Goal: Information Seeking & Learning: Learn about a topic

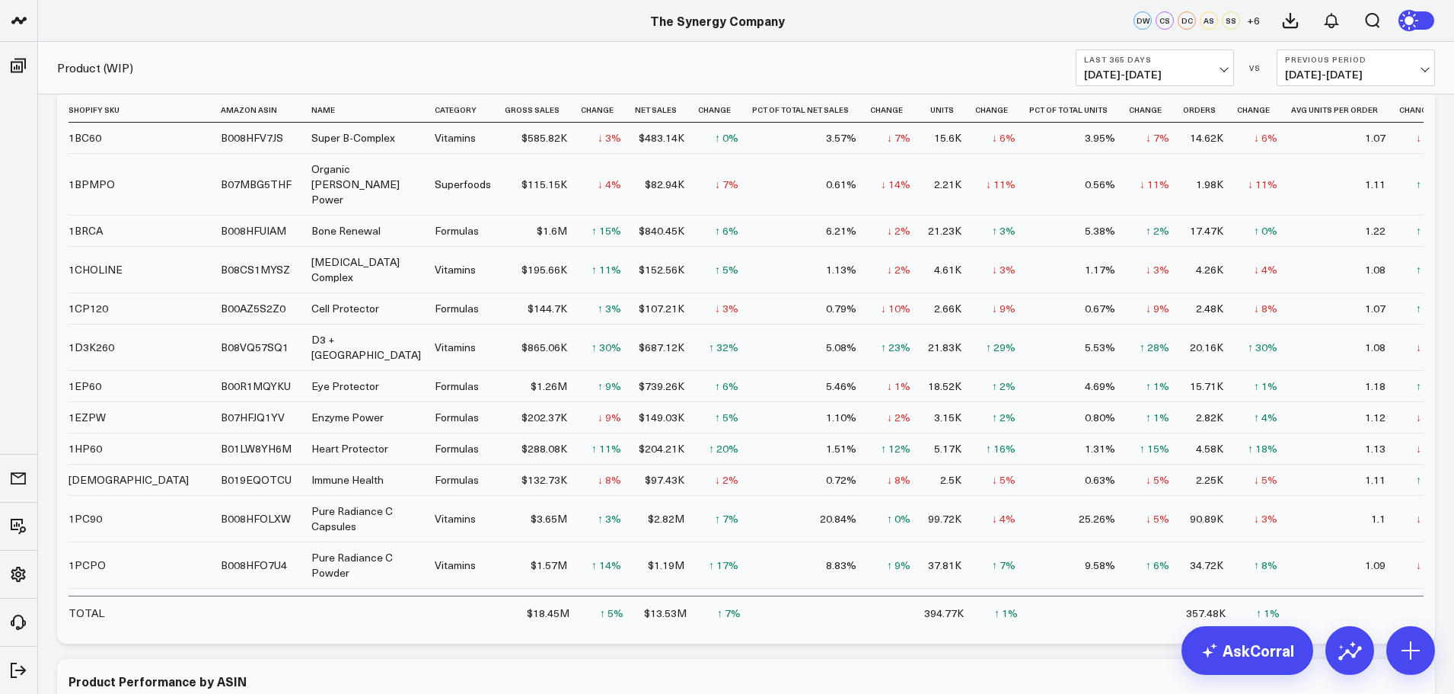
scroll to position [837, 0]
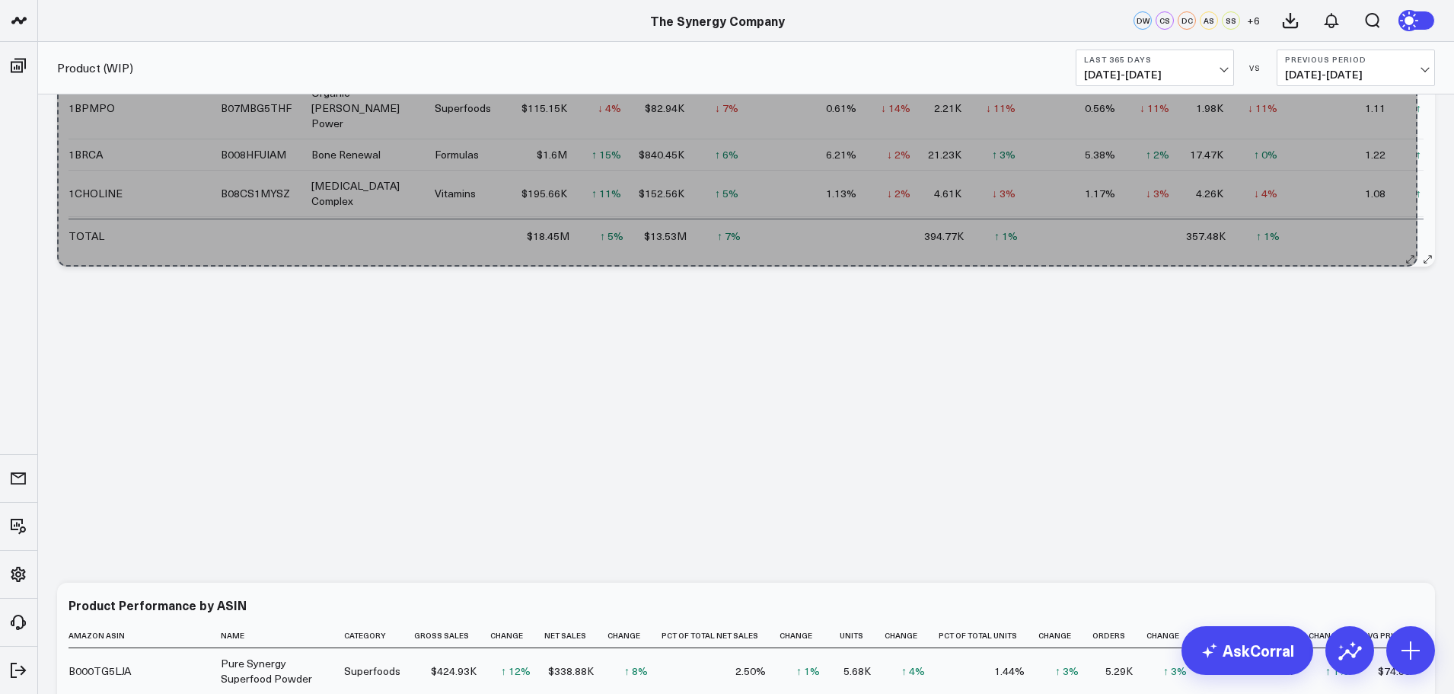
drag, startPoint x: 1430, startPoint y: 559, endPoint x: 1412, endPoint y: 227, distance: 332.4
click at [1412, 227] on div "Product Performance by Shopify SKU & ASIN (WIP) Shopify Sku Amazon Asin Name Ca…" at bounding box center [746, 123] width 1378 height 285
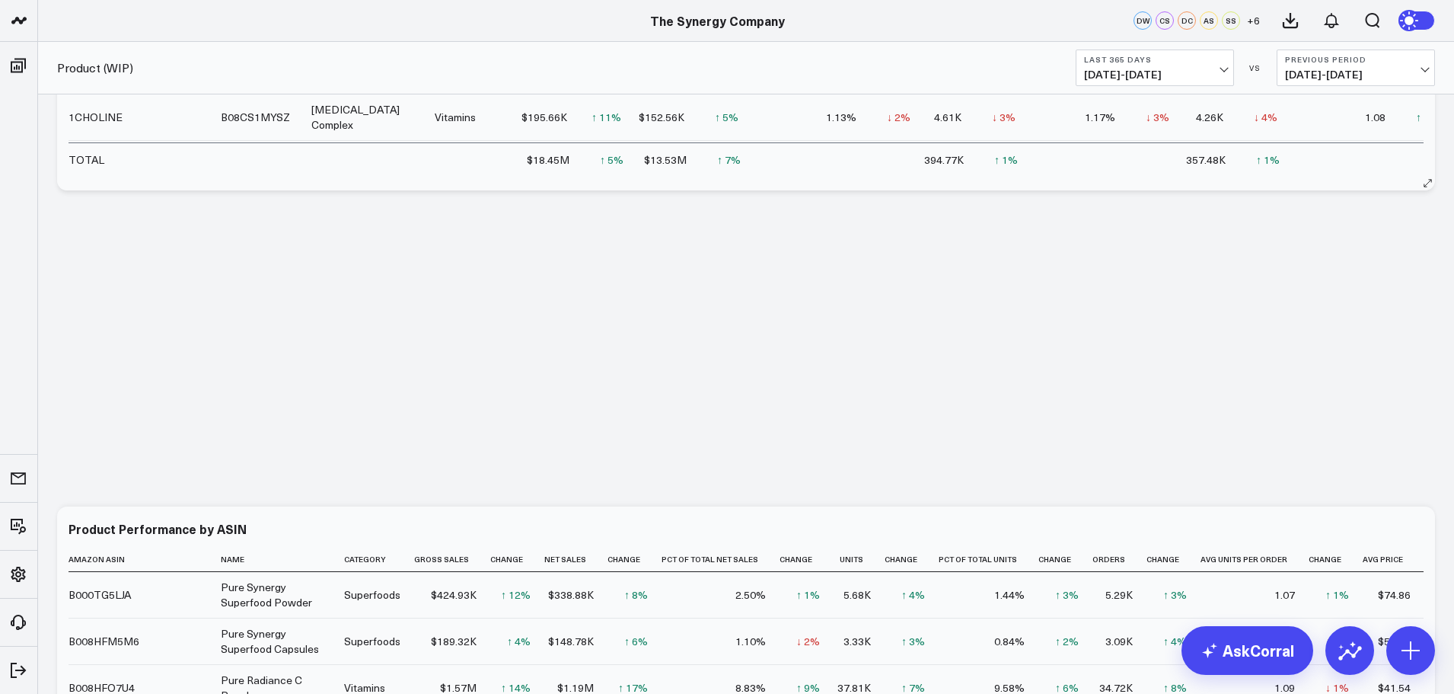
scroll to position [761, 0]
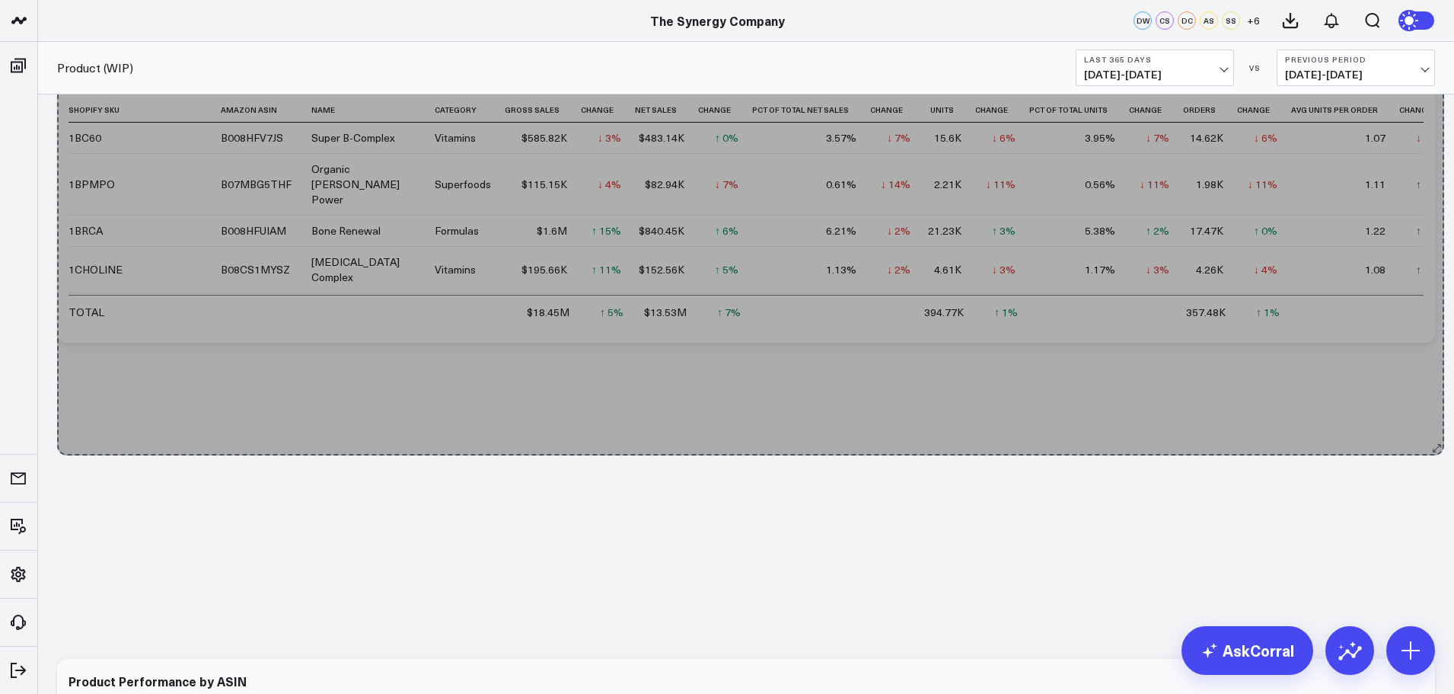
drag, startPoint x: 1428, startPoint y: 339, endPoint x: 1437, endPoint y: 451, distance: 113.0
click at [1437, 451] on div "Modify via AI Copy link to widget Ask support Remove Create linked copy Executi…" at bounding box center [745, 629] width 1393 height 2448
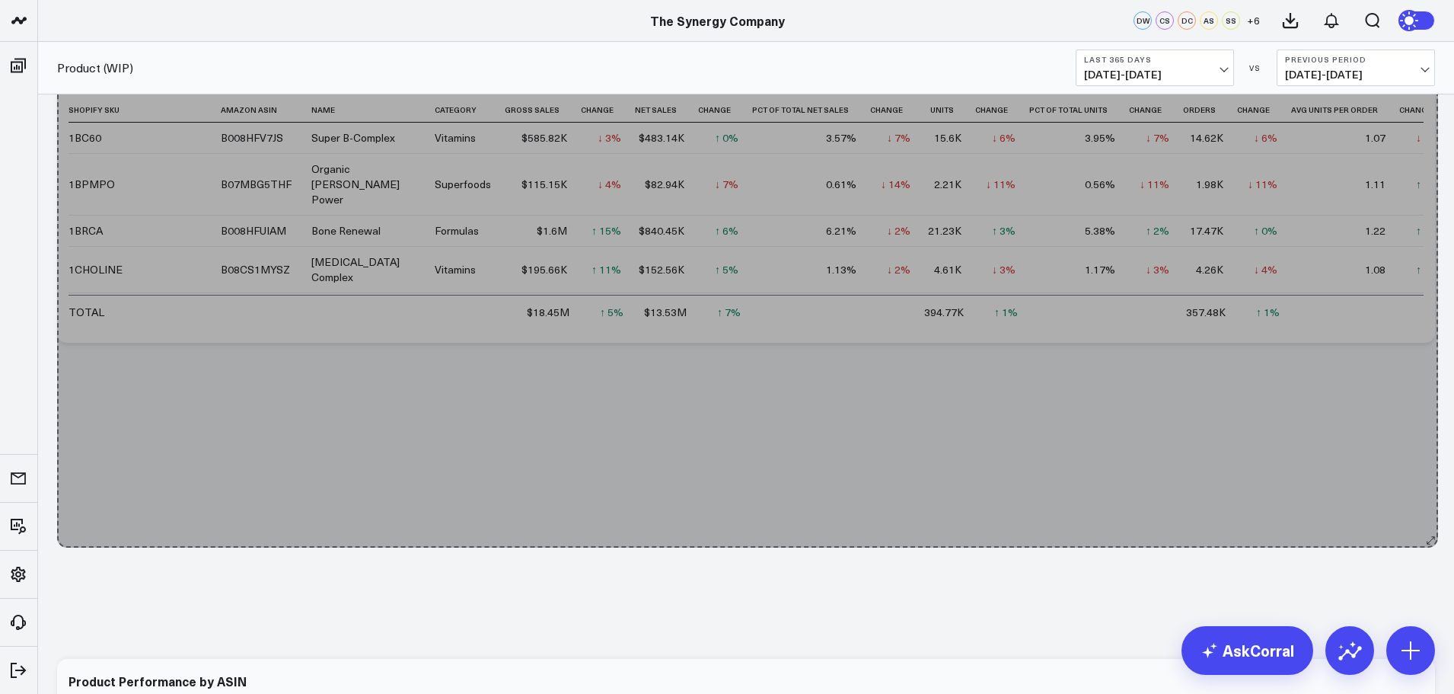
drag, startPoint x: 1427, startPoint y: 336, endPoint x: 1430, endPoint y: 541, distance: 204.8
click at [1430, 541] on div "Modify via AI Copy link to widget Ask support Remove Create linked copy Executi…" at bounding box center [745, 629] width 1393 height 2448
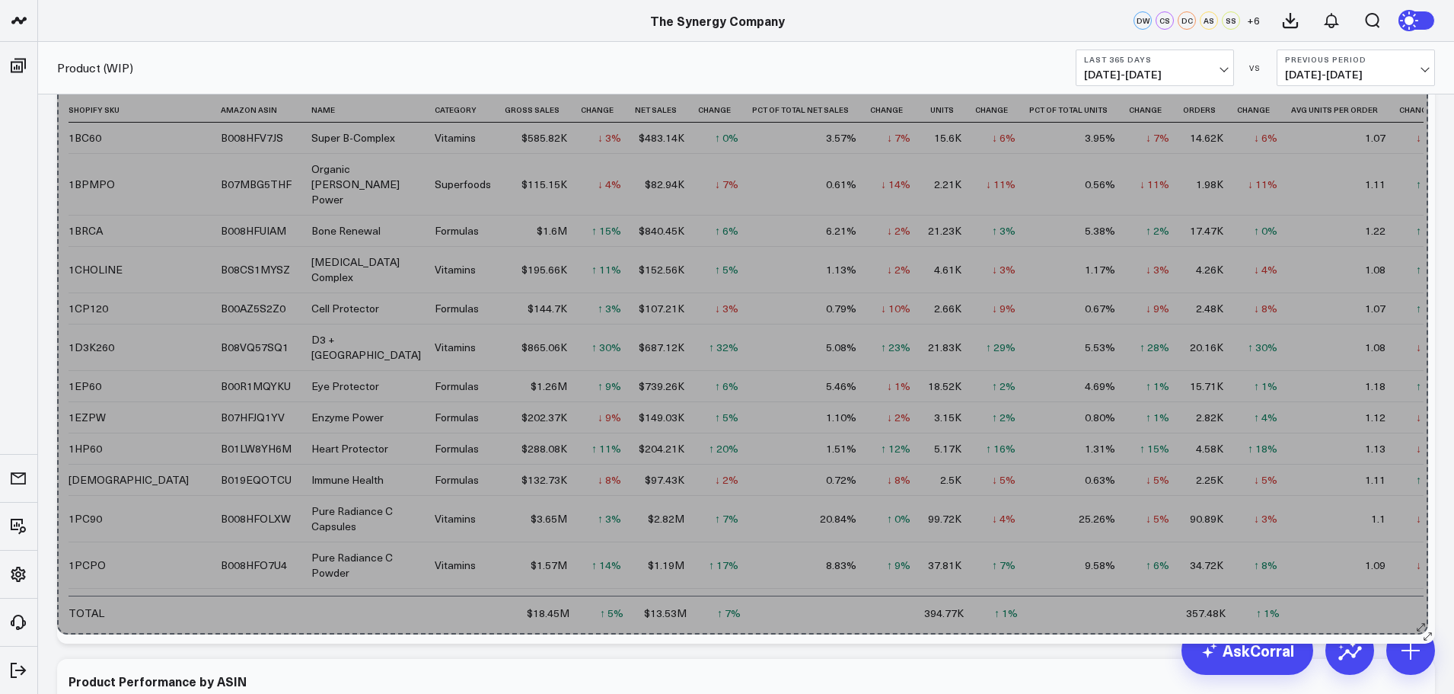
drag, startPoint x: 1427, startPoint y: 377, endPoint x: 1418, endPoint y: 625, distance: 248.3
click at [1418, 625] on div "Product Performance by Shopify SKU & ASIN (WIP) Shopify Sku Amazon Asin Name Ca…" at bounding box center [746, 350] width 1378 height 586
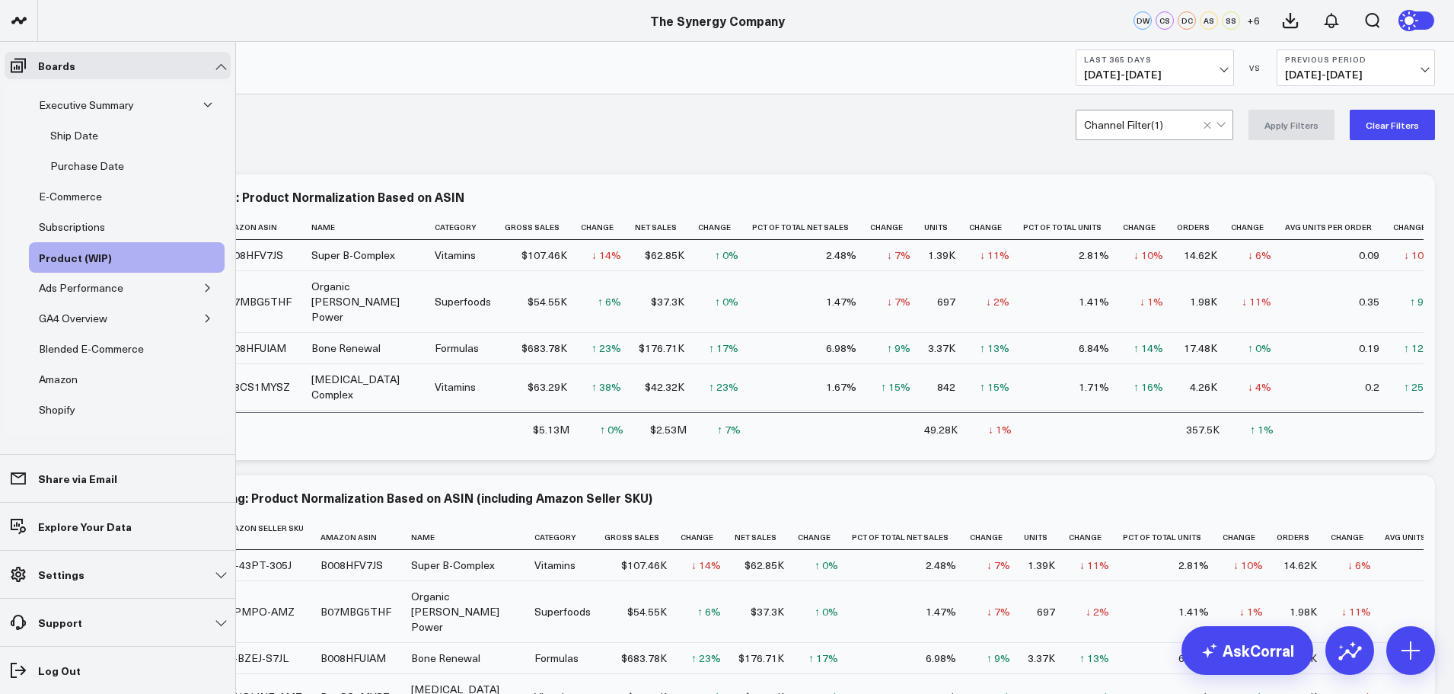
scroll to position [151, 0]
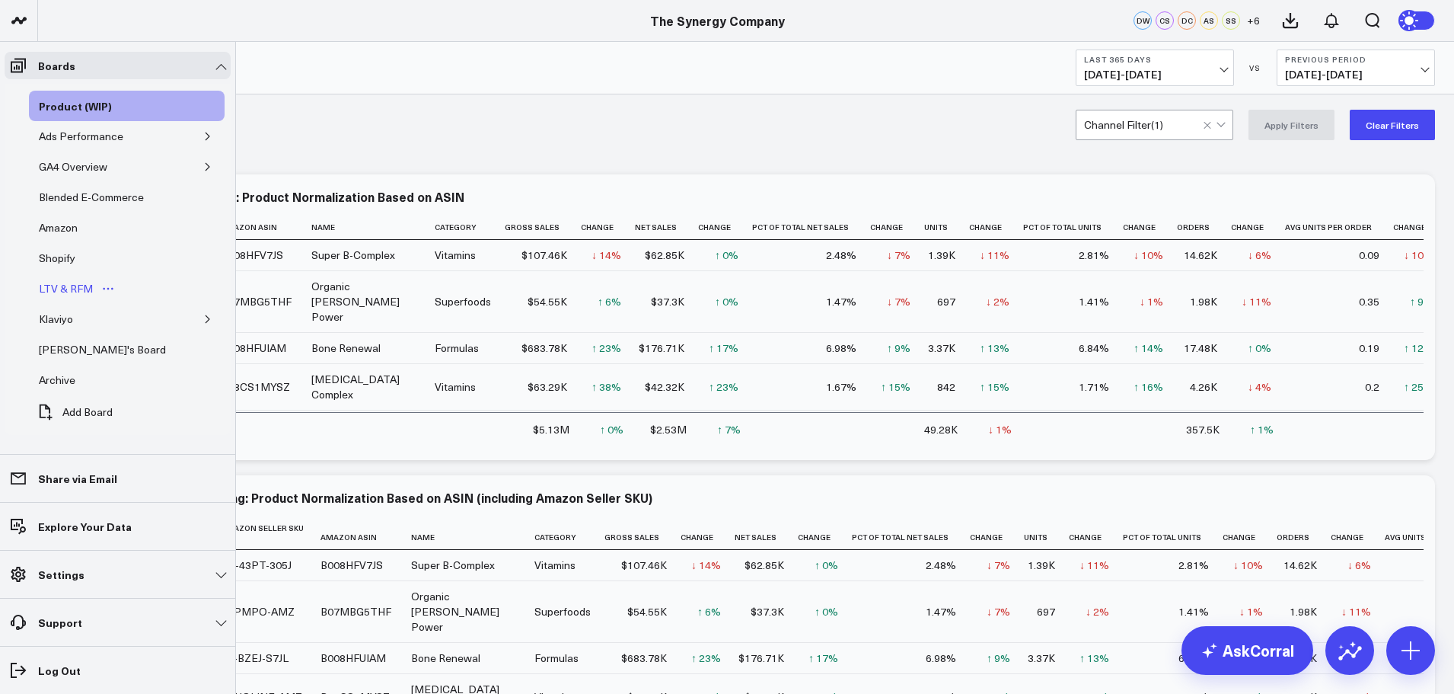
click at [65, 289] on div "LTV & RFM" at bounding box center [66, 288] width 62 height 18
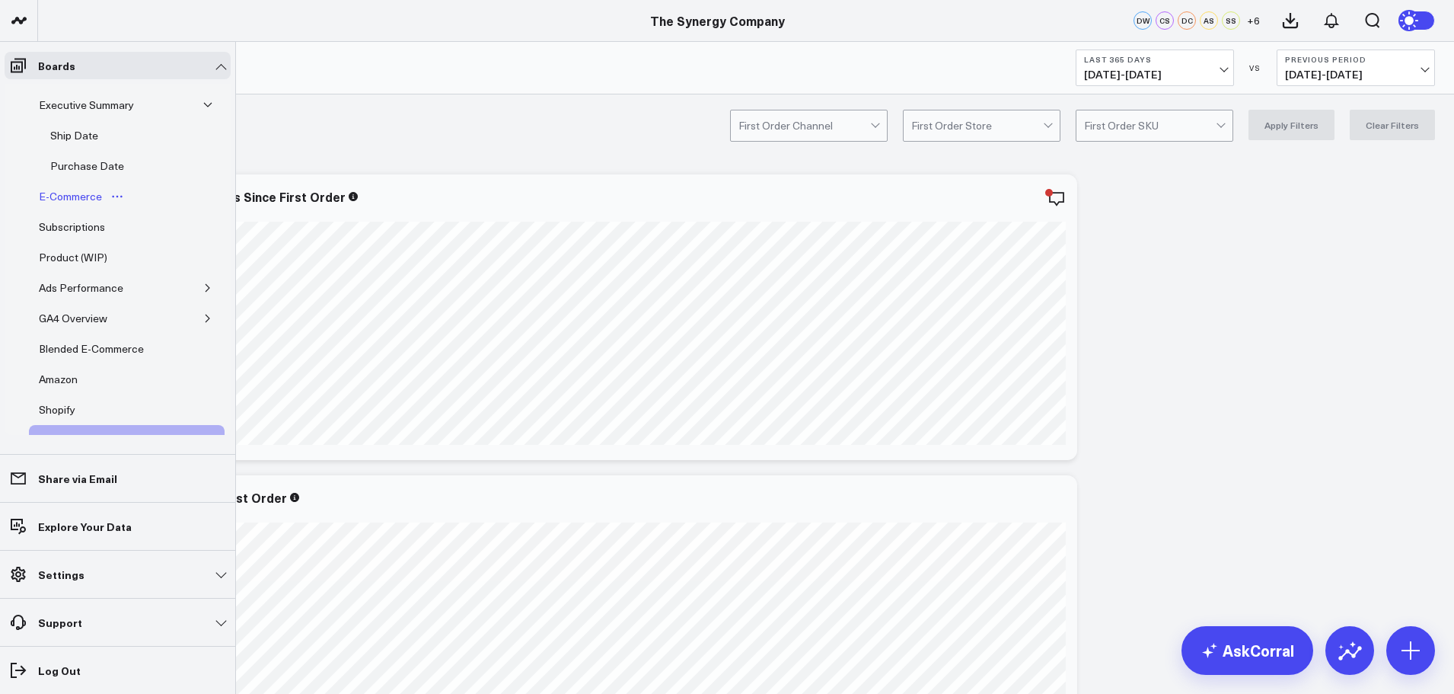
click at [73, 196] on div "E-Commerce" at bounding box center [70, 196] width 71 height 18
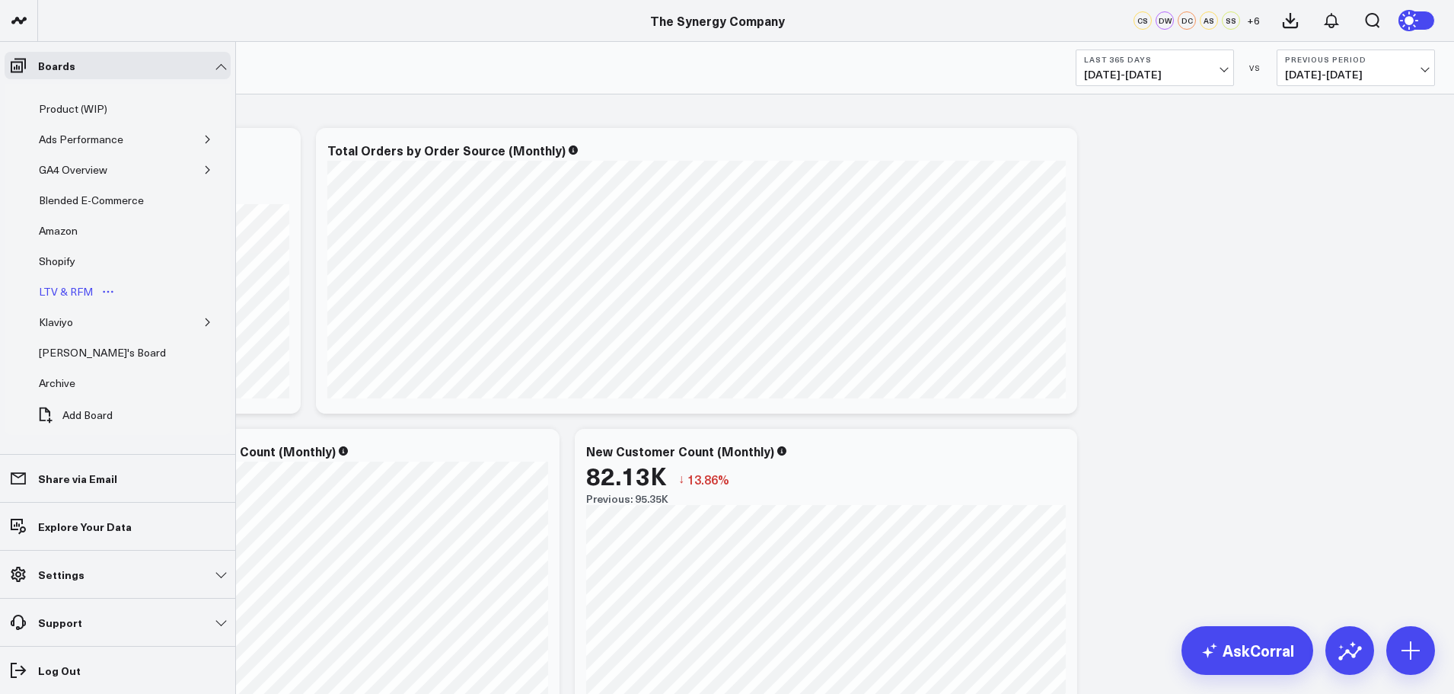
scroll to position [151, 0]
click at [68, 354] on div "[PERSON_NAME]'s Board" at bounding box center [102, 349] width 135 height 18
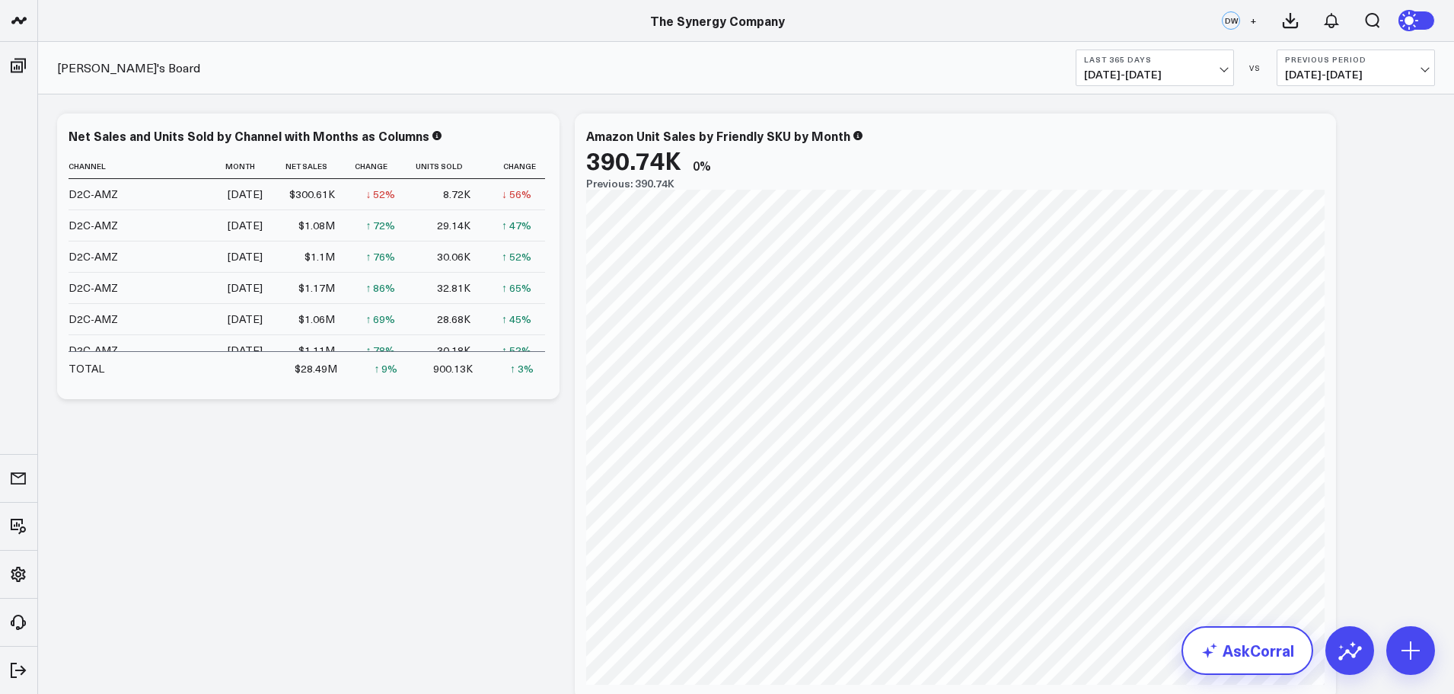
click at [1246, 666] on link "AskCorral" at bounding box center [1248, 650] width 132 height 49
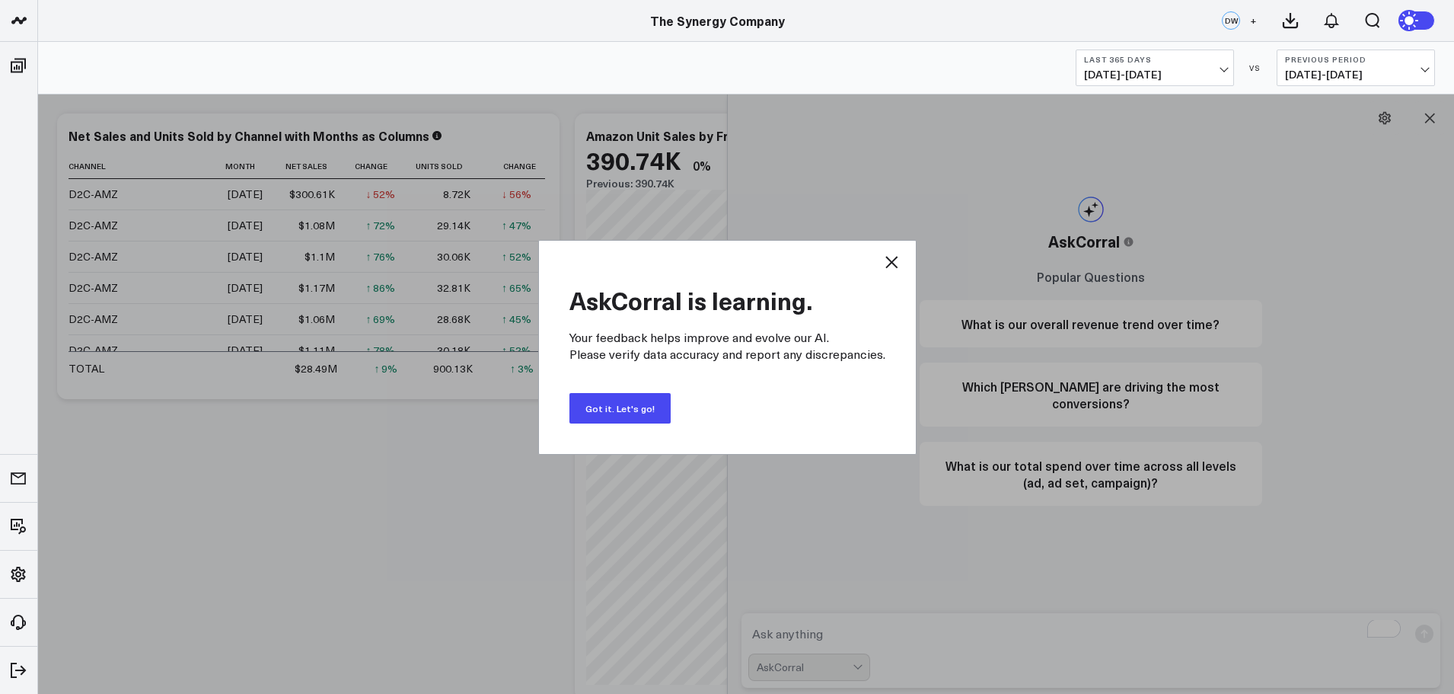
click at [589, 404] on button "Got it. Let's go!" at bounding box center [619, 408] width 101 height 30
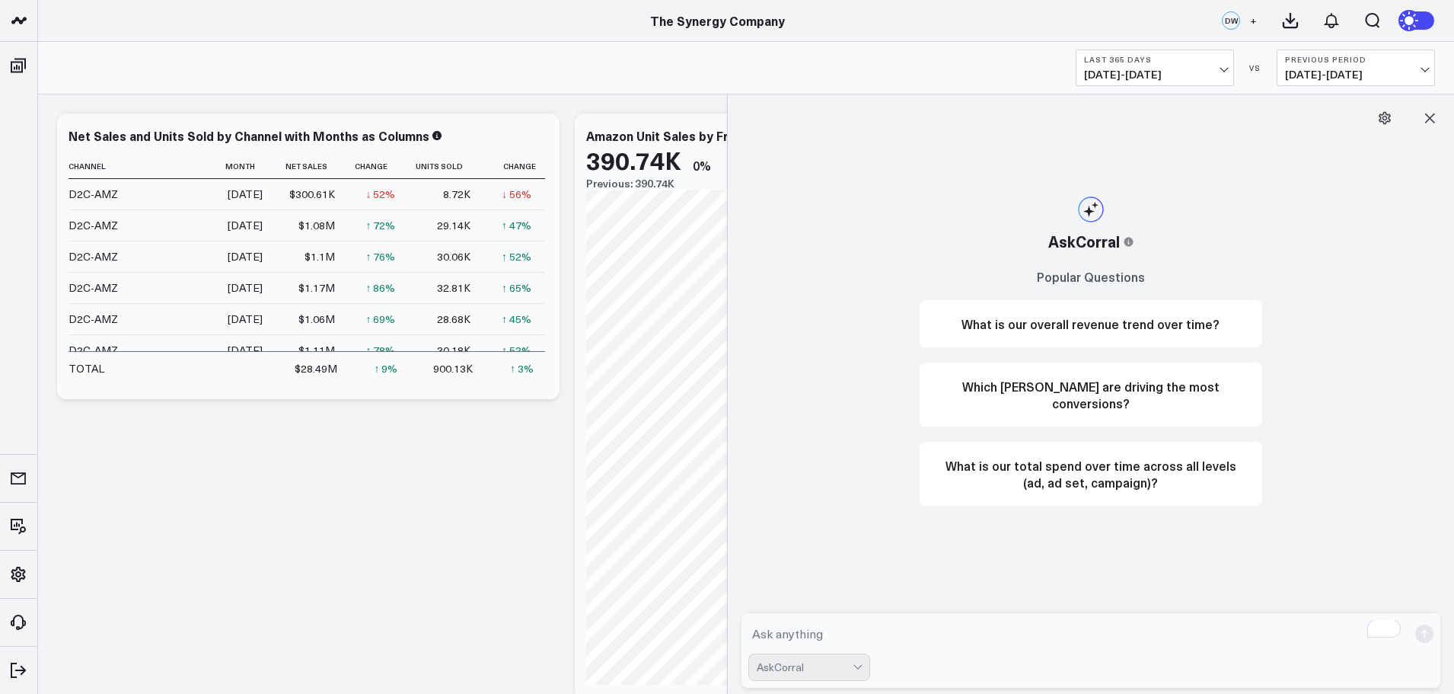
click at [843, 627] on textarea "To enrich screen reader interactions, please activate Accessibility in Grammarl…" at bounding box center [1078, 633] width 660 height 27
type textarea "wHAT IS THE AVERAGE NUMBER OF ORDERS PER CUSTOMER?"
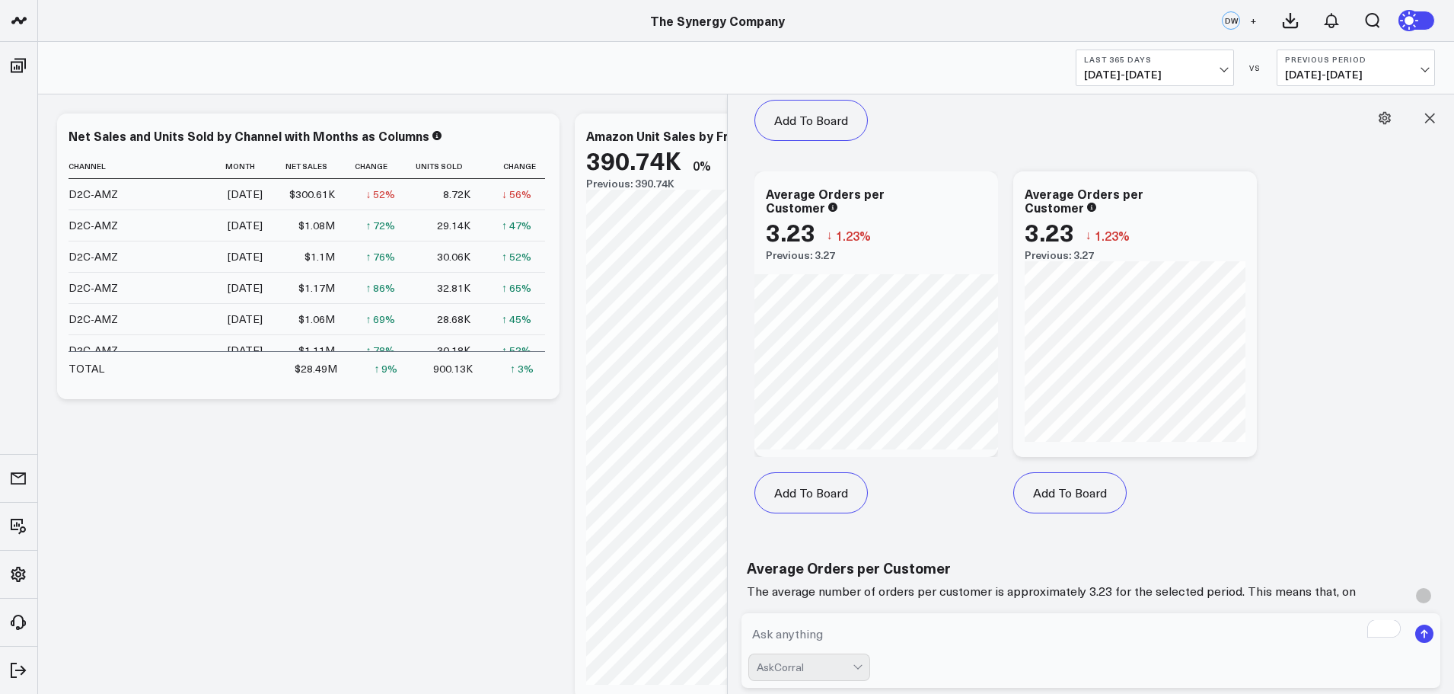
scroll to position [1000, 0]
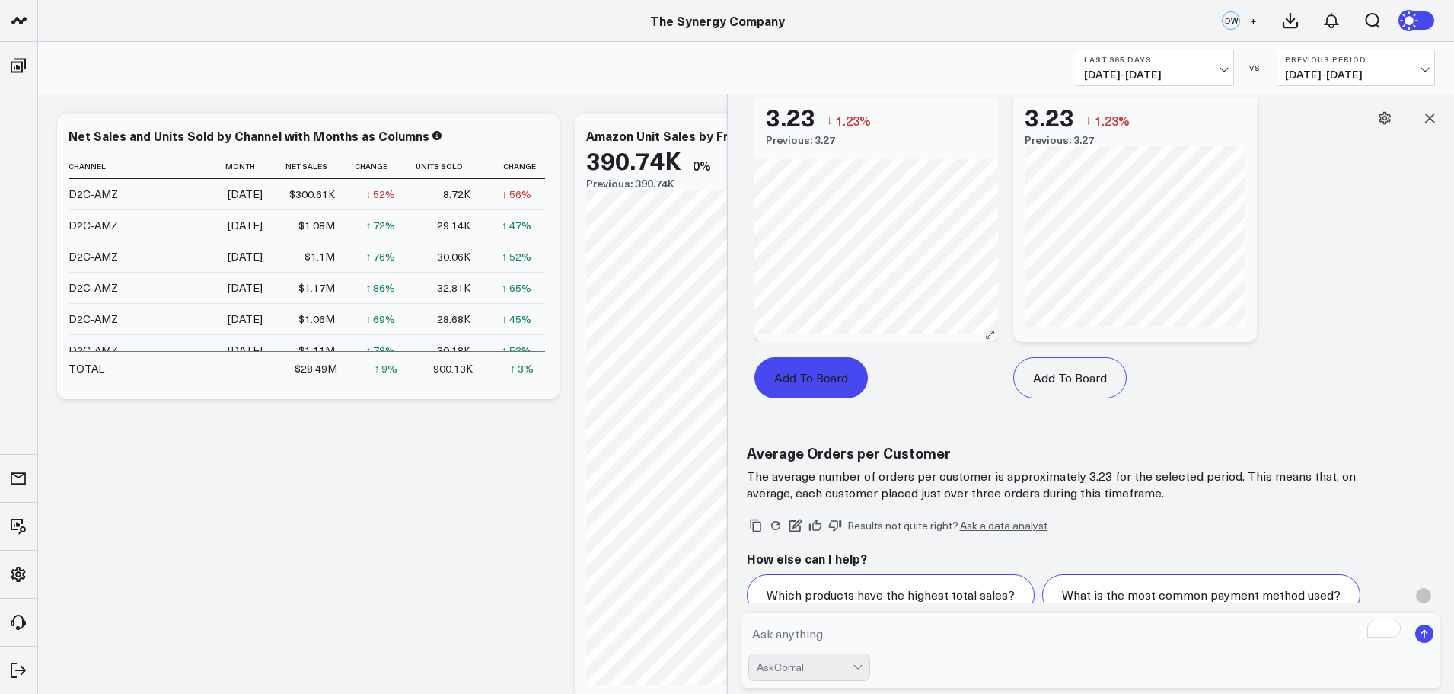
click at [822, 374] on button "Add To Board" at bounding box center [810, 377] width 113 height 41
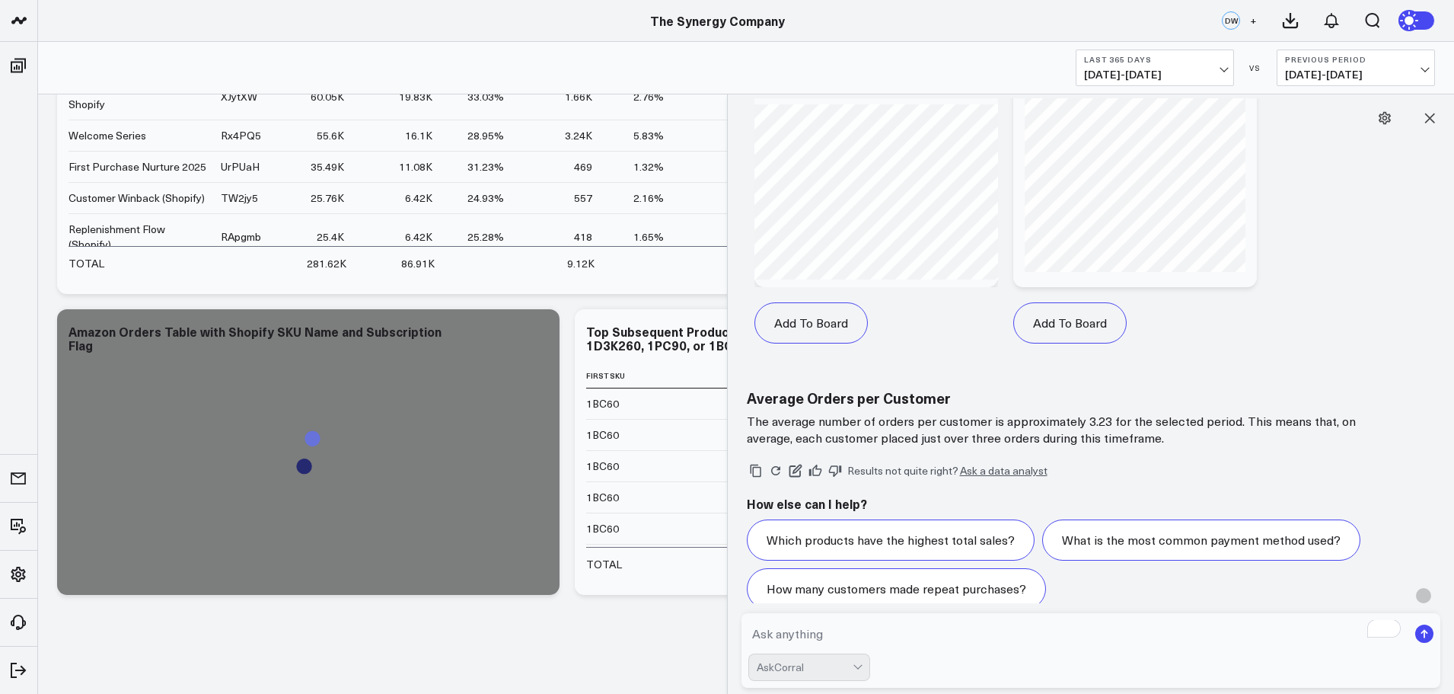
scroll to position [1076, 0]
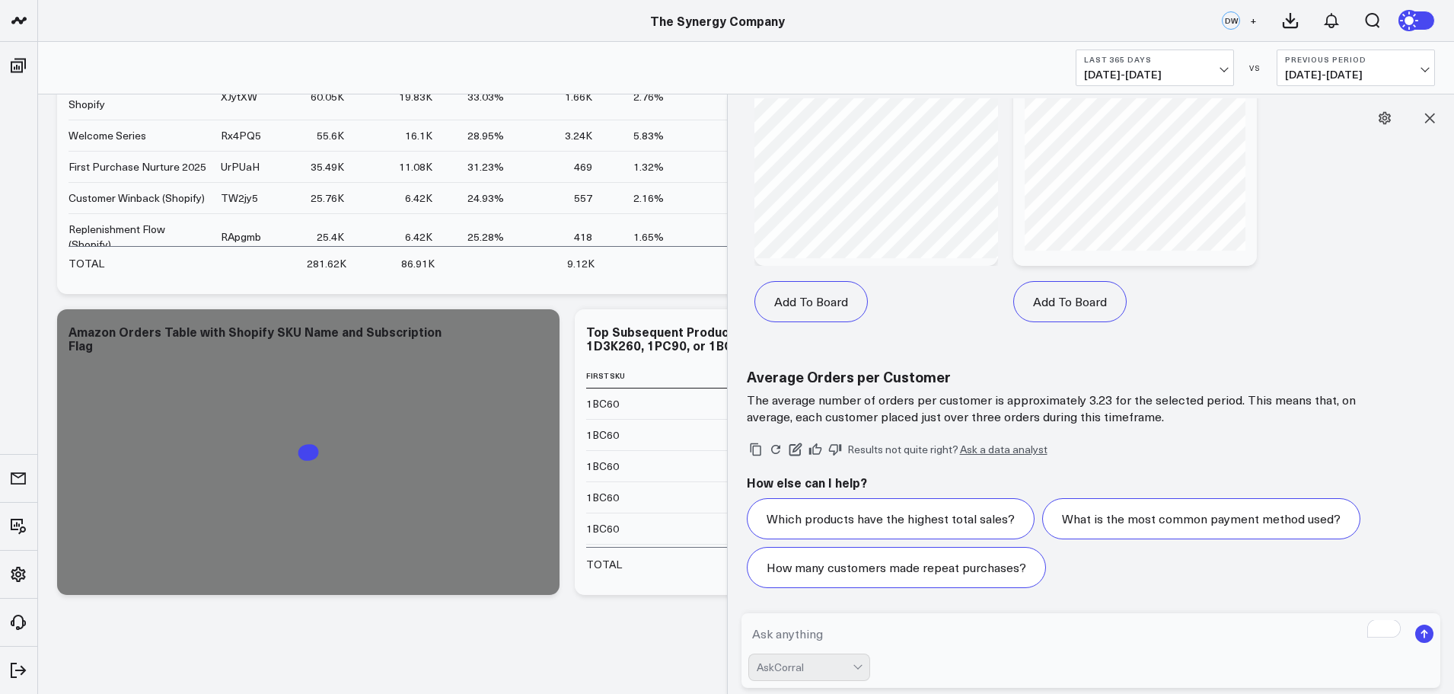
click at [893, 627] on textarea "To enrich screen reader interactions, please activate Accessibility in Grammarl…" at bounding box center [1078, 633] width 660 height 27
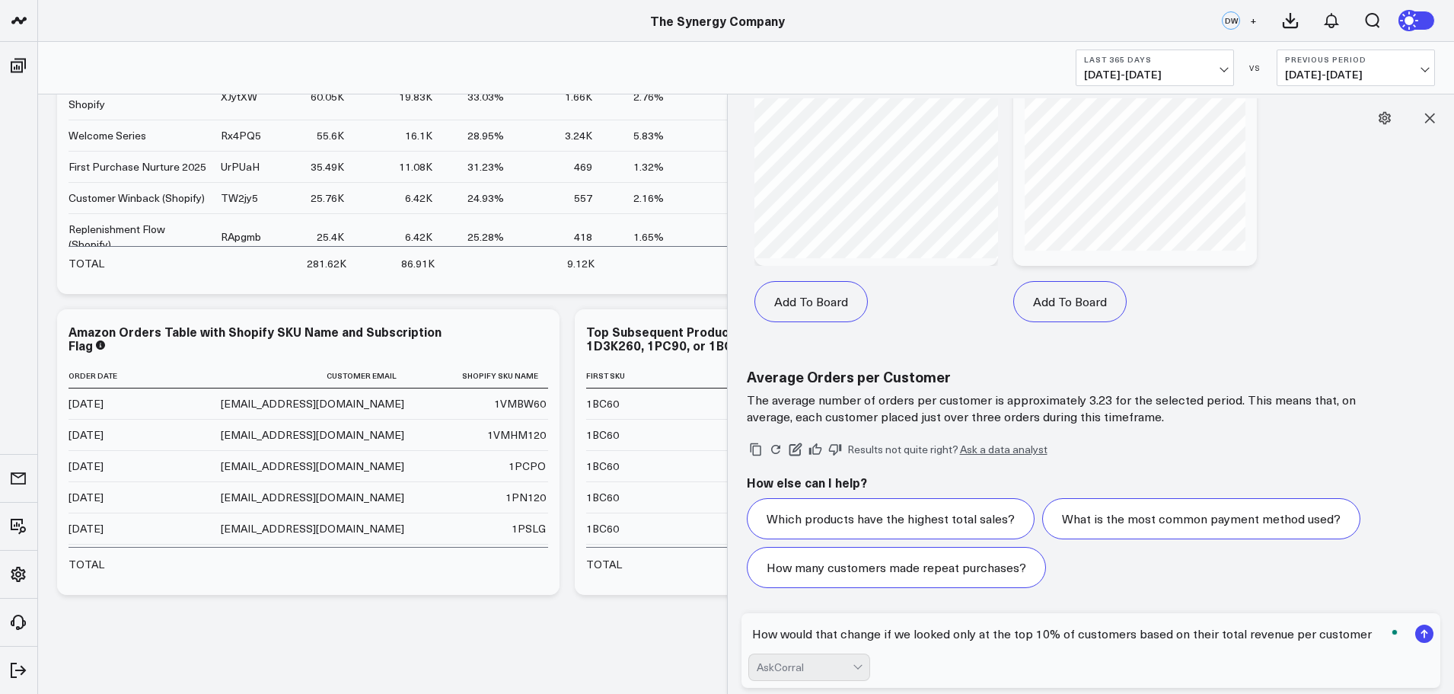
type textarea "How would that change if we looked only at the top 10% of customers based on th…"
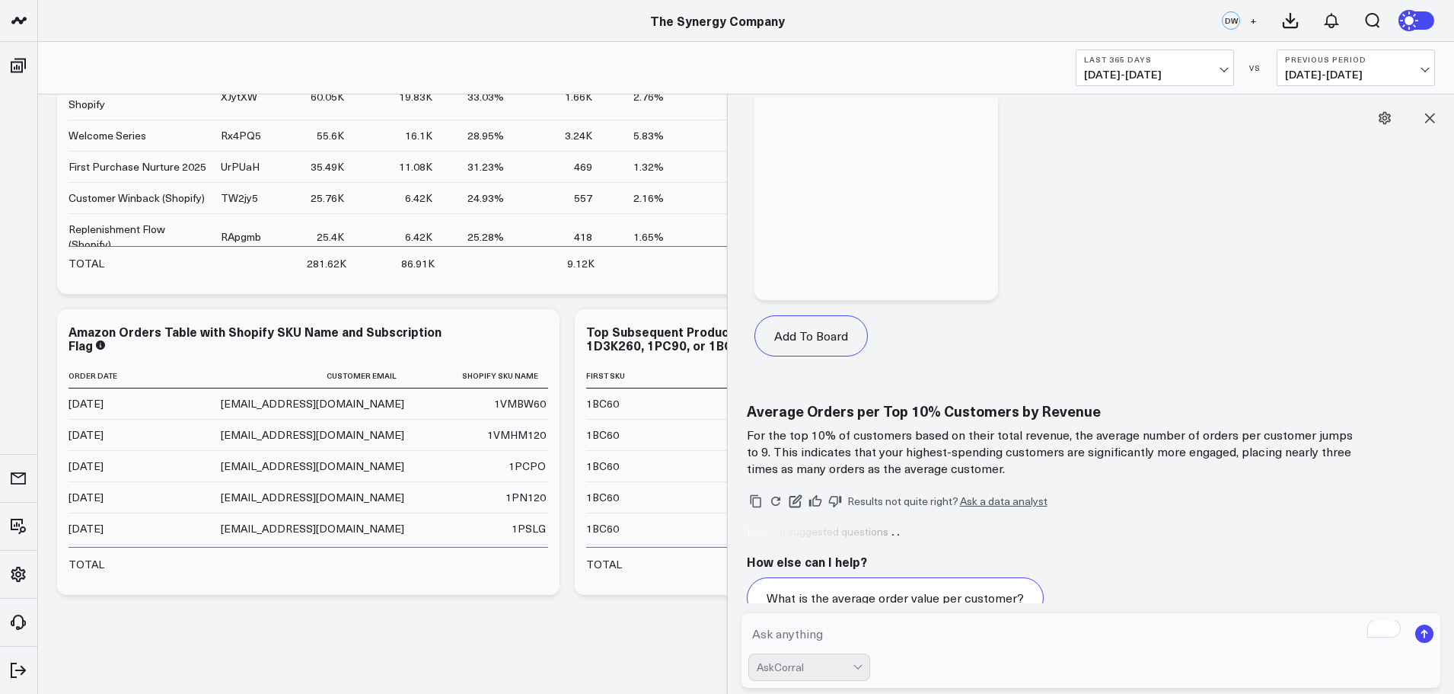
scroll to position [2545, 0]
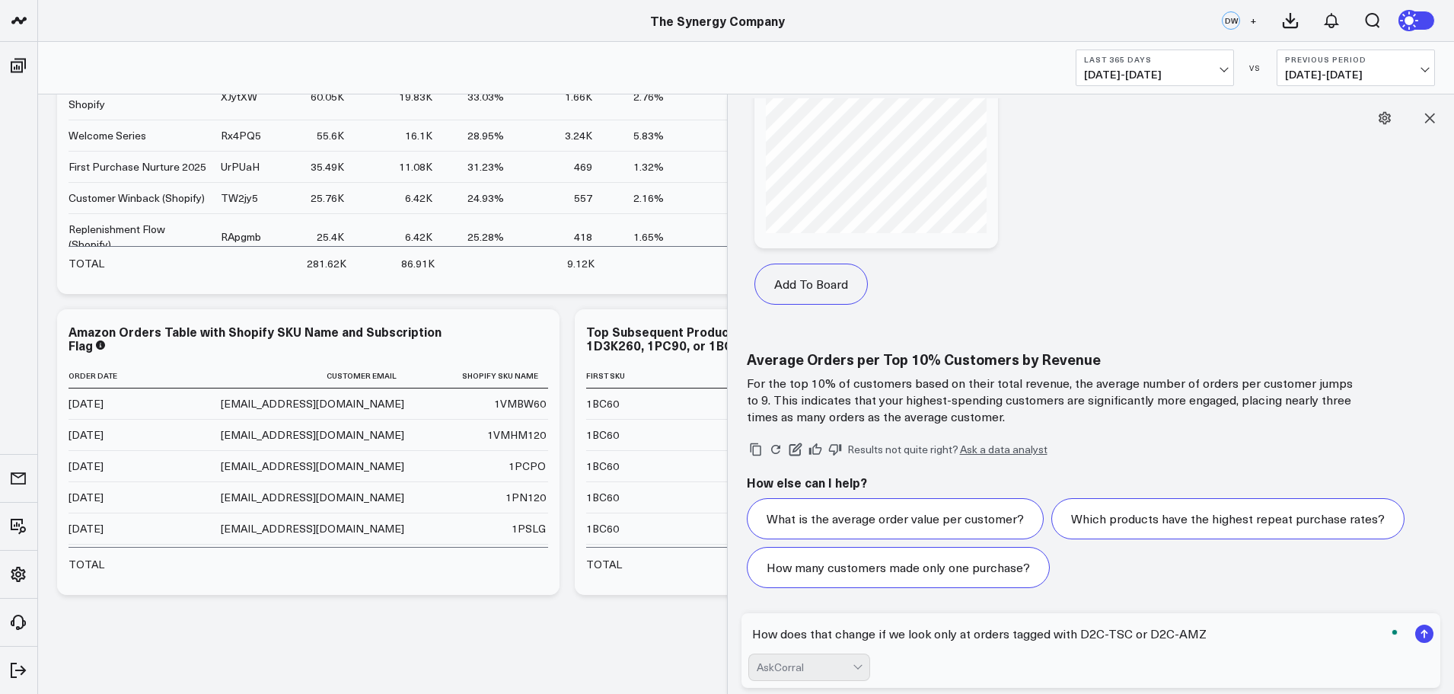
type textarea "How does that change if we look only at orders tagged with D2C-TSC or D2C-AMZ?"
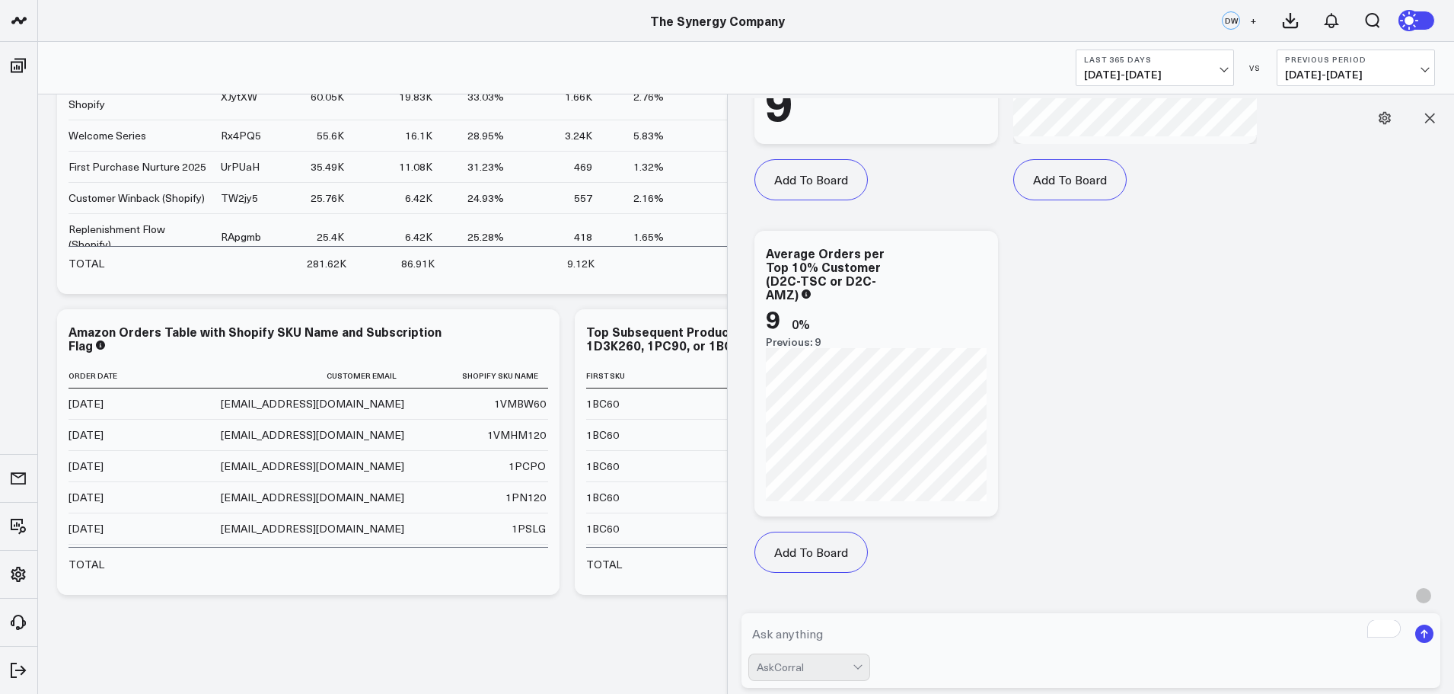
scroll to position [4093, 0]
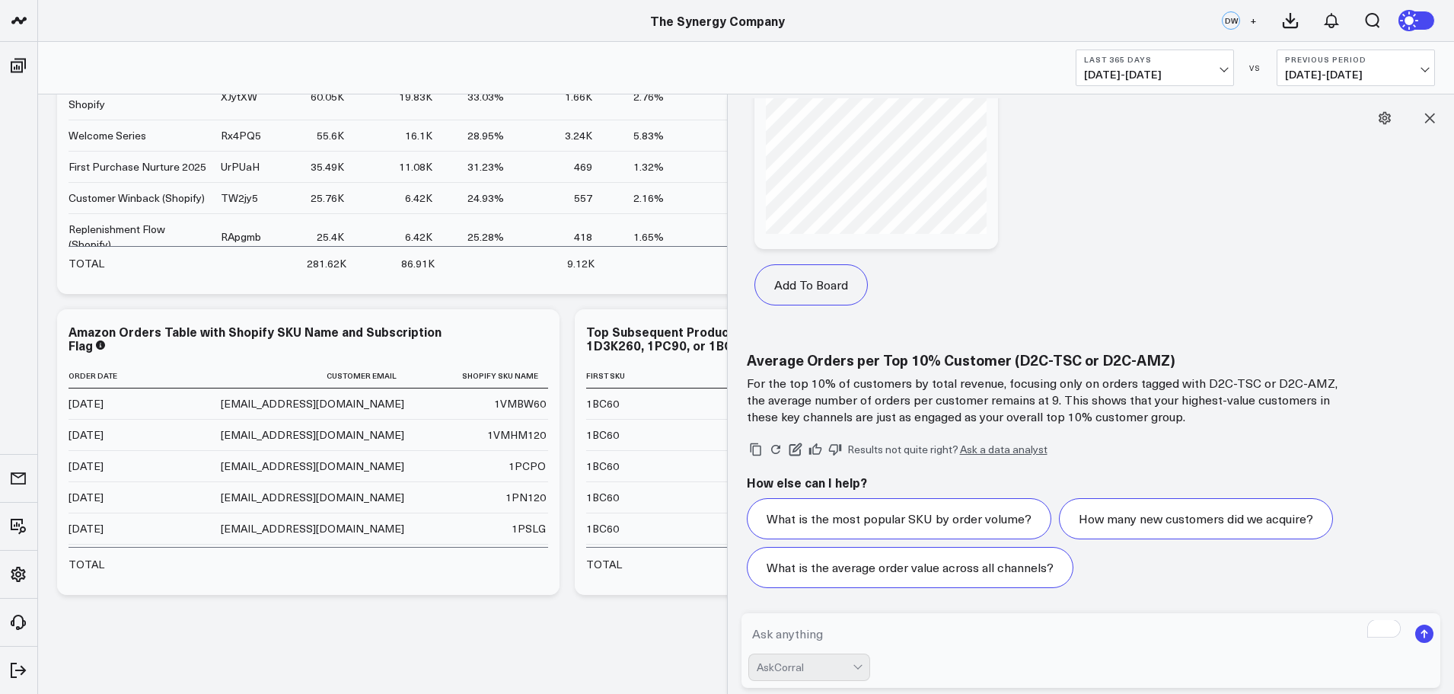
drag, startPoint x: 824, startPoint y: 626, endPoint x: 833, endPoint y: 638, distance: 15.2
click at [824, 626] on textarea "To enrich screen reader interactions, please activate Accessibility in Grammarl…" at bounding box center [1078, 633] width 660 height 27
type textarea "And how many units per order for those top customers?"
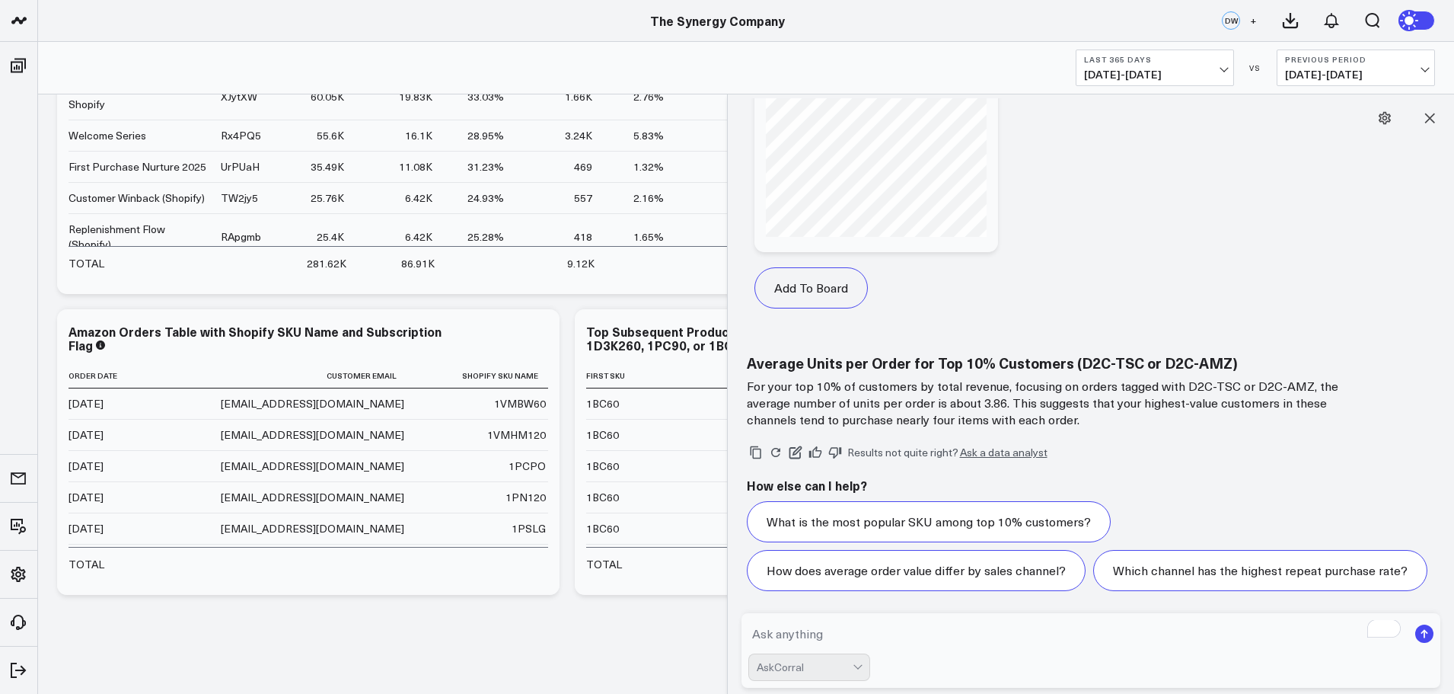
scroll to position [5589, 0]
click at [777, 628] on textarea "To enrich screen reader interactions, please activate Accessibility in Grammarl…" at bounding box center [1078, 633] width 660 height 27
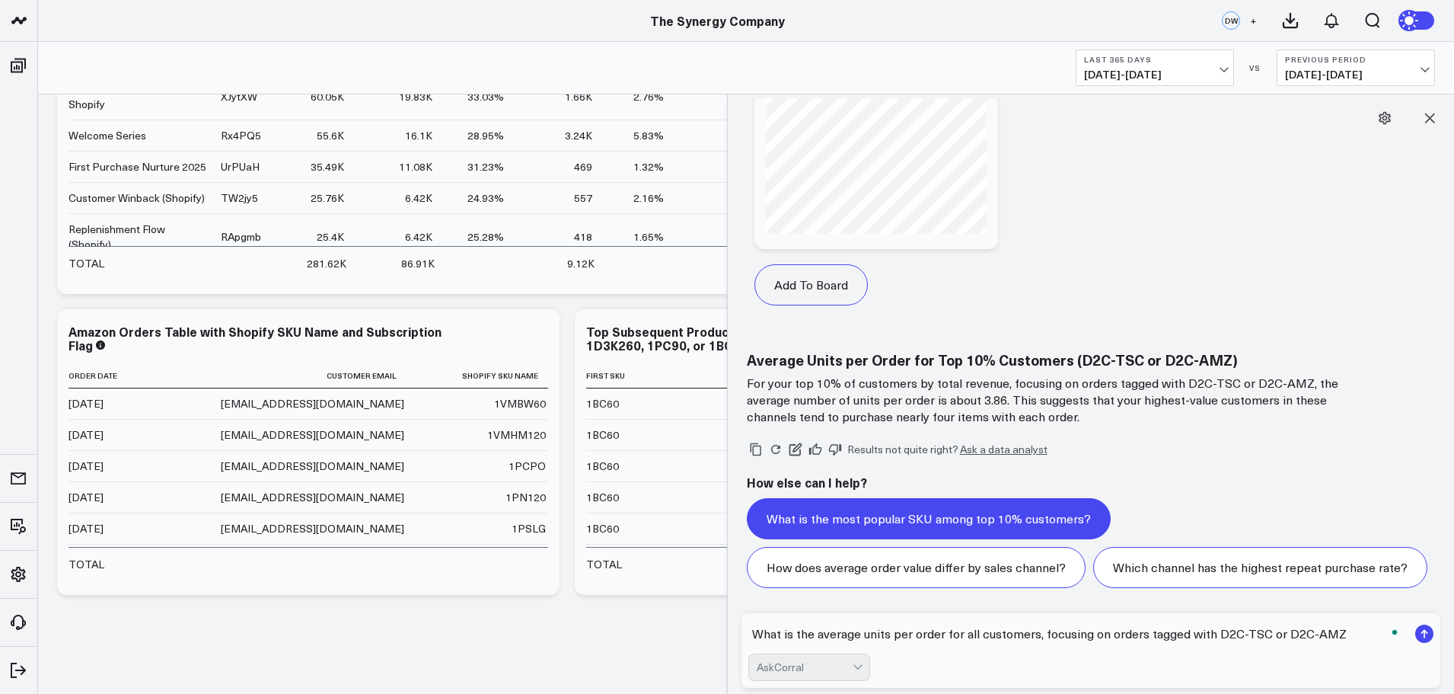
type textarea "What is the average units per order for all customers, focusing on orders tagge…"
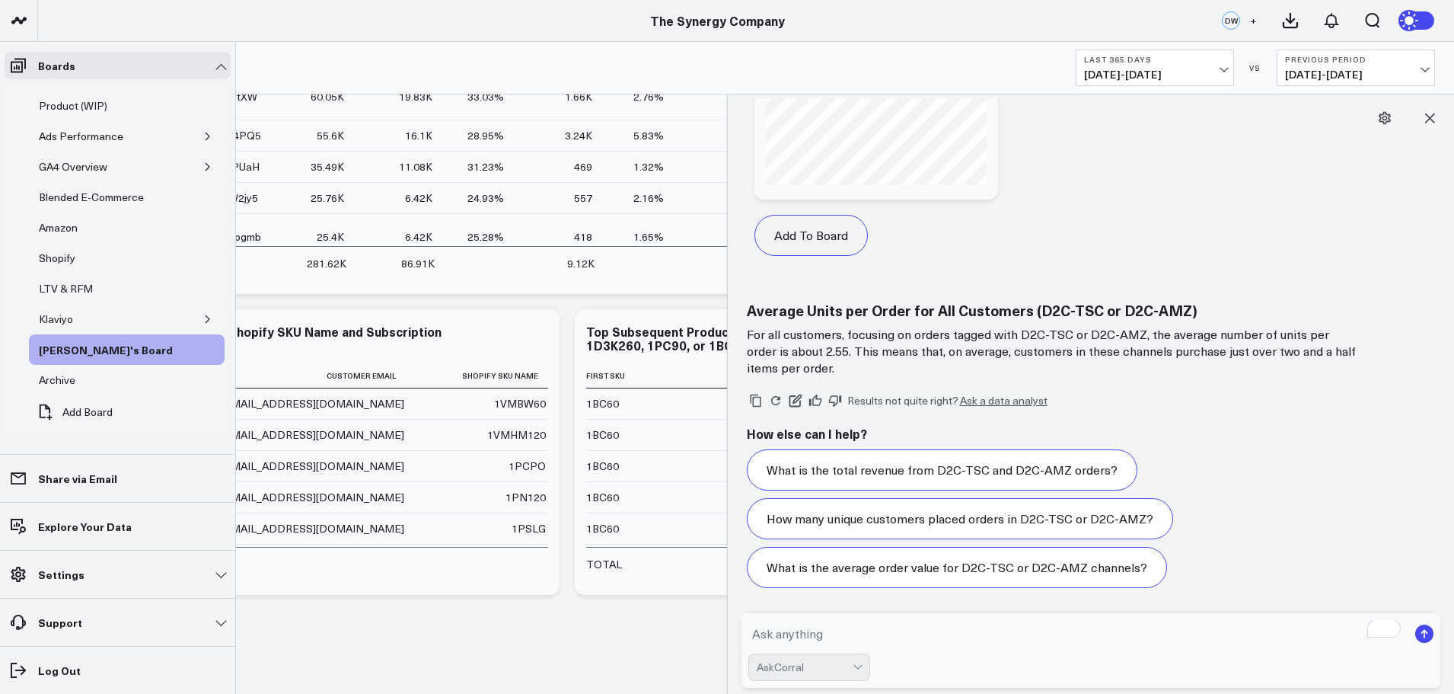
scroll to position [120, 0]
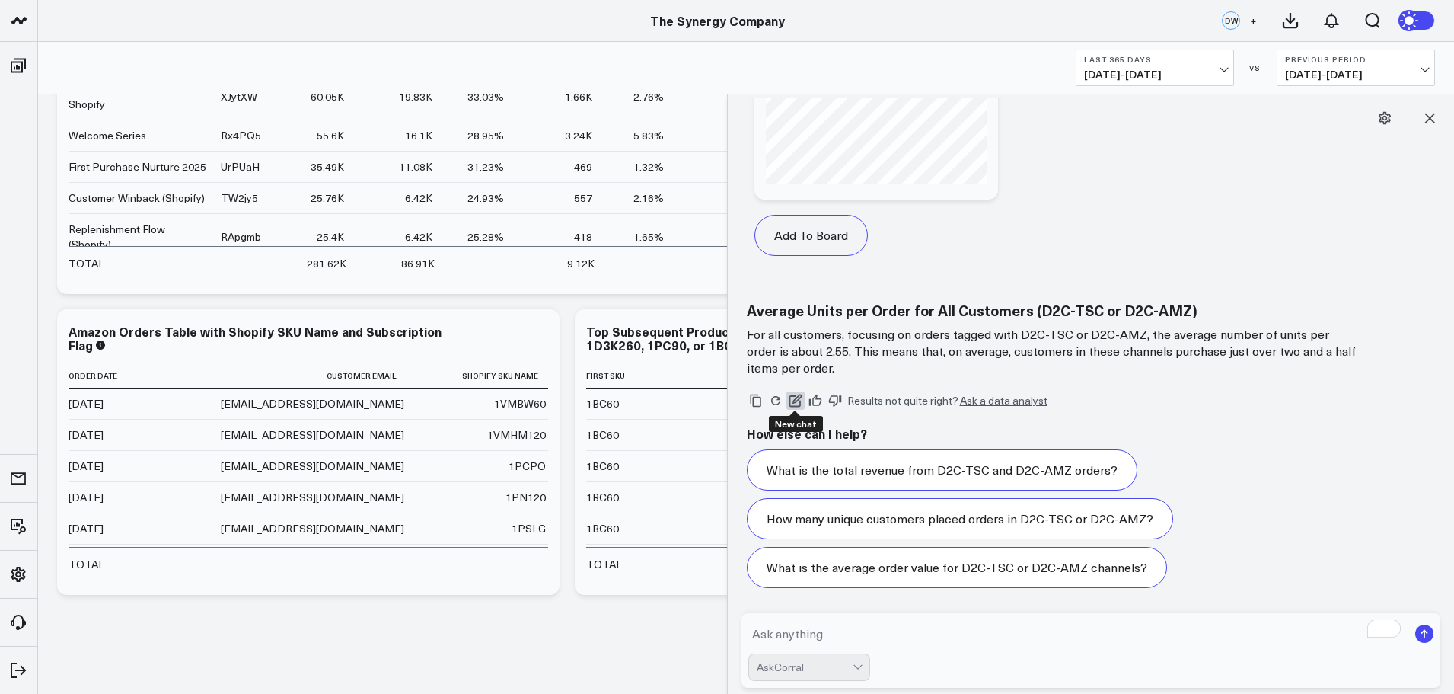
click at [794, 398] on icon at bounding box center [796, 401] width 14 height 14
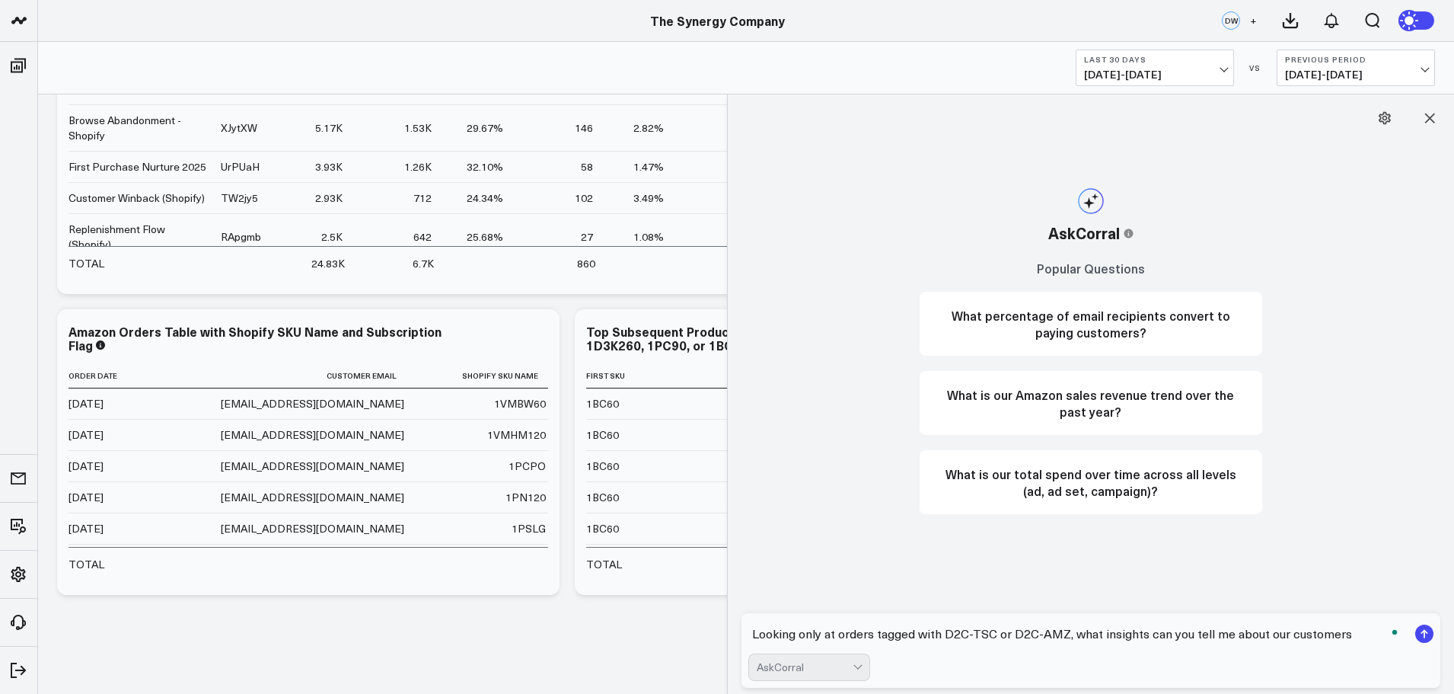
type textarea "Looking only at orders tagged with D2C-TSC or D2C-AMZ, what insights can you te…"
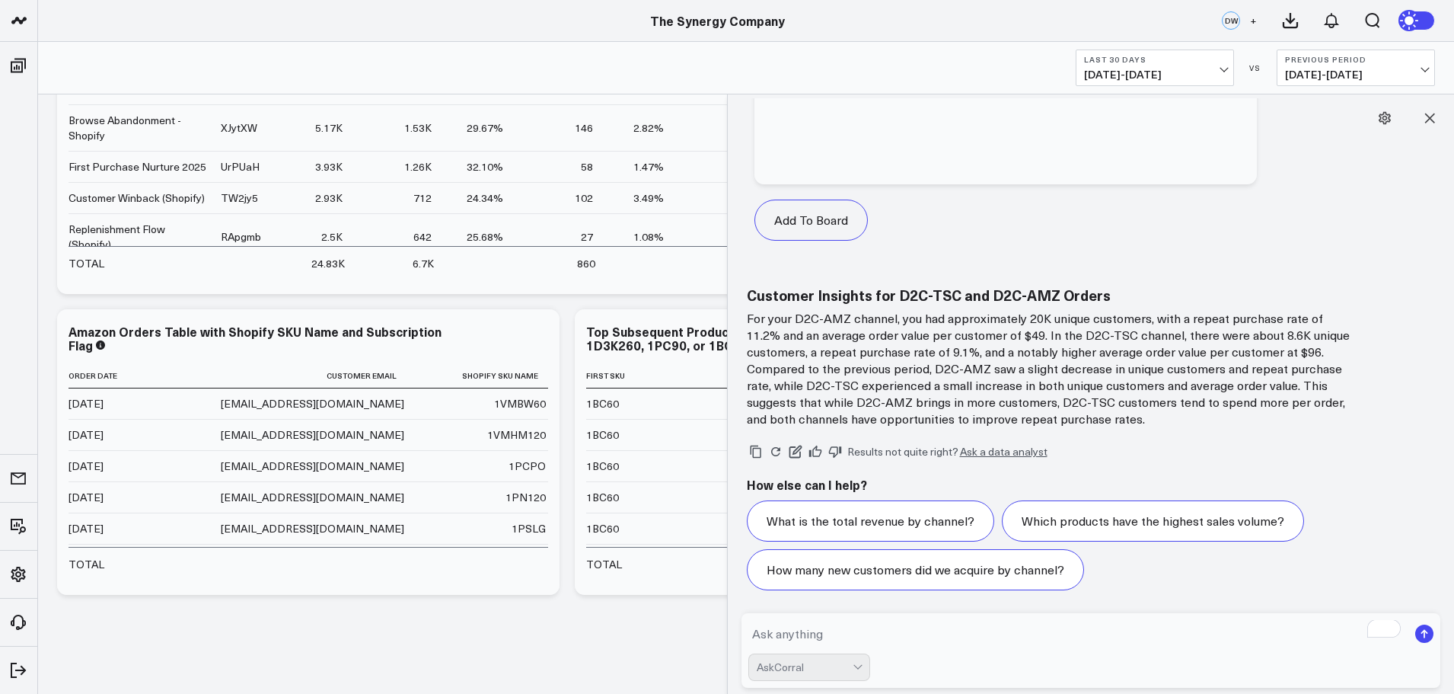
scroll to position [936, 0]
click at [1214, 64] on button "Last 30 Days [DATE] - [DATE]" at bounding box center [1155, 67] width 158 height 37
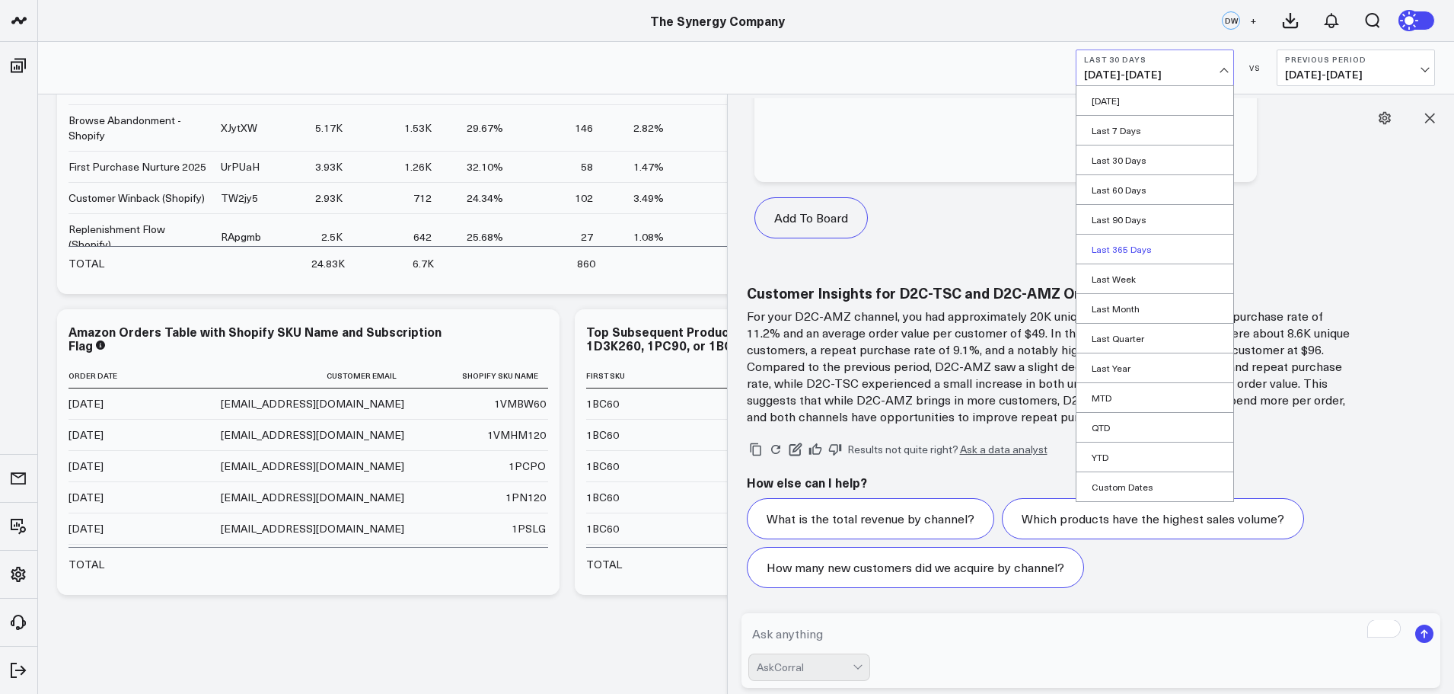
click at [1115, 247] on link "Last 365 Days" at bounding box center [1154, 248] width 157 height 29
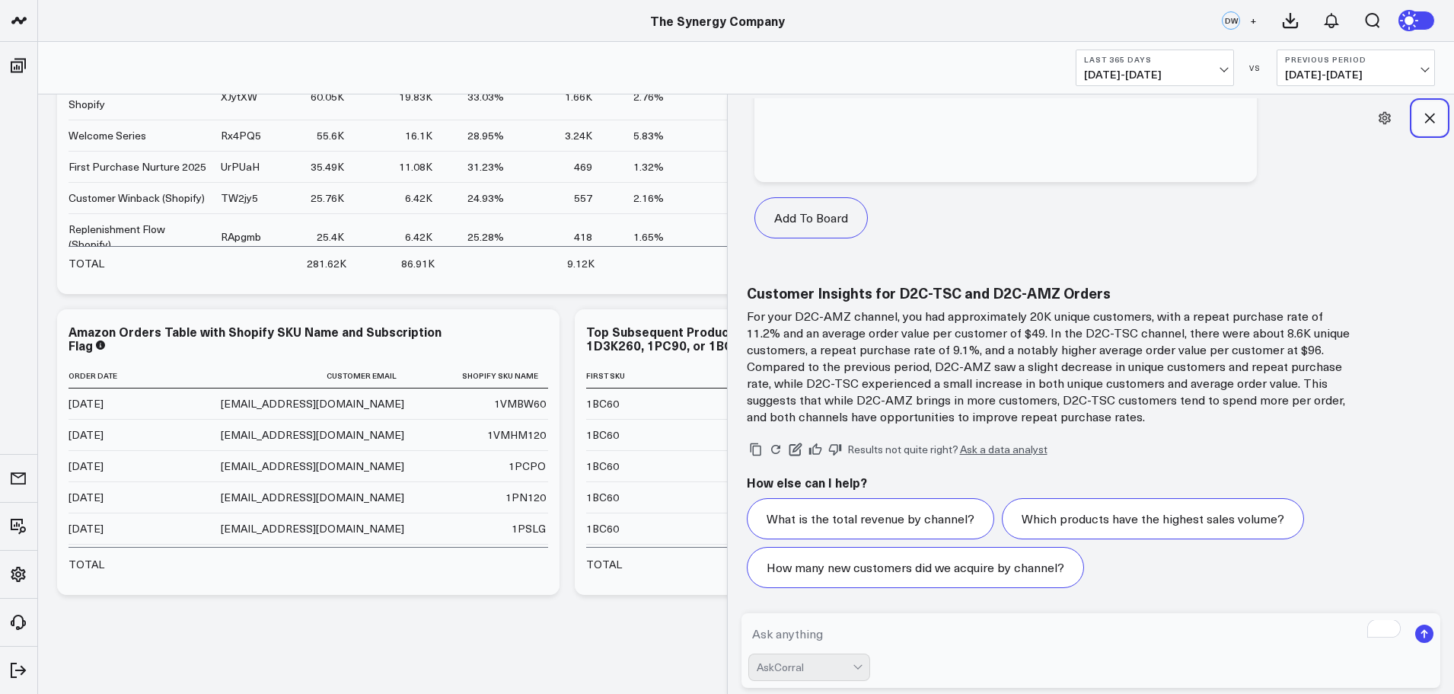
click at [1421, 112] on button at bounding box center [1429, 117] width 33 height 33
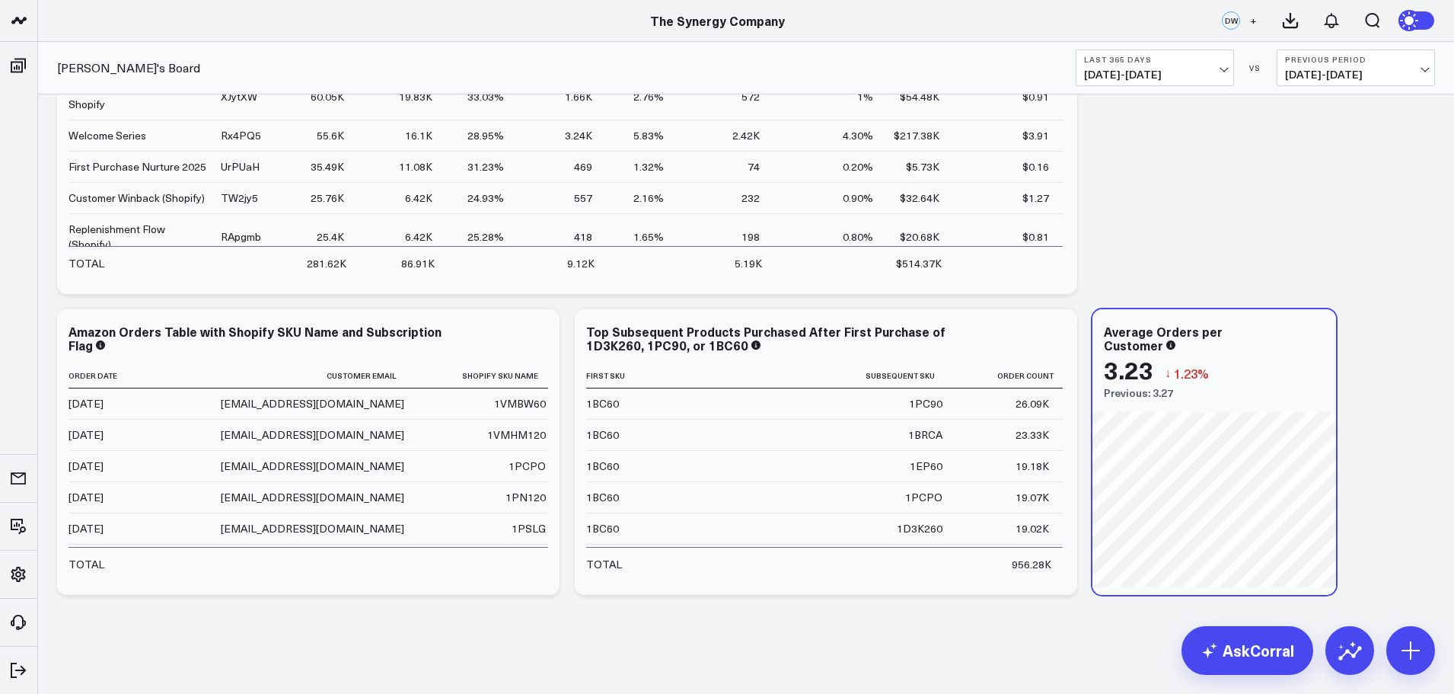
scroll to position [2735, 0]
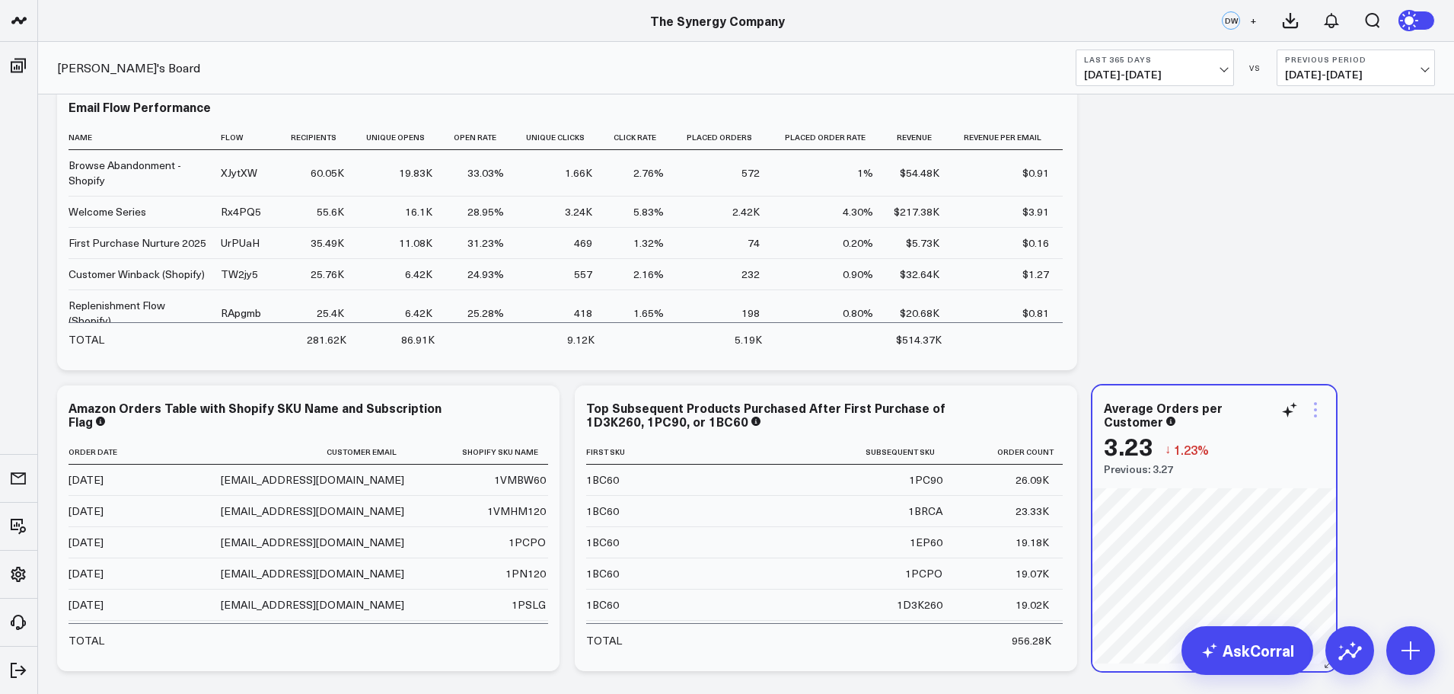
click at [1315, 410] on icon at bounding box center [1315, 409] width 3 height 3
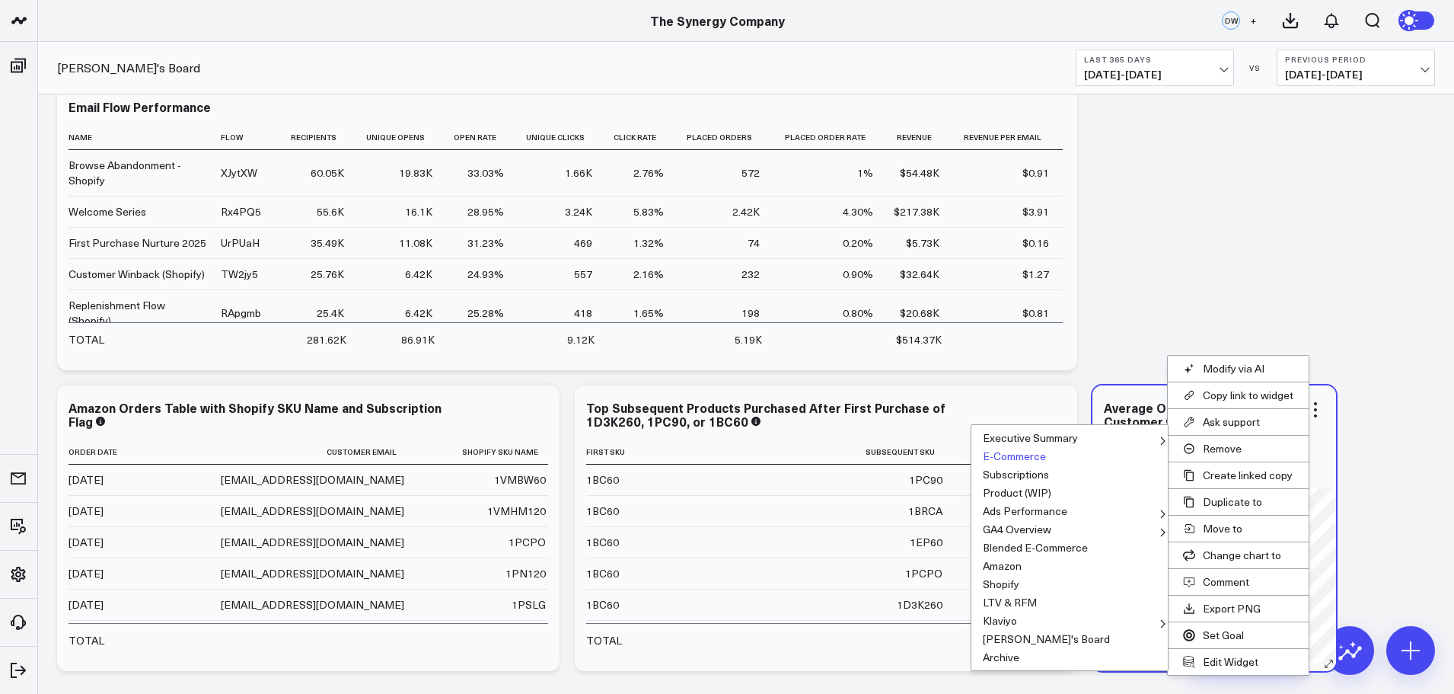
click at [1007, 454] on button "E-Commerce" at bounding box center [1069, 456] width 196 height 18
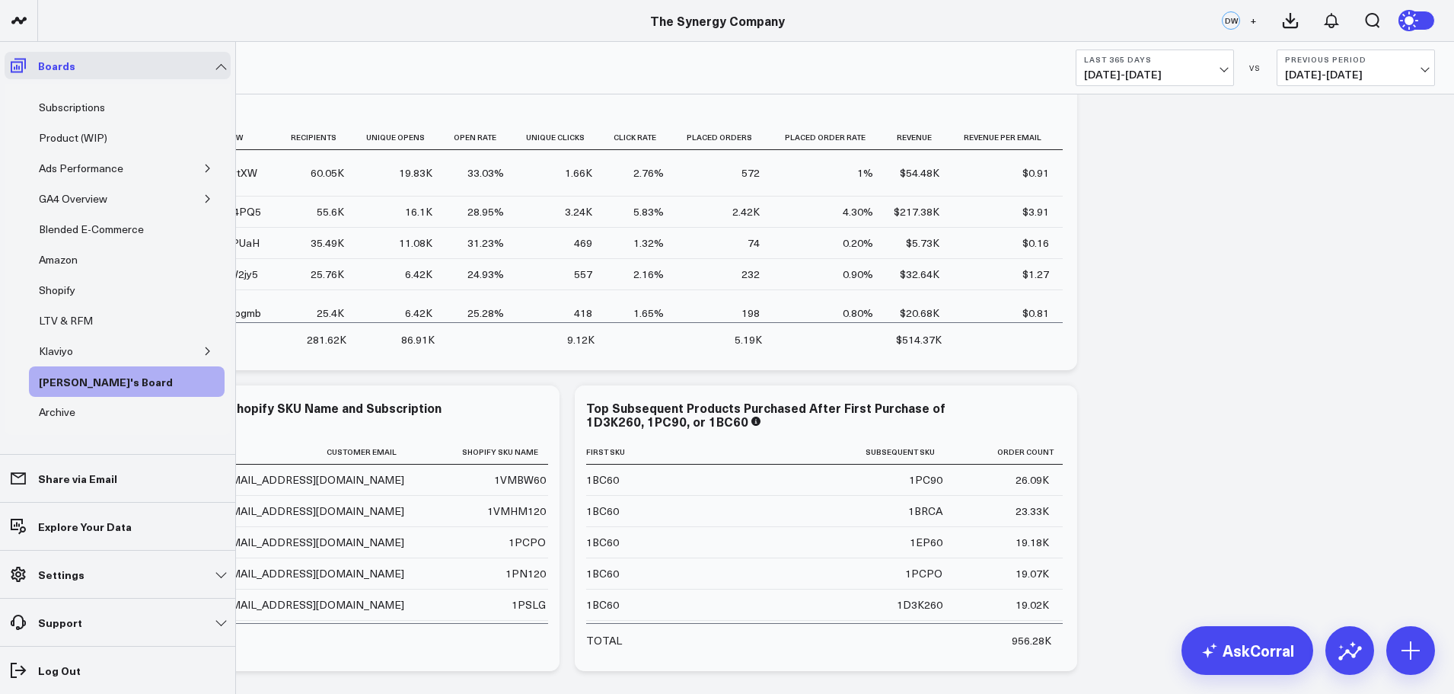
scroll to position [98, 0]
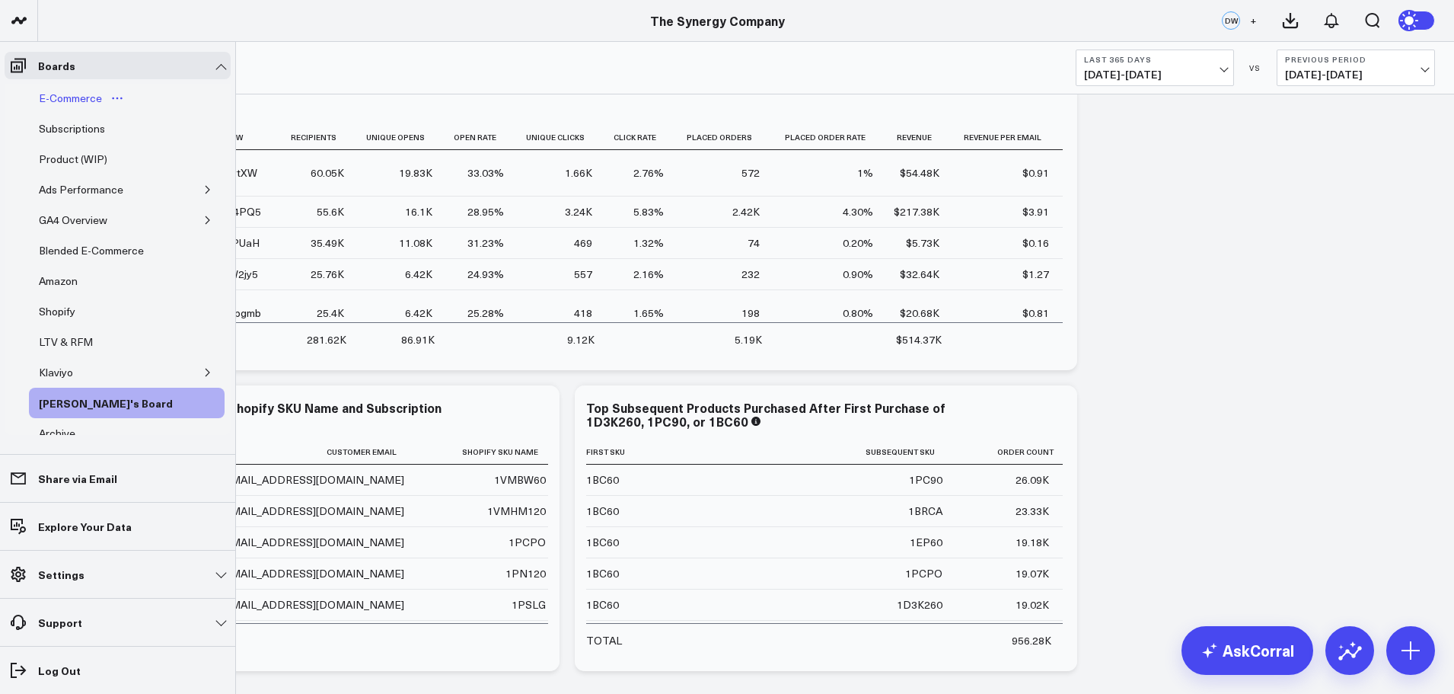
click at [73, 97] on div "E-Commerce" at bounding box center [70, 98] width 71 height 18
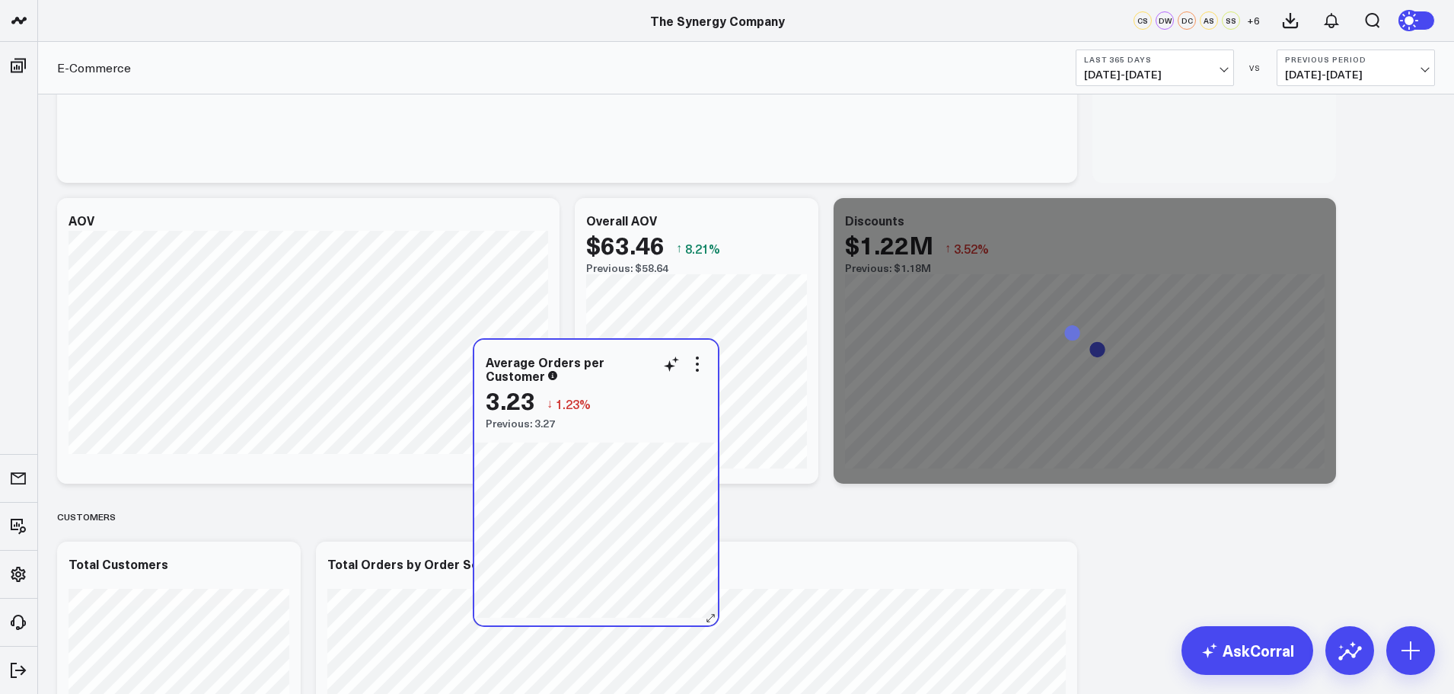
scroll to position [1903, 0]
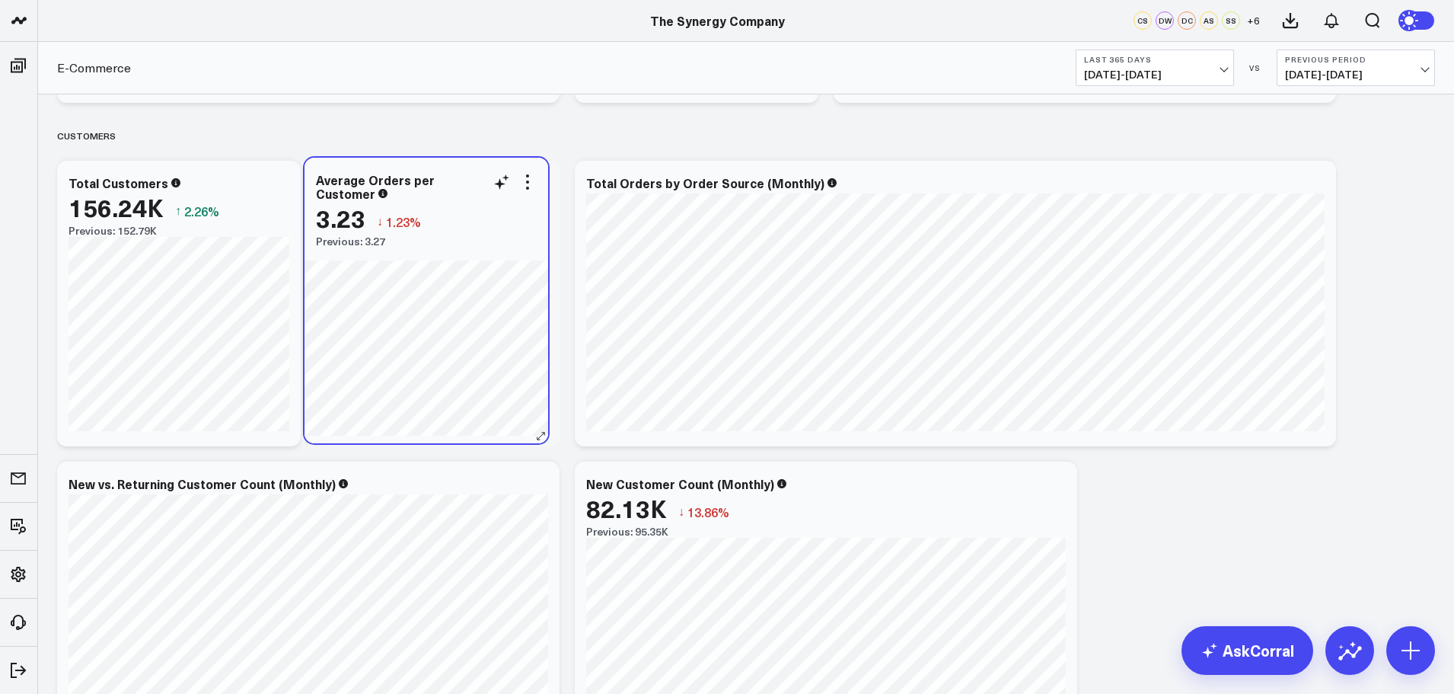
drag, startPoint x: 196, startPoint y: 196, endPoint x: 444, endPoint y: 179, distance: 248.0
click at [444, 179] on div "Average Orders per Customer" at bounding box center [426, 186] width 221 height 27
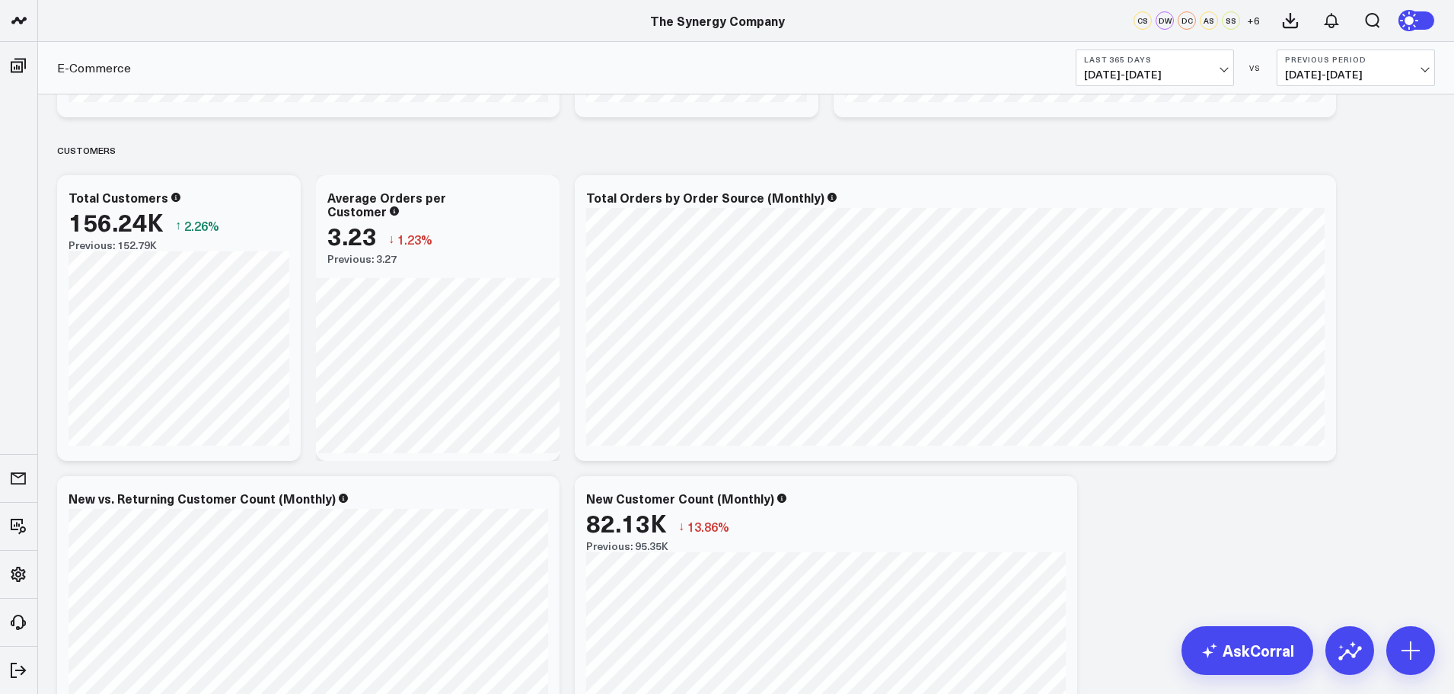
scroll to position [1827, 0]
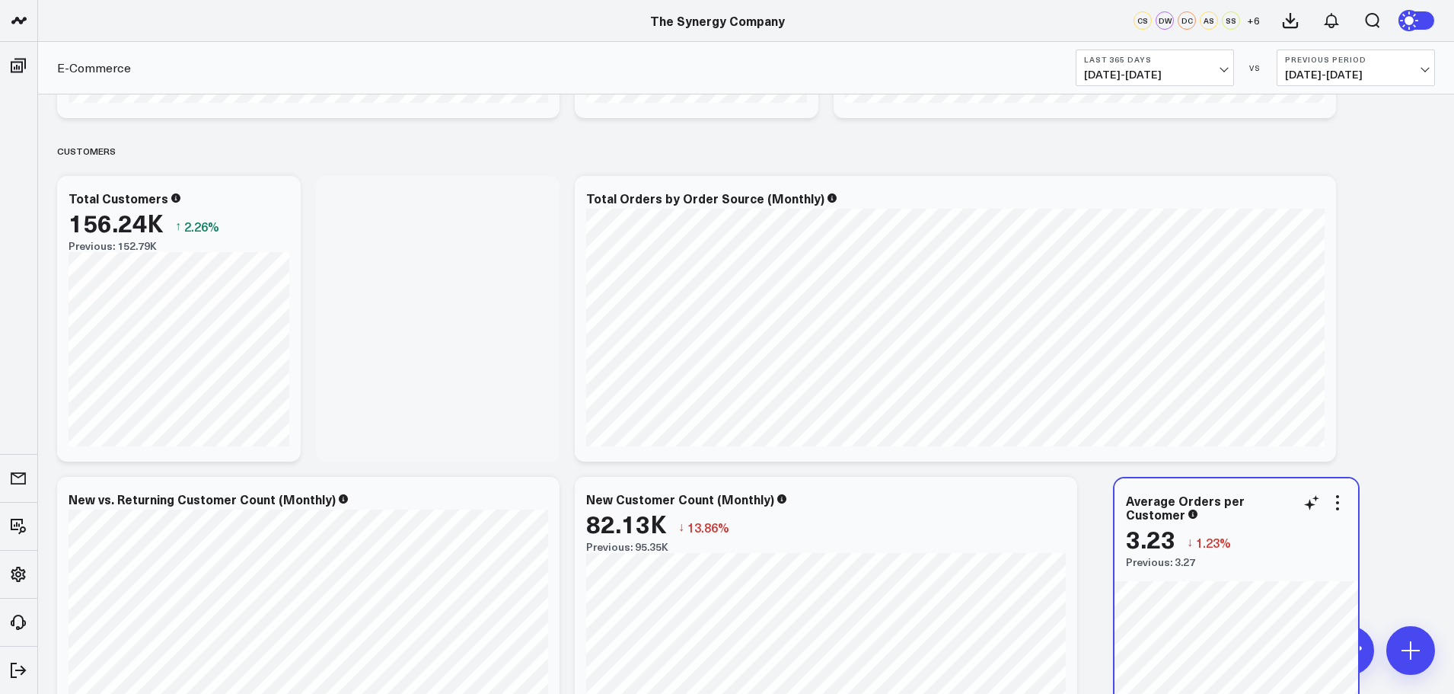
drag, startPoint x: 461, startPoint y: 199, endPoint x: 1260, endPoint y: 501, distance: 853.9
click at [1260, 501] on div "Average Orders per Customer" at bounding box center [1236, 506] width 221 height 27
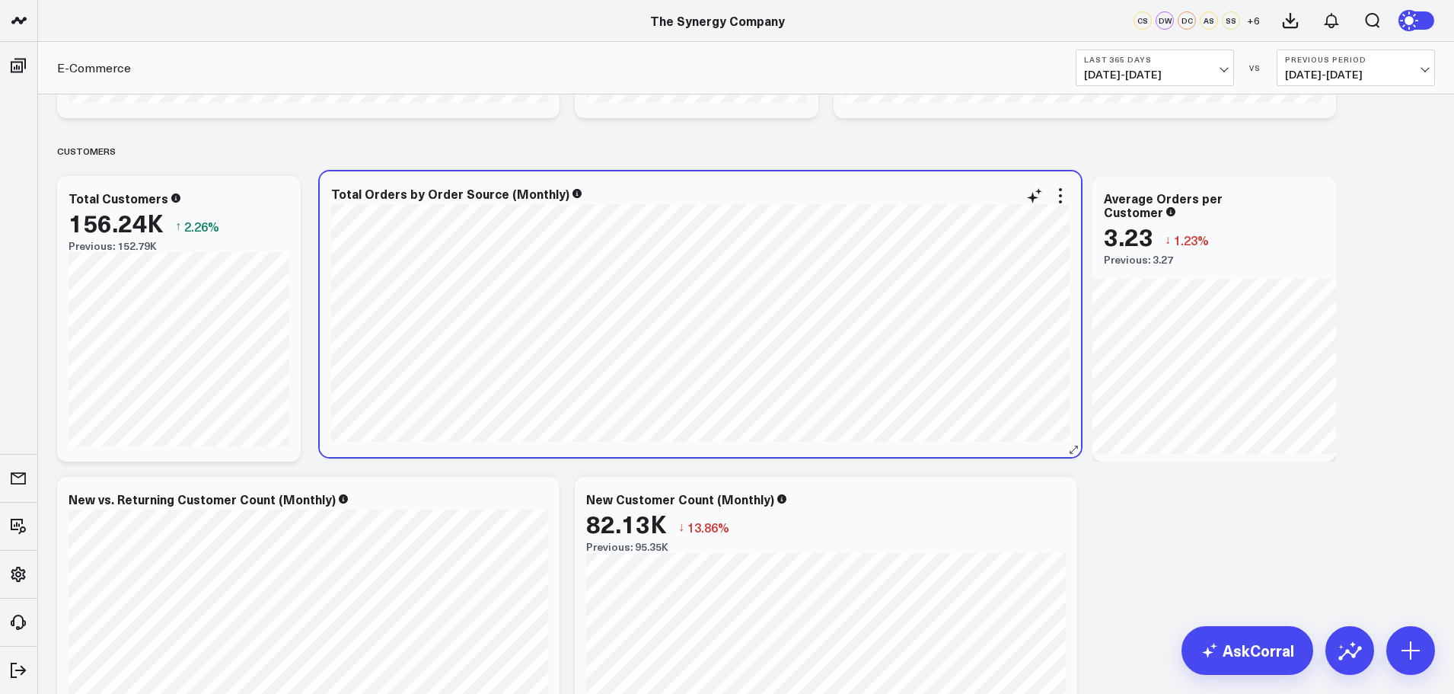
drag, startPoint x: 1039, startPoint y: 192, endPoint x: 785, endPoint y: 187, distance: 254.3
click at [785, 187] on div "Total Orders by Order Source (Monthly)" at bounding box center [700, 194] width 738 height 14
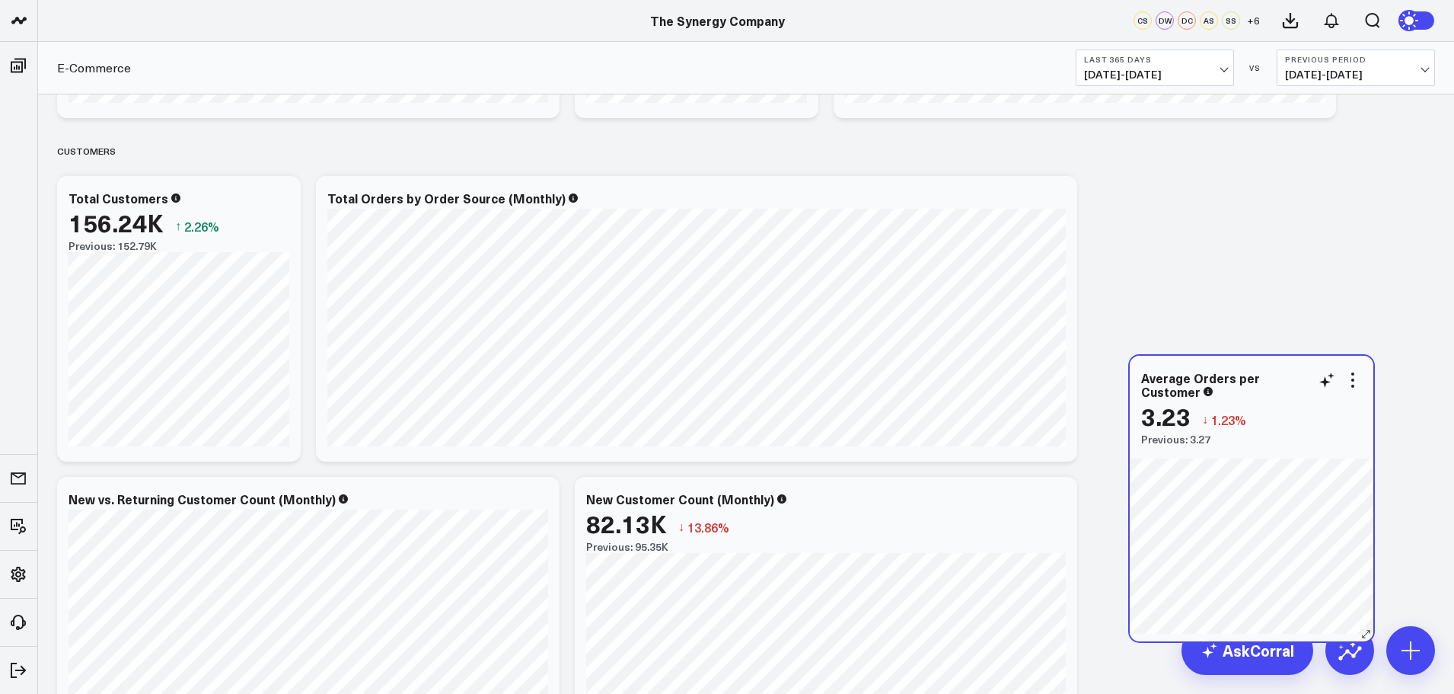
drag, startPoint x: 1250, startPoint y: 198, endPoint x: 1287, endPoint y: 378, distance: 183.5
click at [1287, 378] on div "Average Orders per Customer" at bounding box center [1251, 384] width 221 height 27
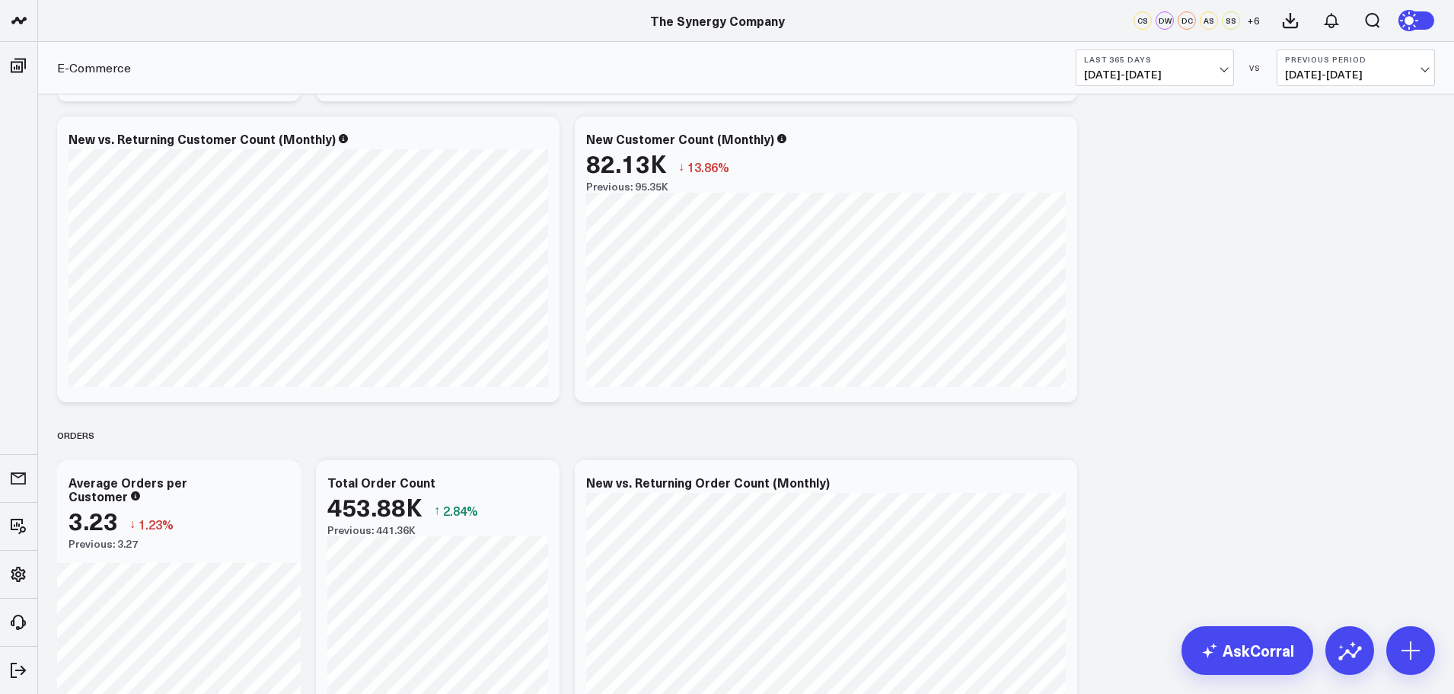
scroll to position [2208, 0]
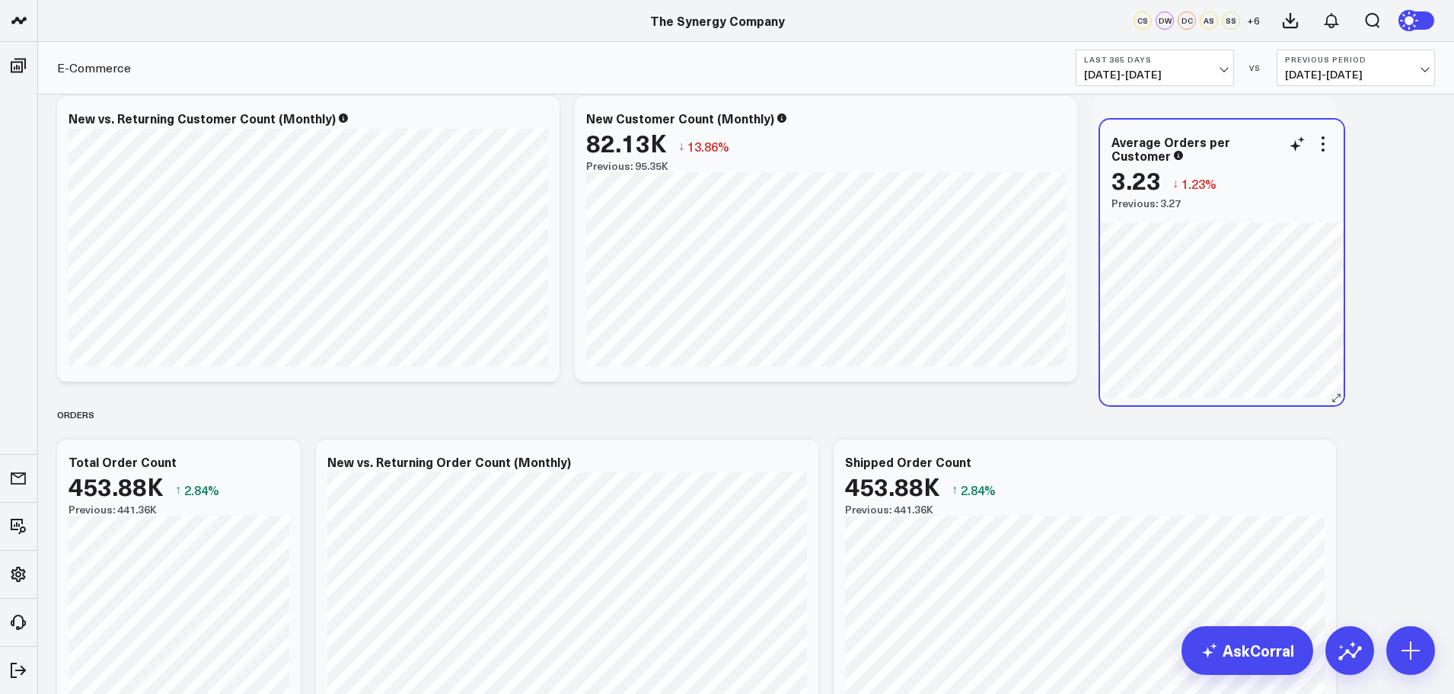
drag, startPoint x: 200, startPoint y: 481, endPoint x: 1244, endPoint y: 160, distance: 1092.0
click at [1244, 160] on div "Average Orders per Customer" at bounding box center [1221, 148] width 221 height 27
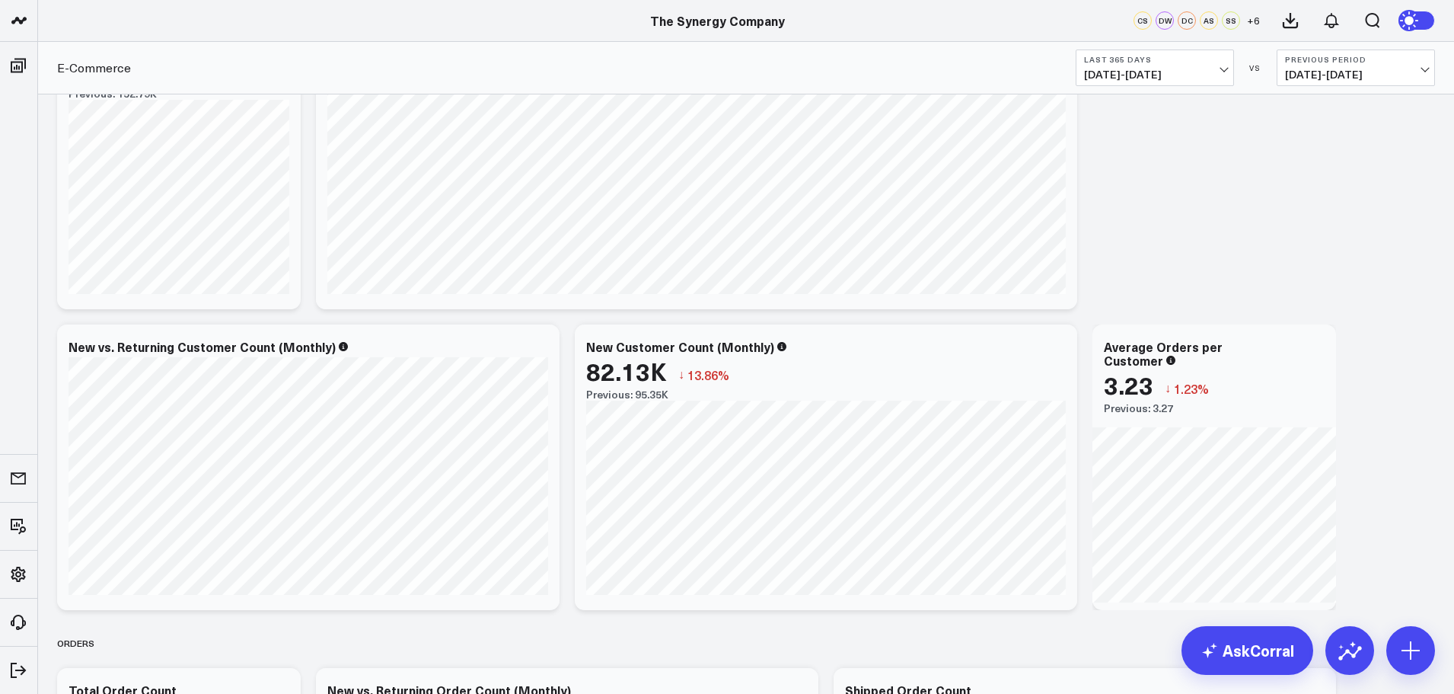
scroll to position [1903, 0]
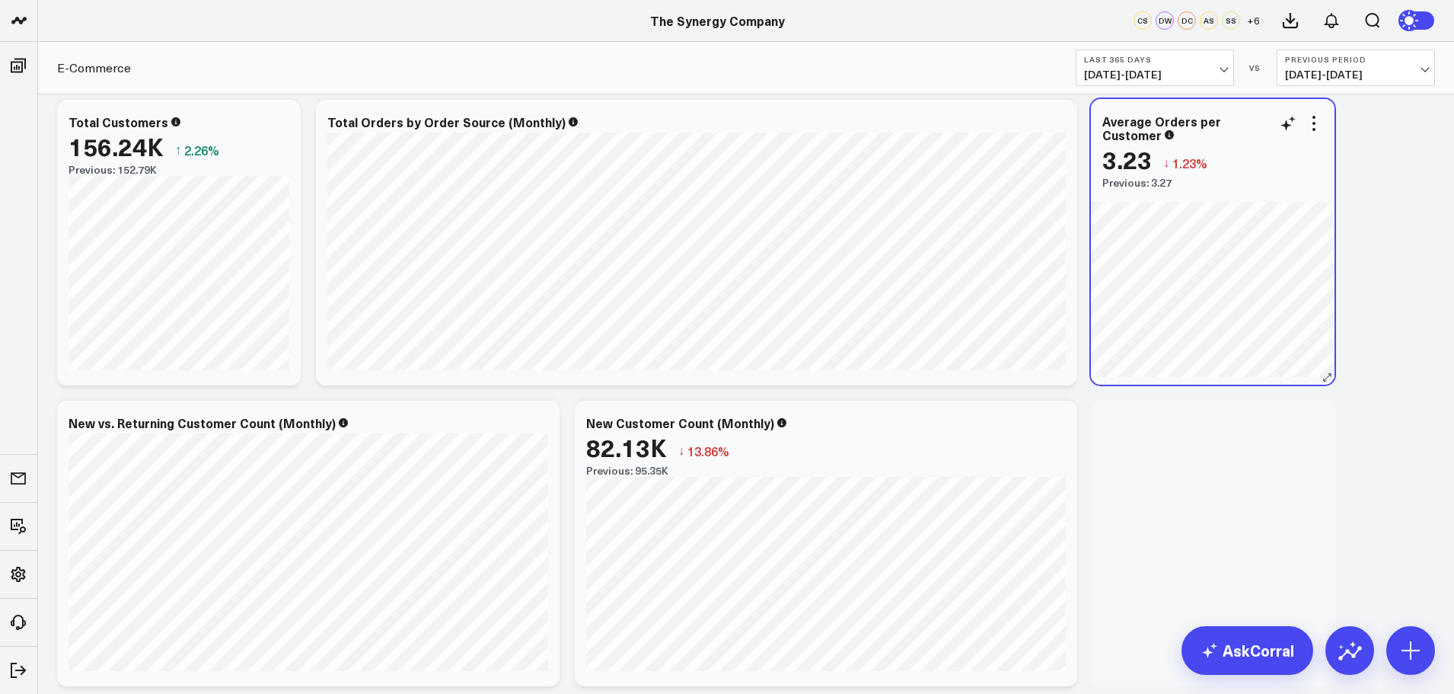
drag, startPoint x: 1254, startPoint y: 433, endPoint x: 1252, endPoint y: 144, distance: 289.3
click at [1252, 144] on div "Average Orders per Customer 3.23 ↓ 1.23% Previous: 3.27" at bounding box center [1213, 144] width 244 height 90
drag, startPoint x: 1243, startPoint y: 417, endPoint x: 1239, endPoint y: 145, distance: 272.6
click at [1239, 145] on div "3.23 ↓ 1.23%" at bounding box center [1210, 155] width 221 height 27
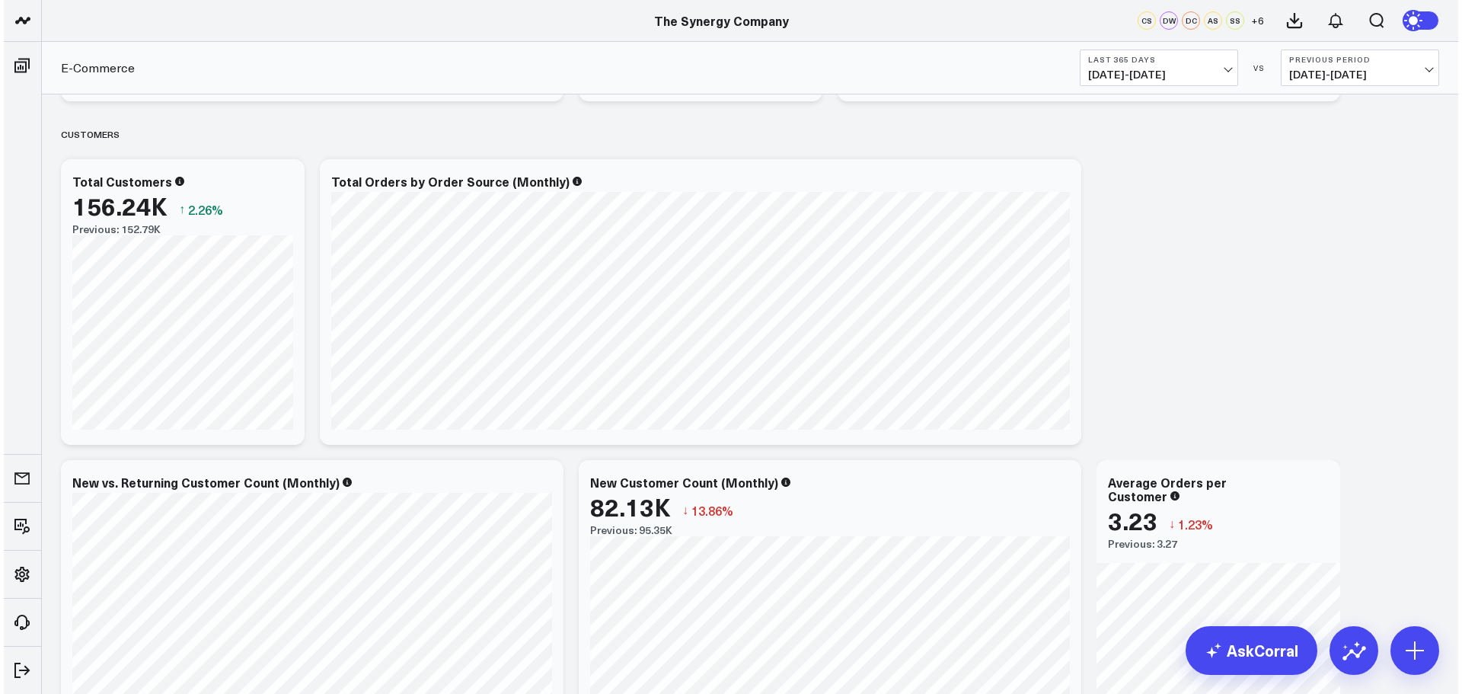
scroll to position [1827, 0]
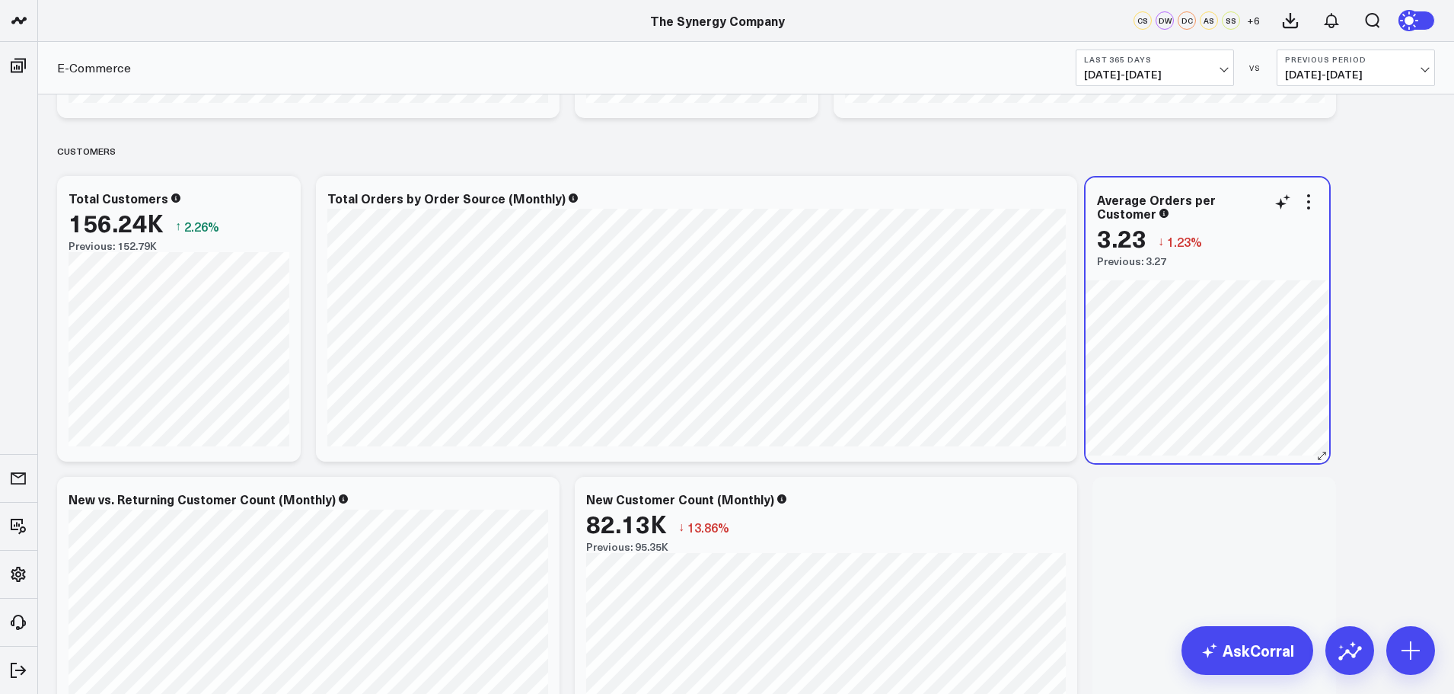
drag, startPoint x: 1242, startPoint y: 502, endPoint x: 1235, endPoint y: 203, distance: 299.3
click at [1235, 203] on div "Average Orders per Customer" at bounding box center [1207, 206] width 221 height 27
drag, startPoint x: 1238, startPoint y: 506, endPoint x: 1233, endPoint y: 204, distance: 302.3
click at [1233, 204] on div "Average Orders per Customer" at bounding box center [1209, 203] width 221 height 27
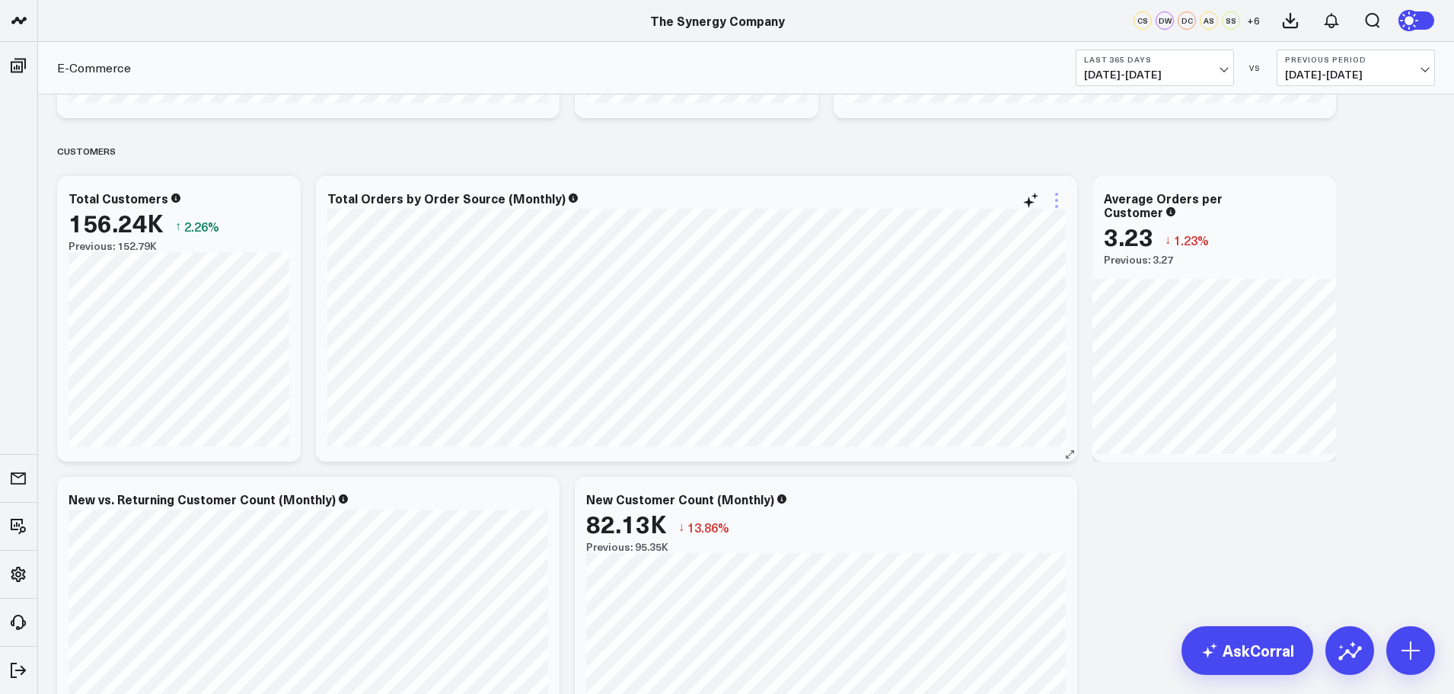
click at [1055, 195] on icon at bounding box center [1057, 200] width 18 height 18
click at [981, 494] on button "Edit Widget" at bounding box center [994, 490] width 141 height 26
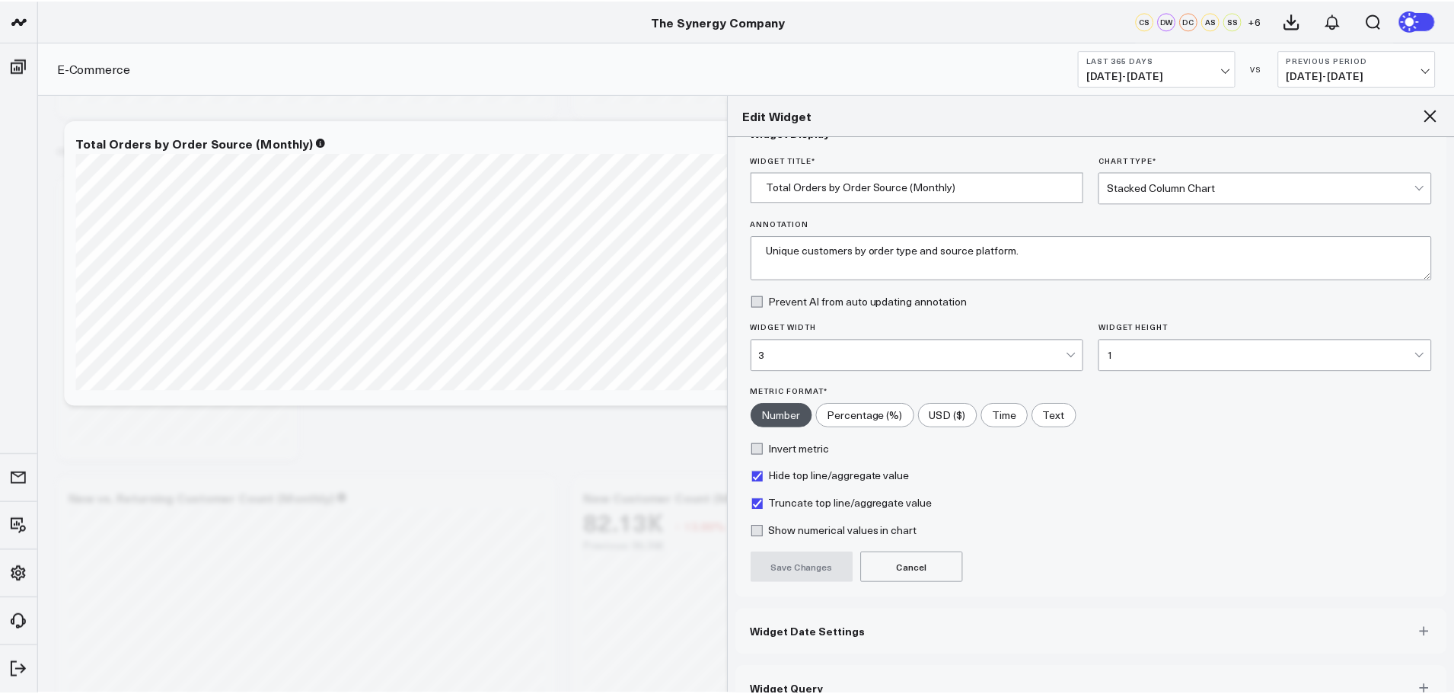
scroll to position [69, 0]
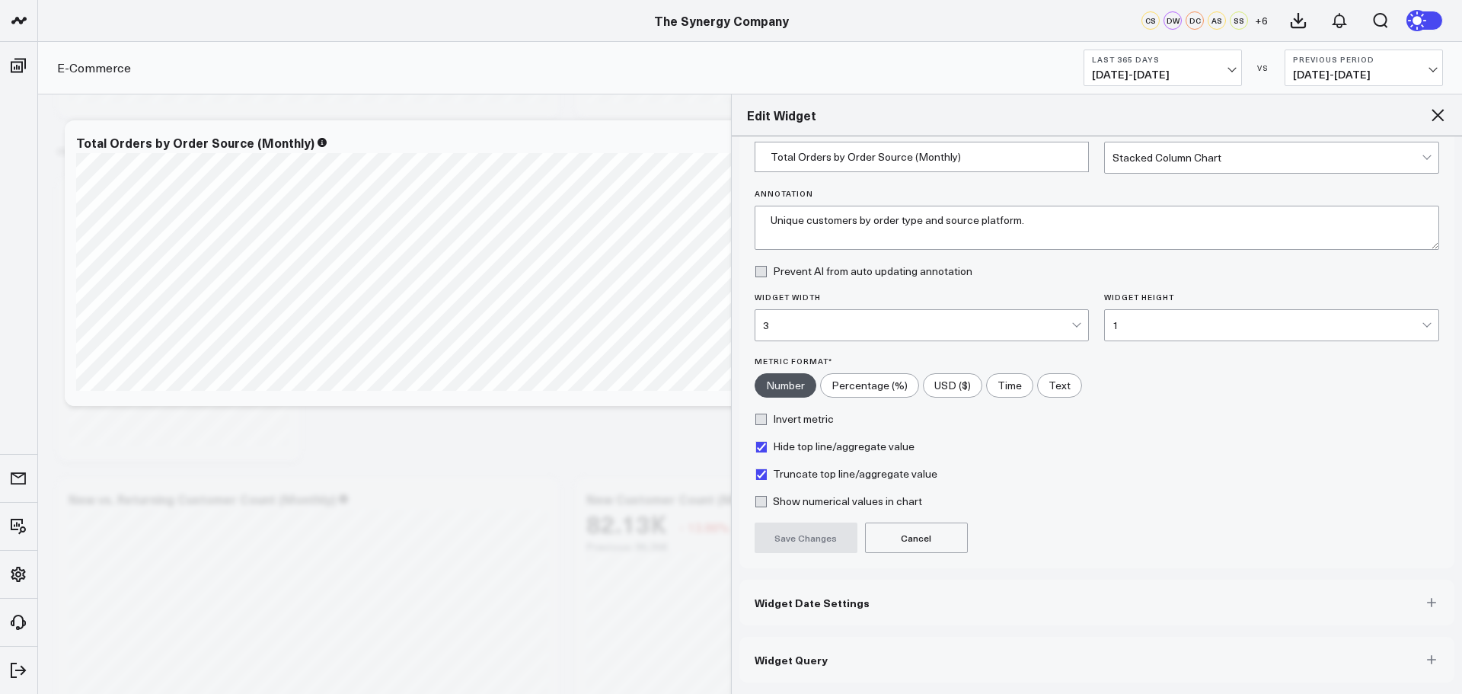
click at [785, 660] on span "Widget Query" at bounding box center [790, 659] width 73 height 12
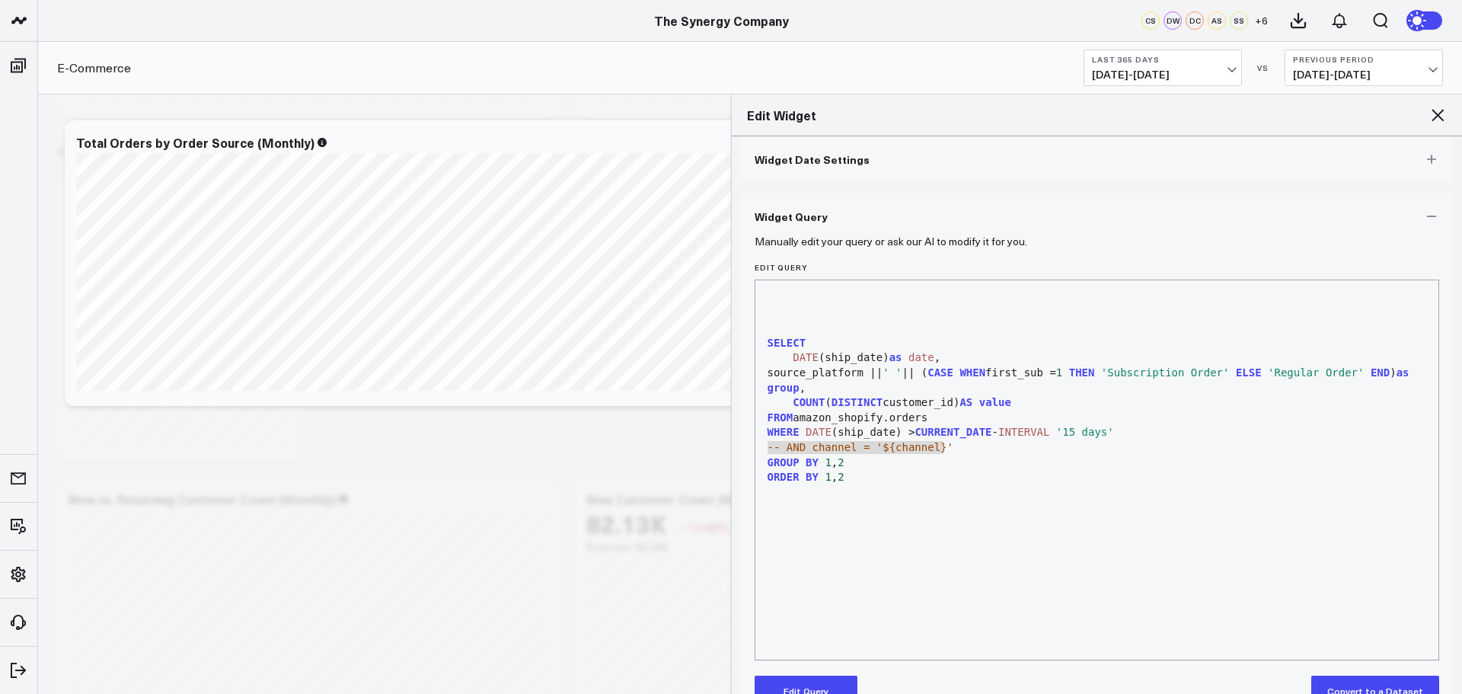
drag, startPoint x: 768, startPoint y: 449, endPoint x: 988, endPoint y: 452, distance: 220.0
click at [988, 452] on div "-- AND channel = '${channel}'" at bounding box center [1097, 447] width 668 height 15
copy span "-- AND channel = '${channel}'"
click at [1433, 111] on icon at bounding box center [1437, 115] width 12 height 12
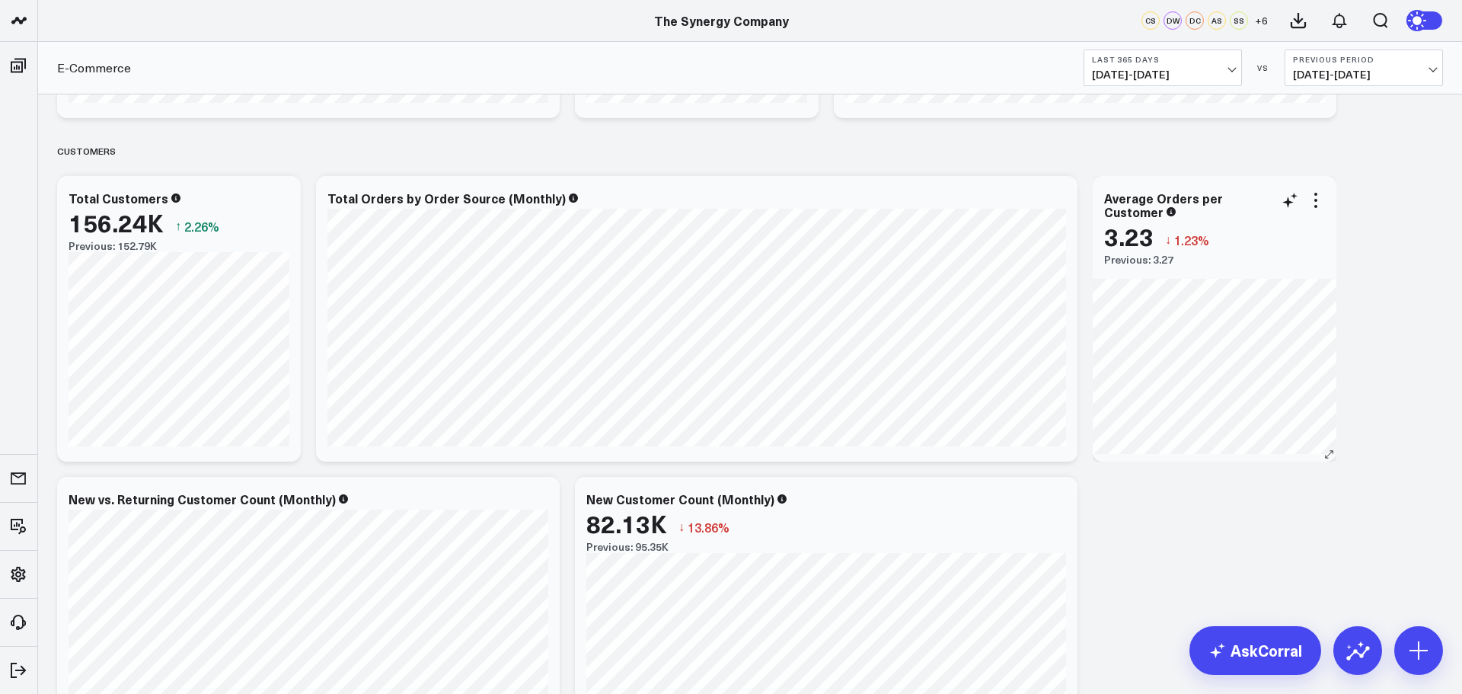
scroll to position [936, 0]
click at [1315, 198] on icon at bounding box center [1315, 200] width 18 height 18
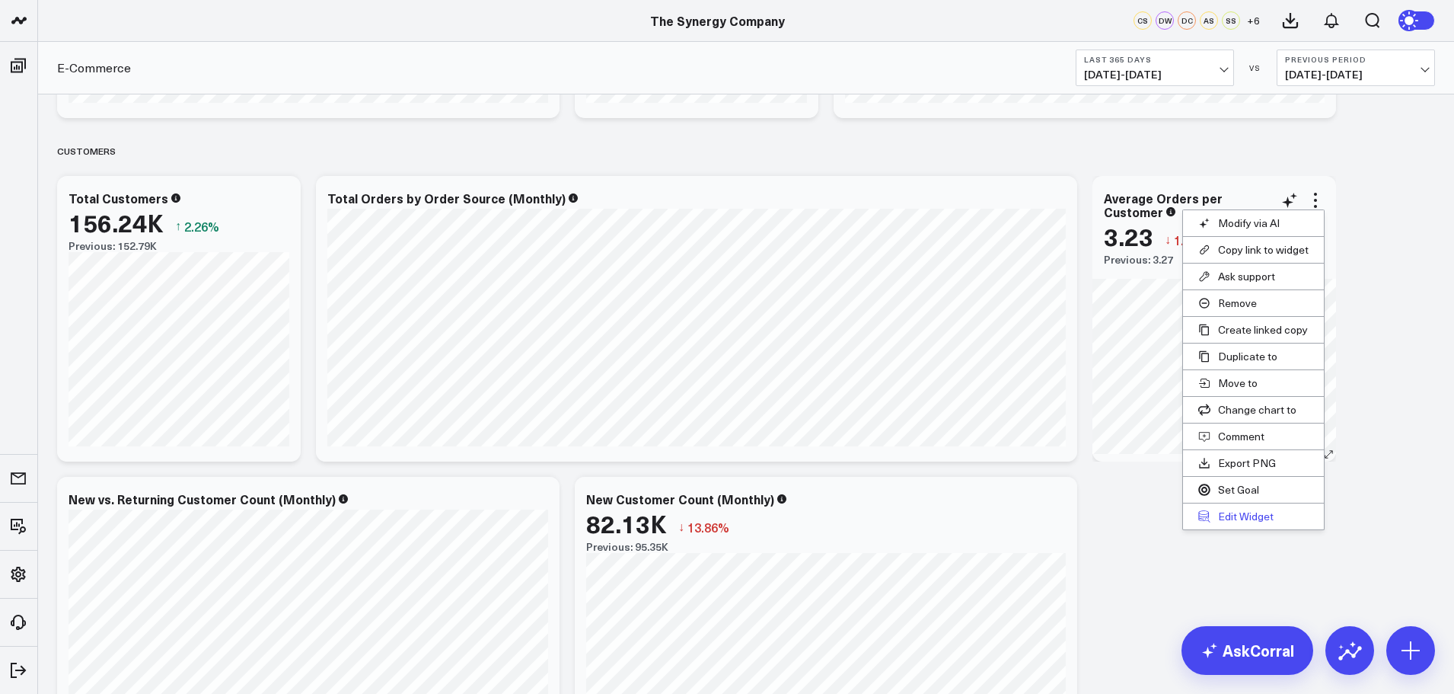
click at [1232, 512] on button "Edit Widget" at bounding box center [1253, 516] width 141 height 26
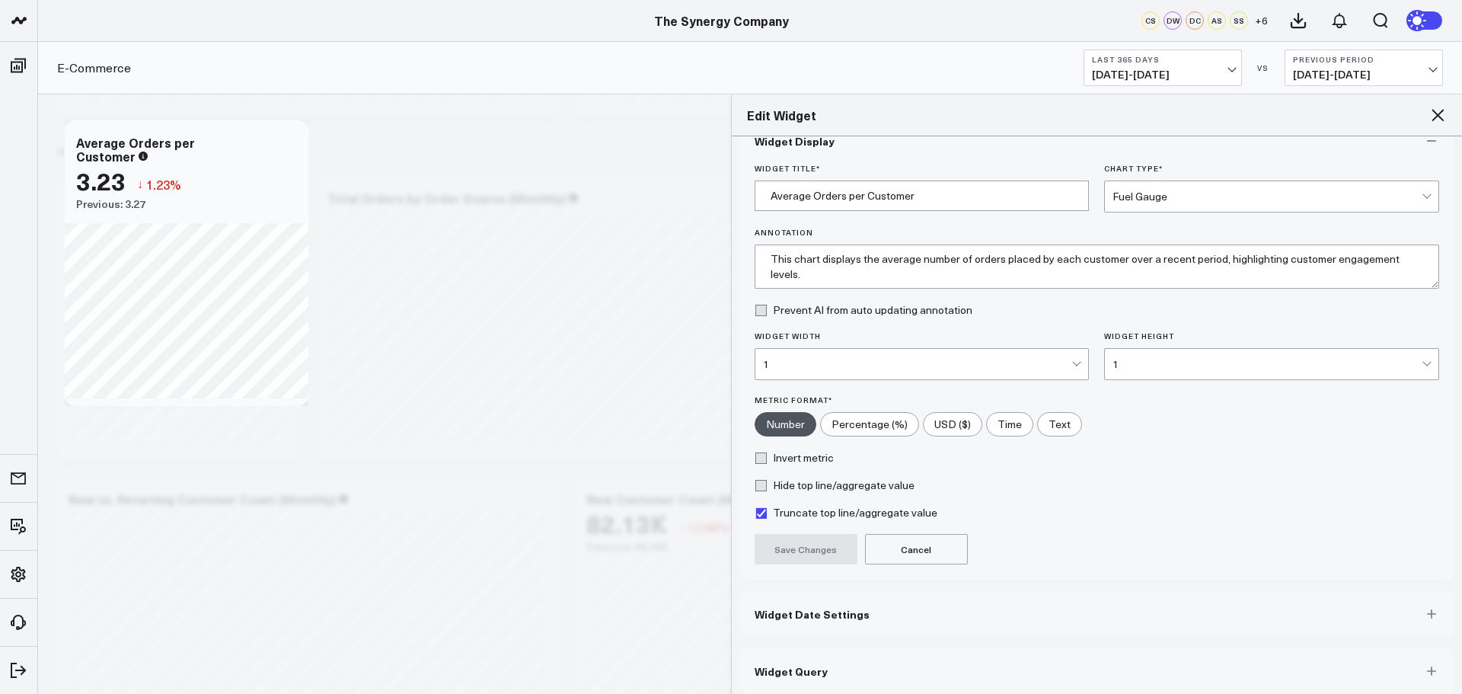
scroll to position [41, 0]
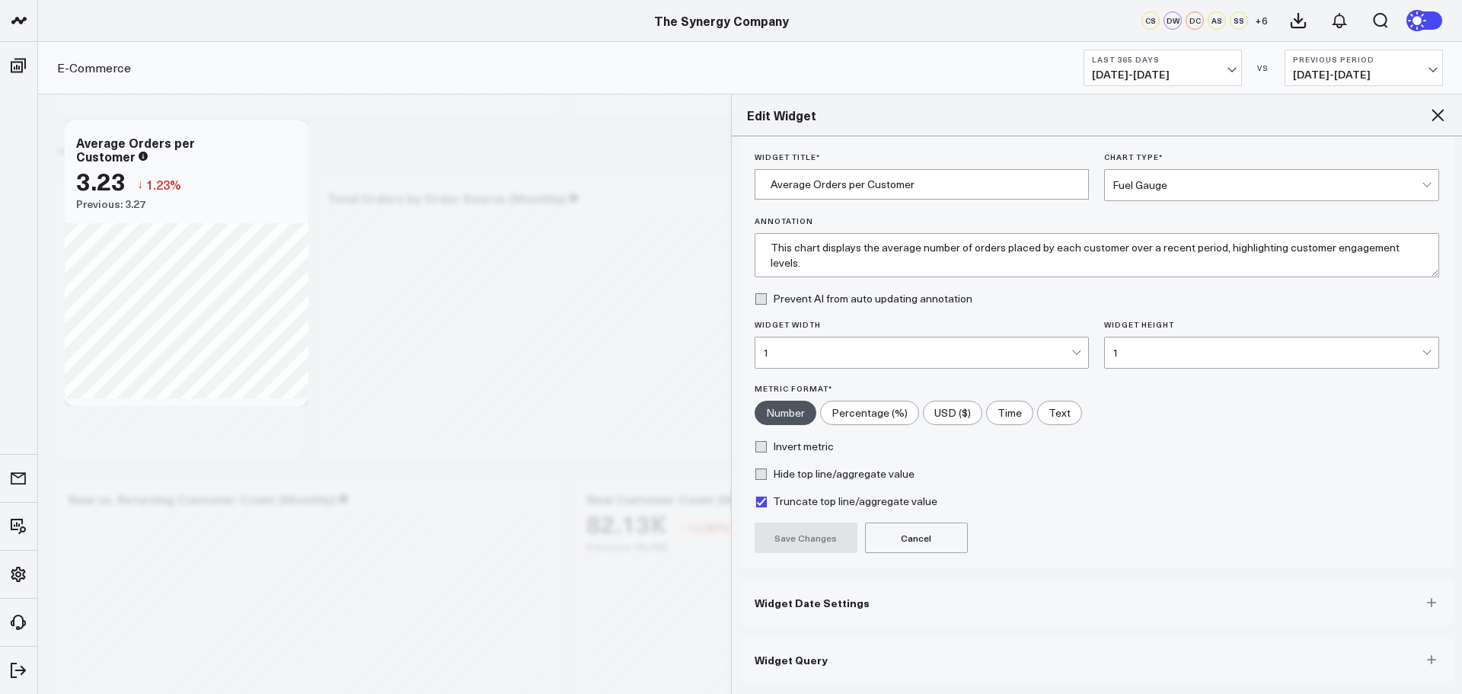
click at [812, 662] on span "Widget Query" at bounding box center [790, 659] width 73 height 12
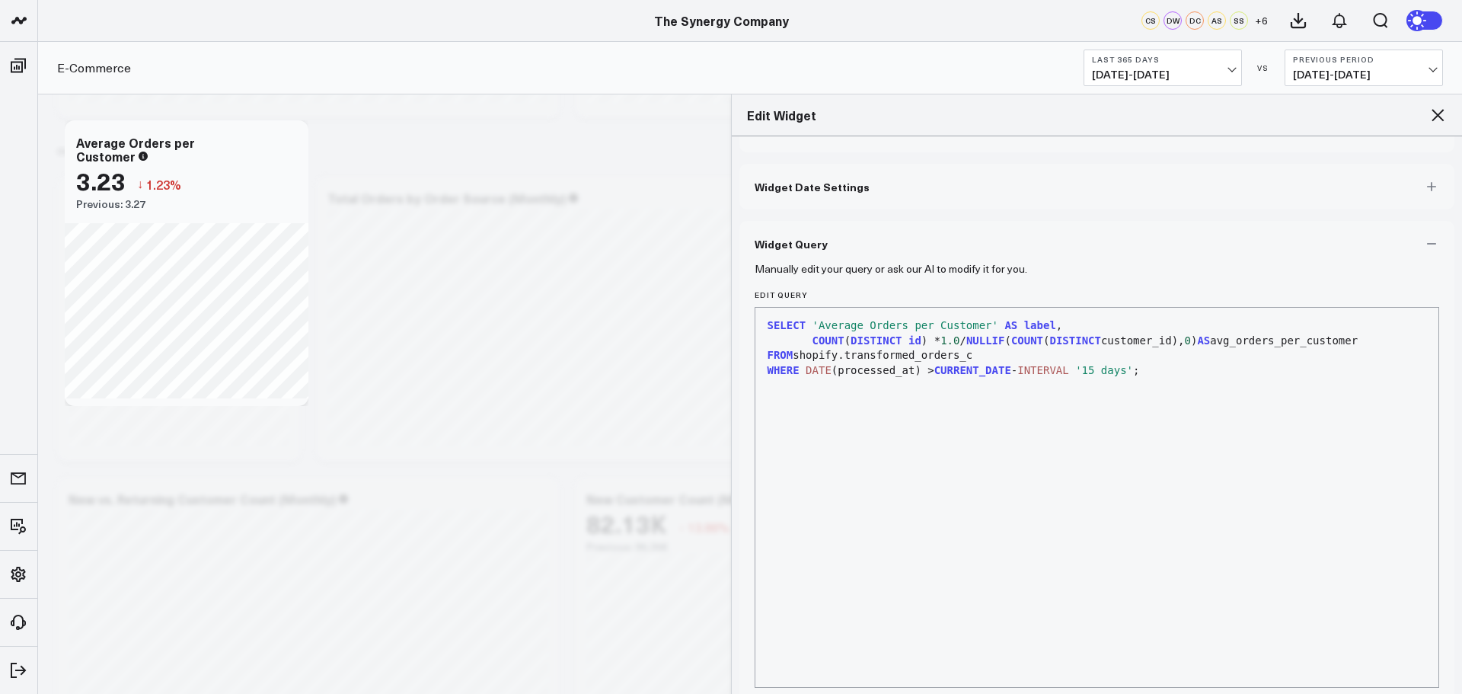
scroll to position [0, 0]
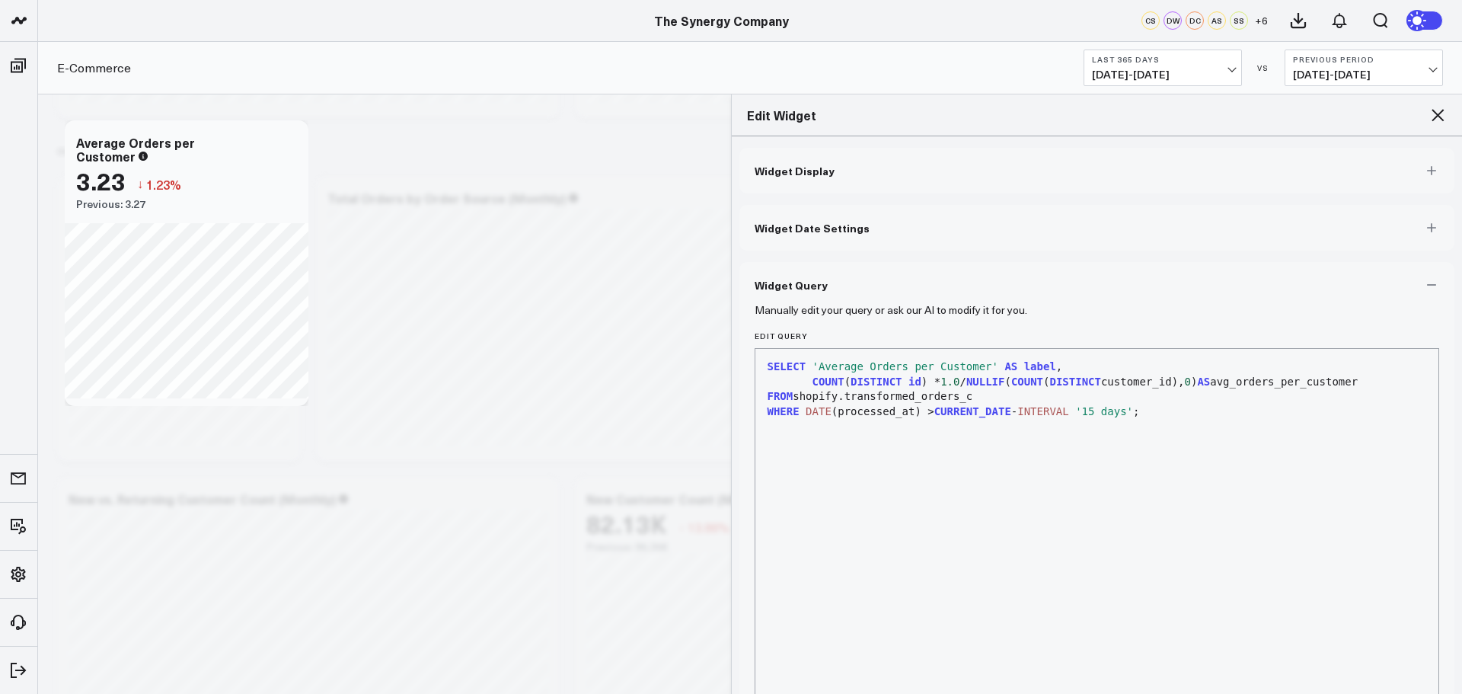
click at [1122, 411] on div "WHERE DATE (processed_at) > CURRENT_DATE - INTERVAL '15 days' ;" at bounding box center [1097, 411] width 668 height 15
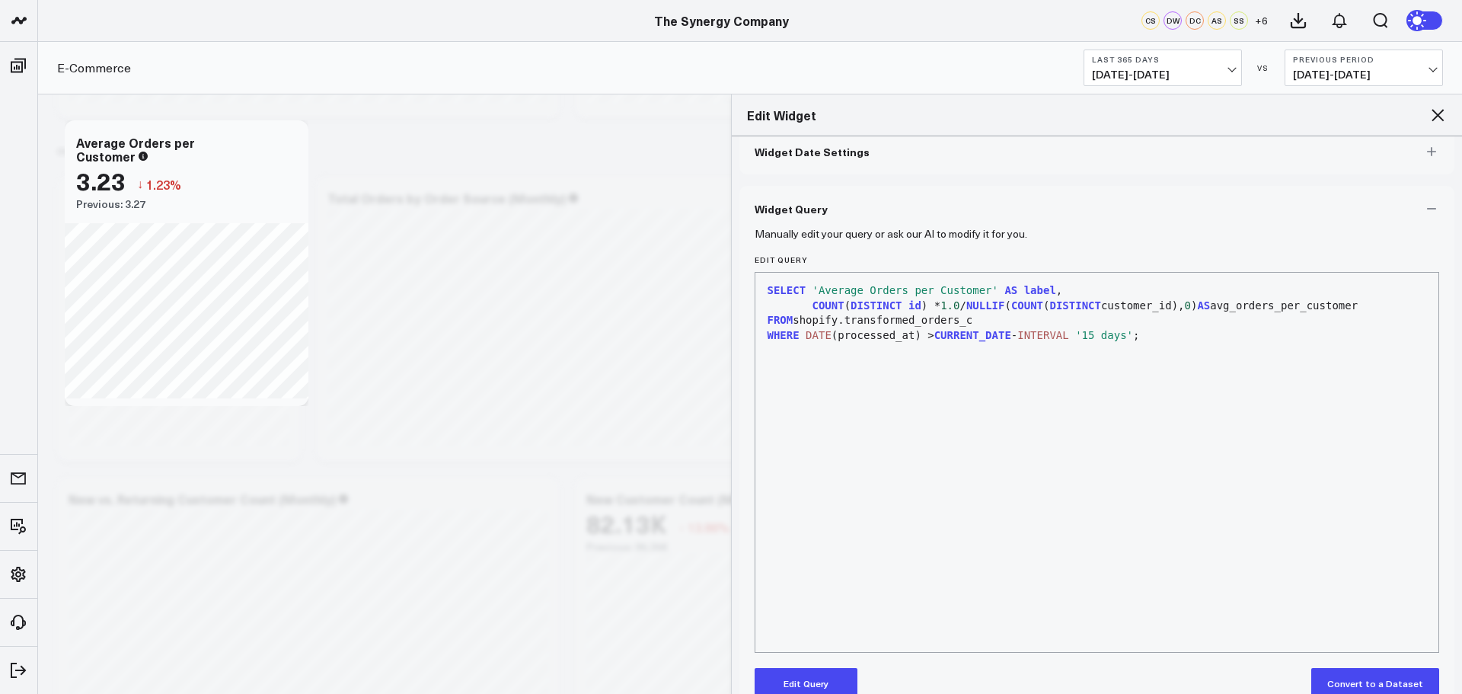
click at [1121, 338] on div "WHERE DATE (processed_at) > CURRENT_DATE - INTERVAL '15 days' ;" at bounding box center [1097, 335] width 668 height 15
click at [806, 675] on button "Edit Query" at bounding box center [805, 683] width 103 height 30
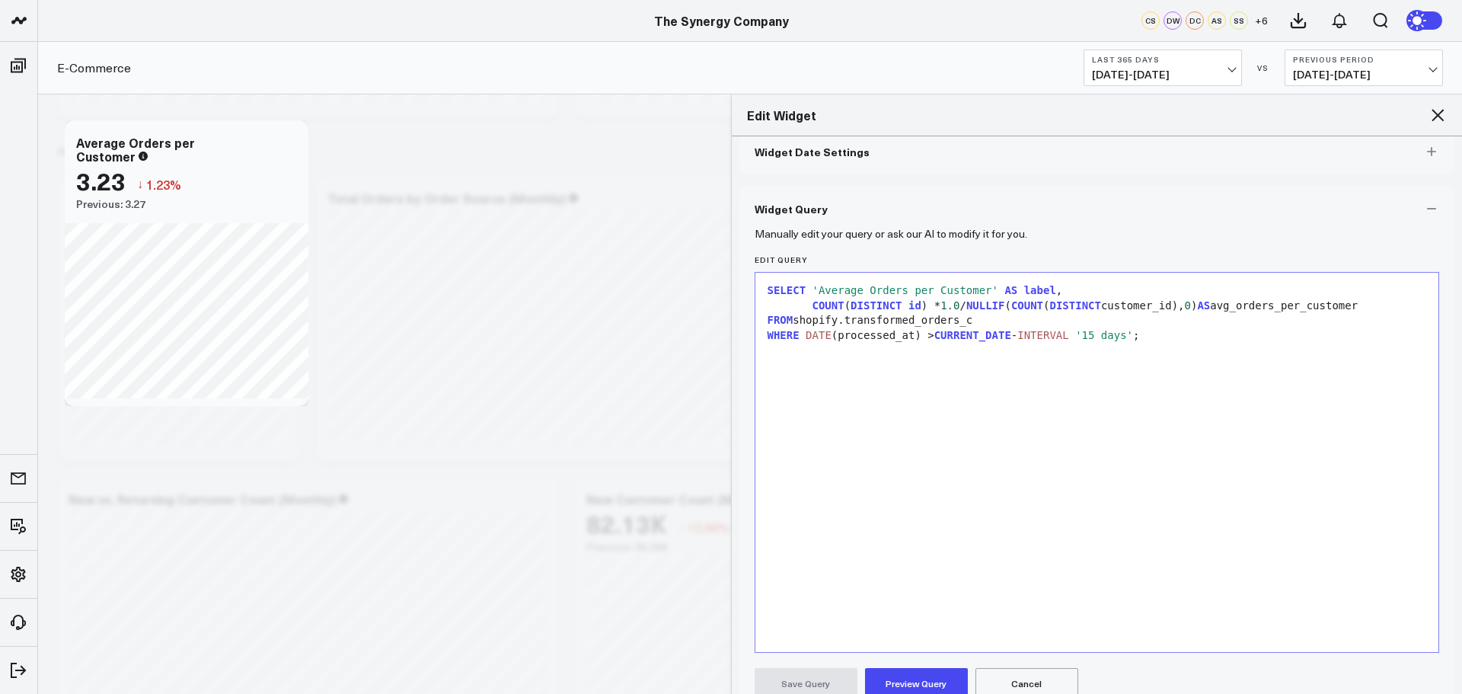
click at [1130, 339] on div "WHERE DATE (processed_at) > CURRENT_DATE - INTERVAL '15 days' ;" at bounding box center [1097, 335] width 668 height 15
click at [1121, 333] on div "WHERE DATE (processed_at) > CURRENT_DATE - INTERVAL '15 days' ;" at bounding box center [1097, 335] width 668 height 15
click at [1125, 334] on div "WHERE DATE (processed_at) > CURRENT_DATE - INTERVAL '15 days' ;" at bounding box center [1097, 335] width 668 height 15
click at [1122, 337] on div "WHERE DATE (processed_at) > CURRENT_DATE - INTERVAL '15 days' ;" at bounding box center [1097, 335] width 668 height 15
click at [1130, 345] on div "SELECT 'Average Orders per Customer' AS label , COUNT ( DISTINCT id ) * 1.0 / N…" at bounding box center [1097, 462] width 668 height 364
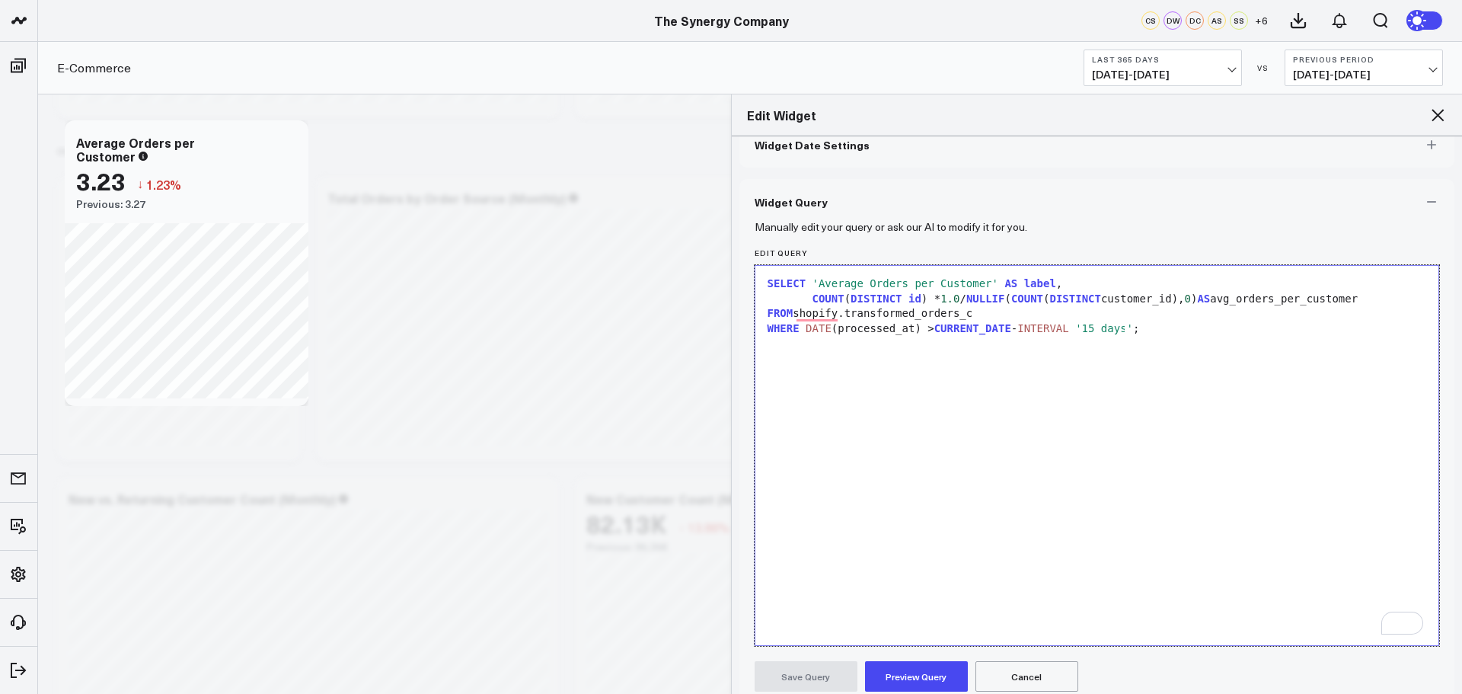
scroll to position [68, 0]
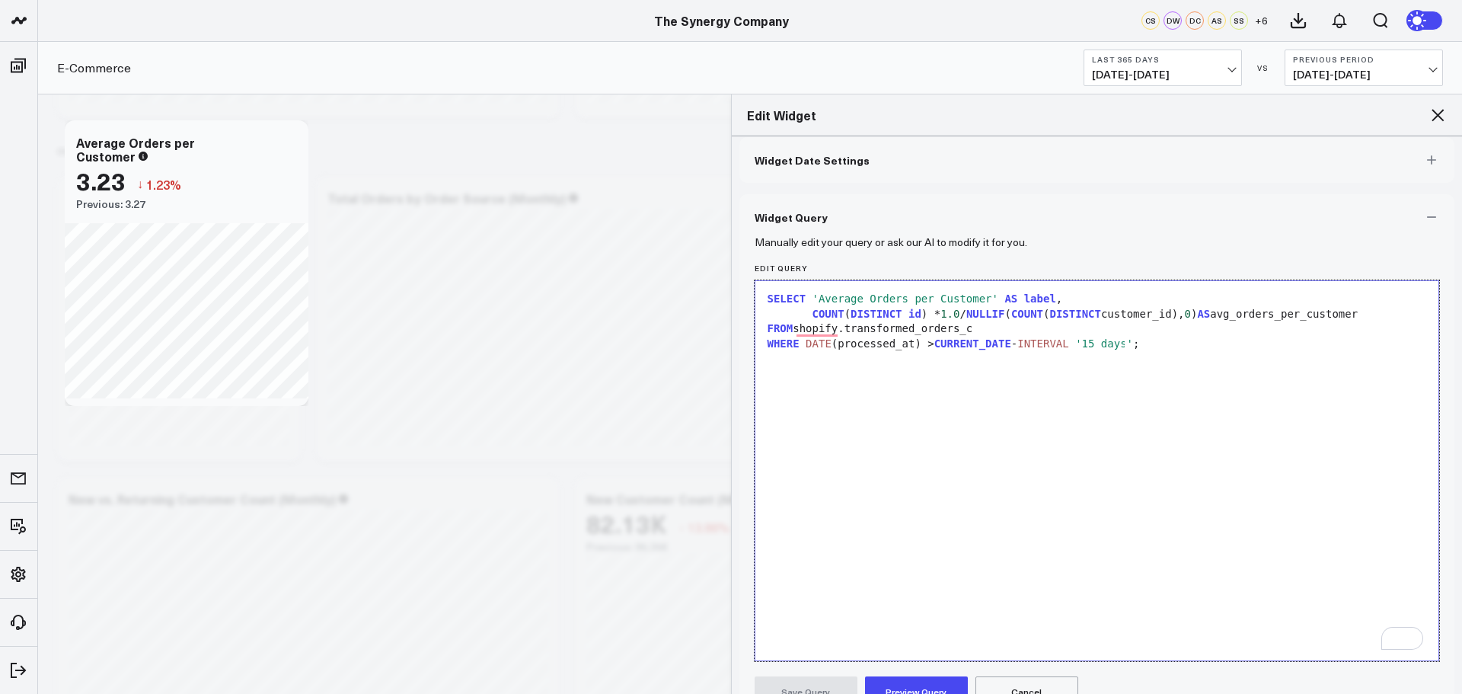
click at [971, 355] on div "SELECT 'Average Orders per Customer' AS label , COUNT ( DISTINCT id ) * 1.0 / N…" at bounding box center [1097, 471] width 668 height 364
click at [962, 342] on span "CURRENT_DATE" at bounding box center [972, 343] width 77 height 12
click at [1121, 344] on div "WHERE DATE (processed_at) > CURRENT_DATE - INTERVAL '15 days' ;" at bounding box center [1097, 343] width 668 height 15
drag, startPoint x: 1117, startPoint y: 342, endPoint x: 1035, endPoint y: 344, distance: 82.2
click at [1035, 344] on div "WHERE DATE (processed_at) > CURRENT_DATE - INTERVAL '15 days' ;" at bounding box center [1097, 343] width 668 height 15
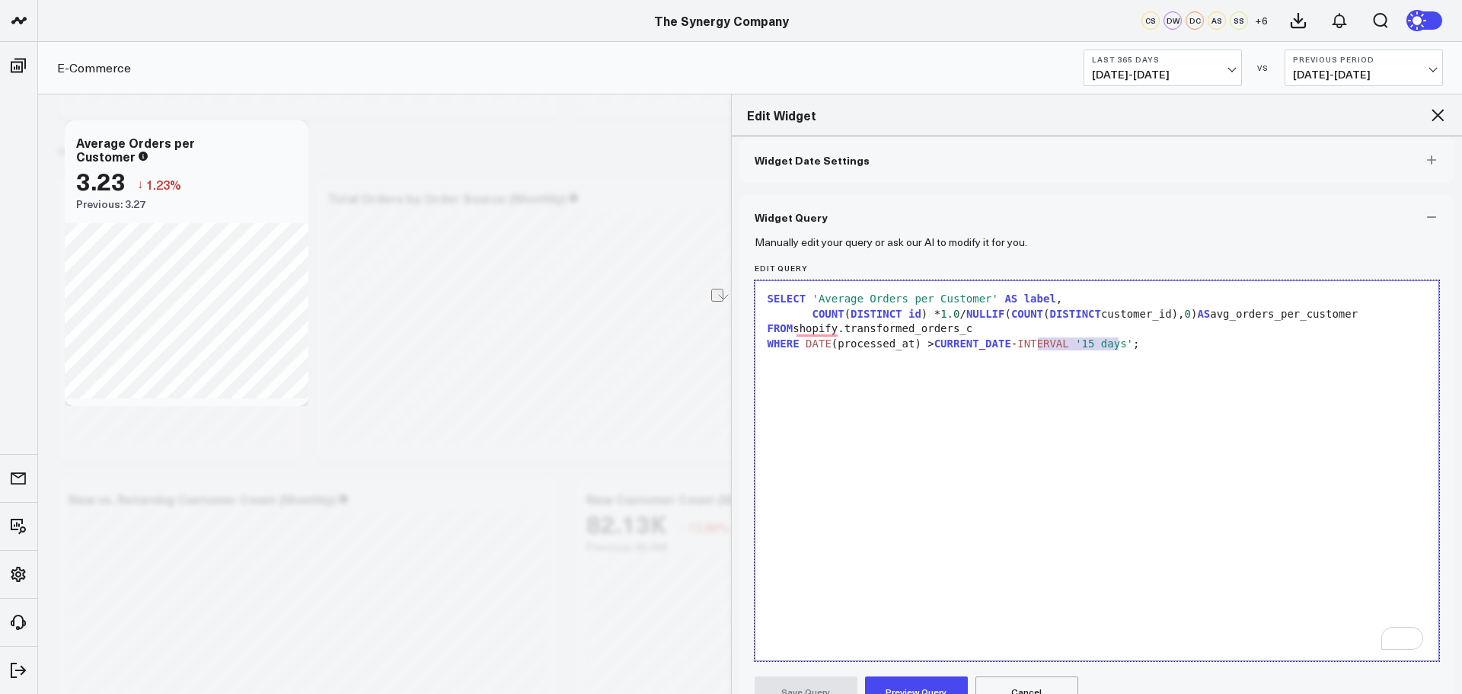
click at [1075, 348] on span "'15 days'" at bounding box center [1104, 343] width 58 height 12
click at [1136, 349] on div "WHERE DATE (processed_at) > CURRENT_DATE - INTERVAL '15 days' ;" at bounding box center [1097, 343] width 668 height 15
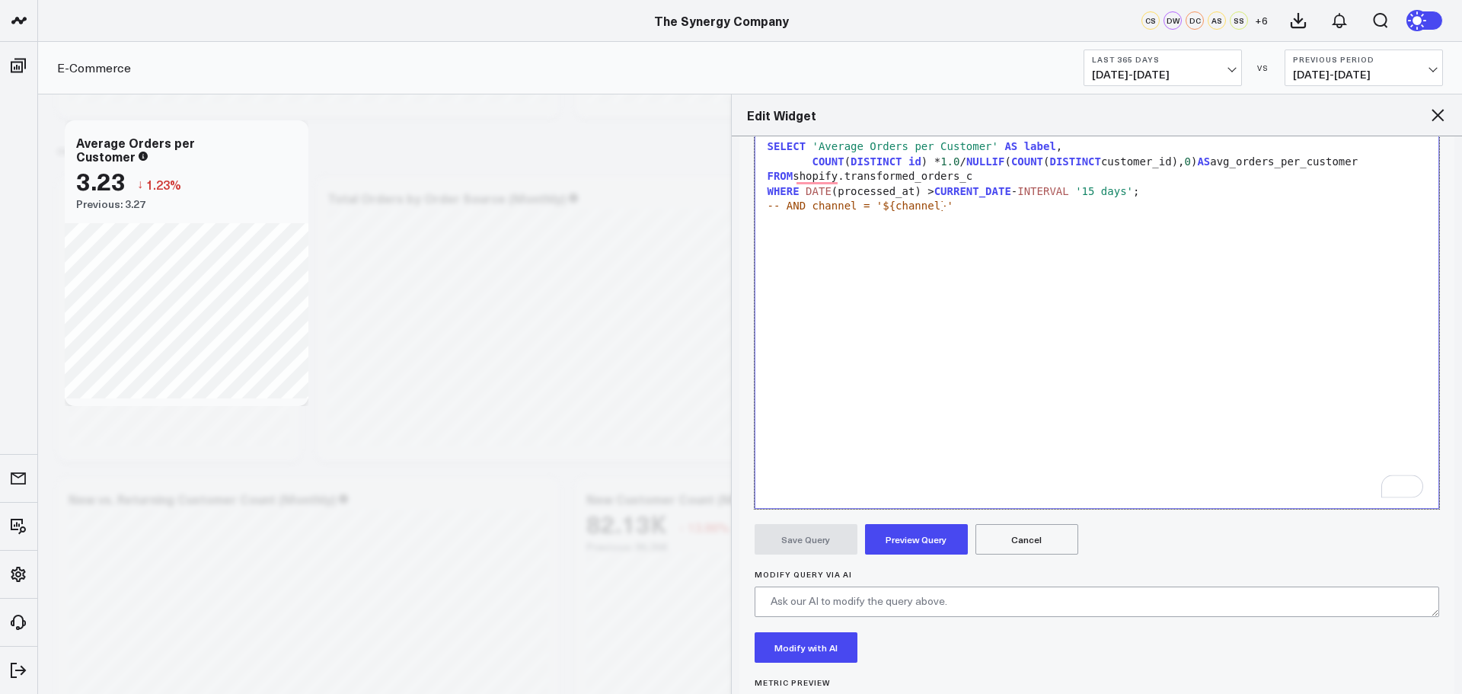
scroll to position [220, 0]
click at [905, 533] on button "Preview Query" at bounding box center [916, 539] width 103 height 30
click at [784, 538] on button "Save Query" at bounding box center [805, 539] width 103 height 30
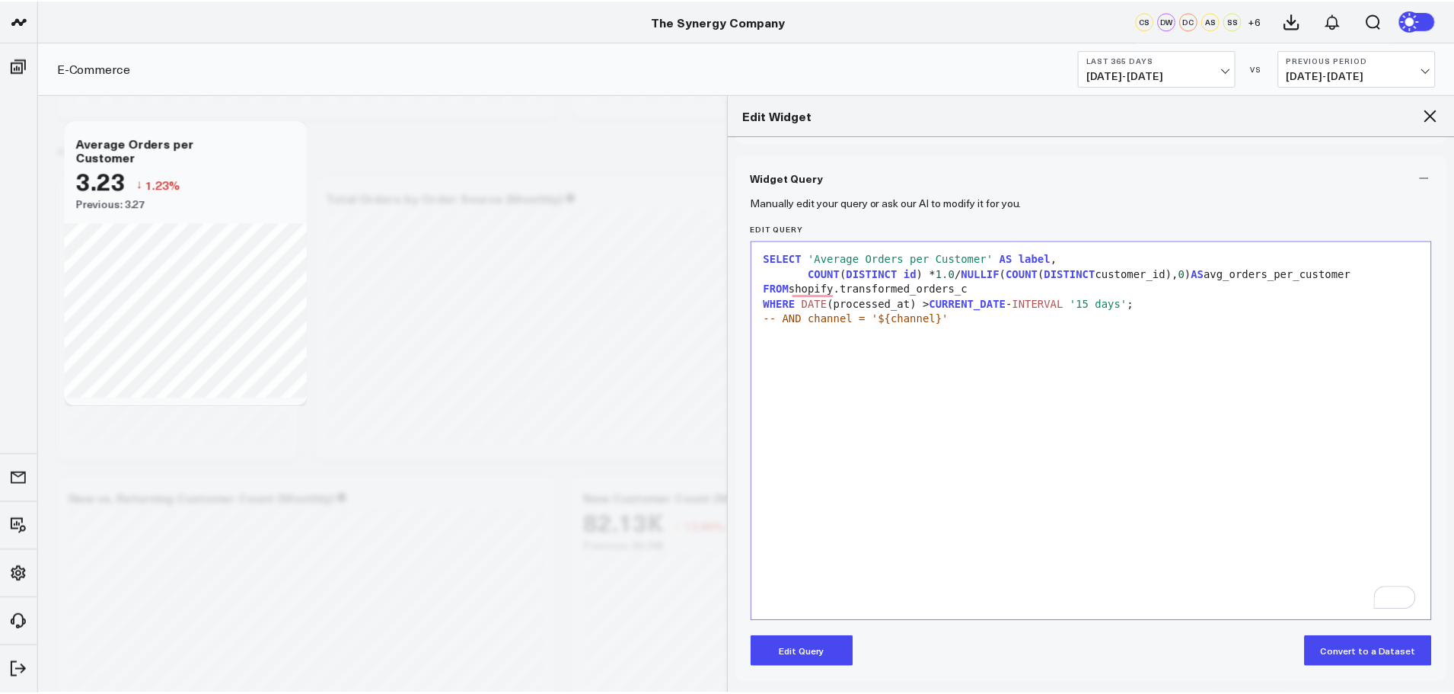
scroll to position [107, 0]
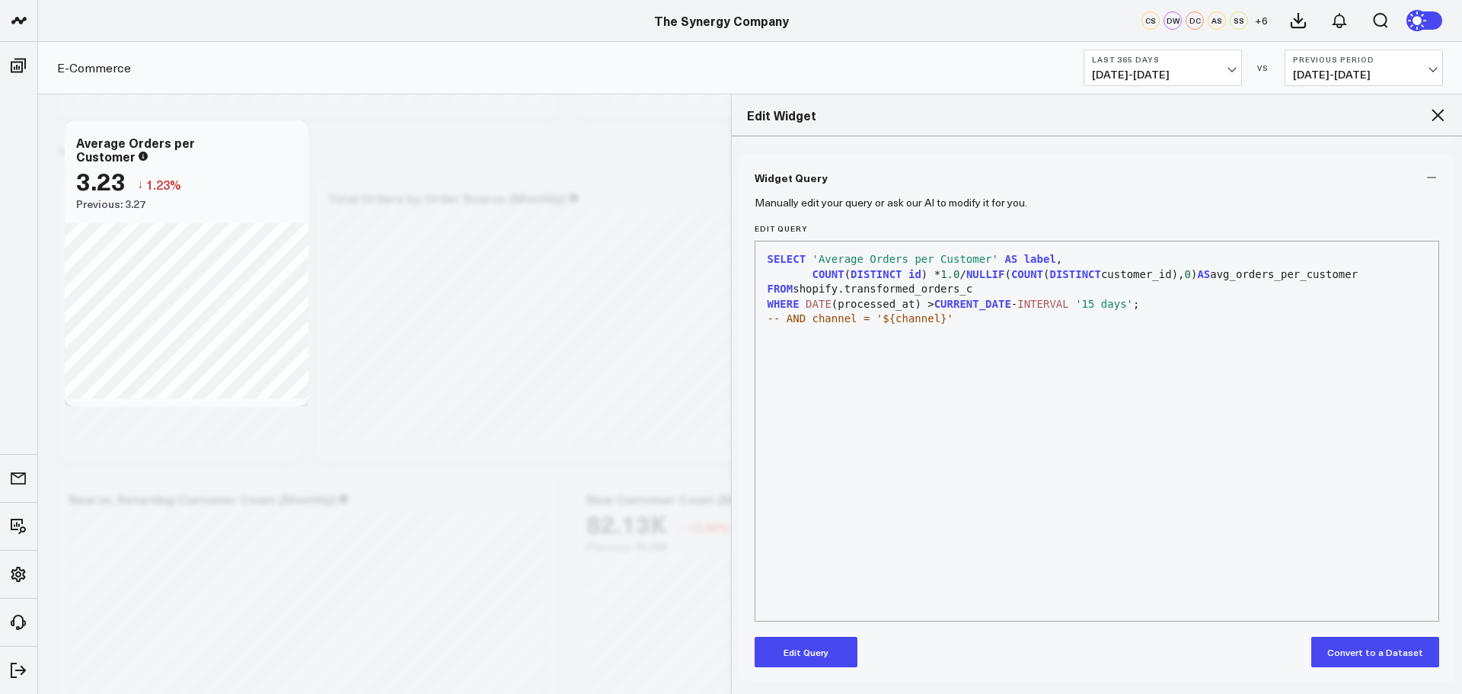
click at [1435, 110] on icon at bounding box center [1437, 115] width 18 height 18
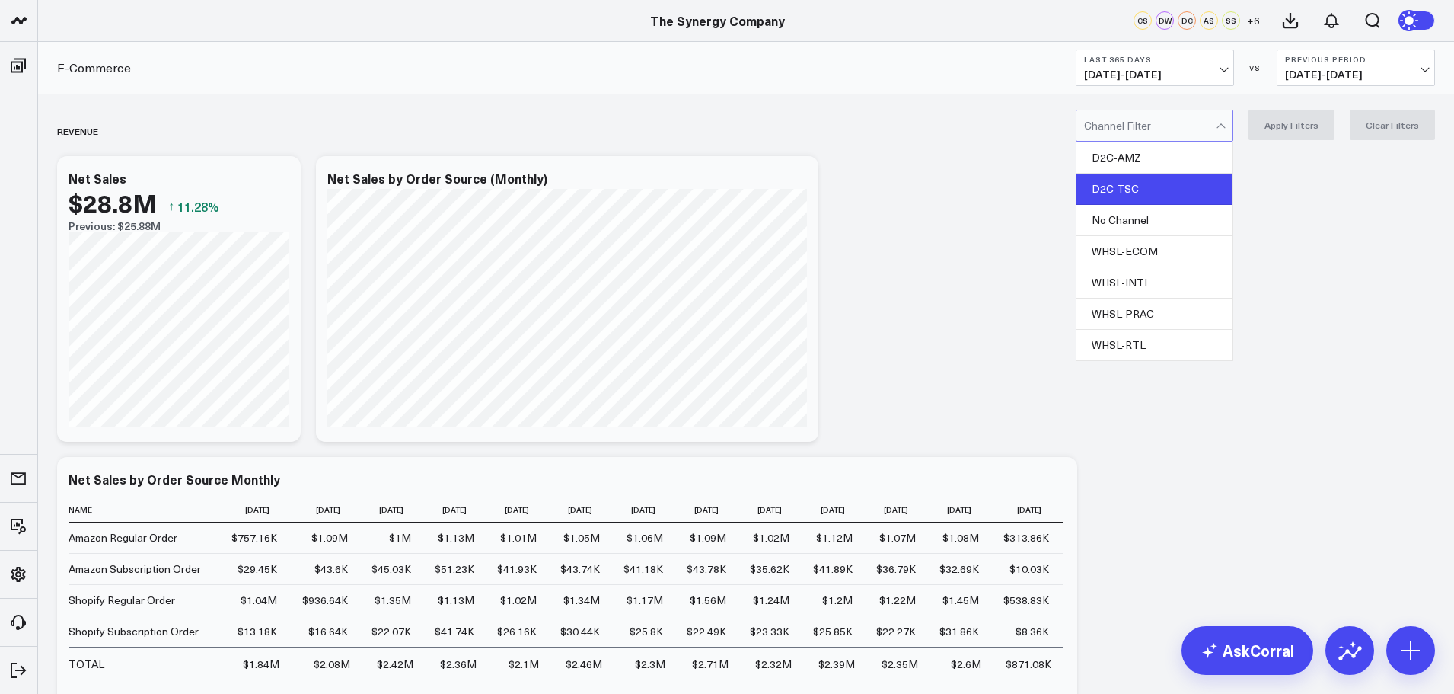
click at [1143, 187] on div "D2C-TSC" at bounding box center [1154, 189] width 156 height 31
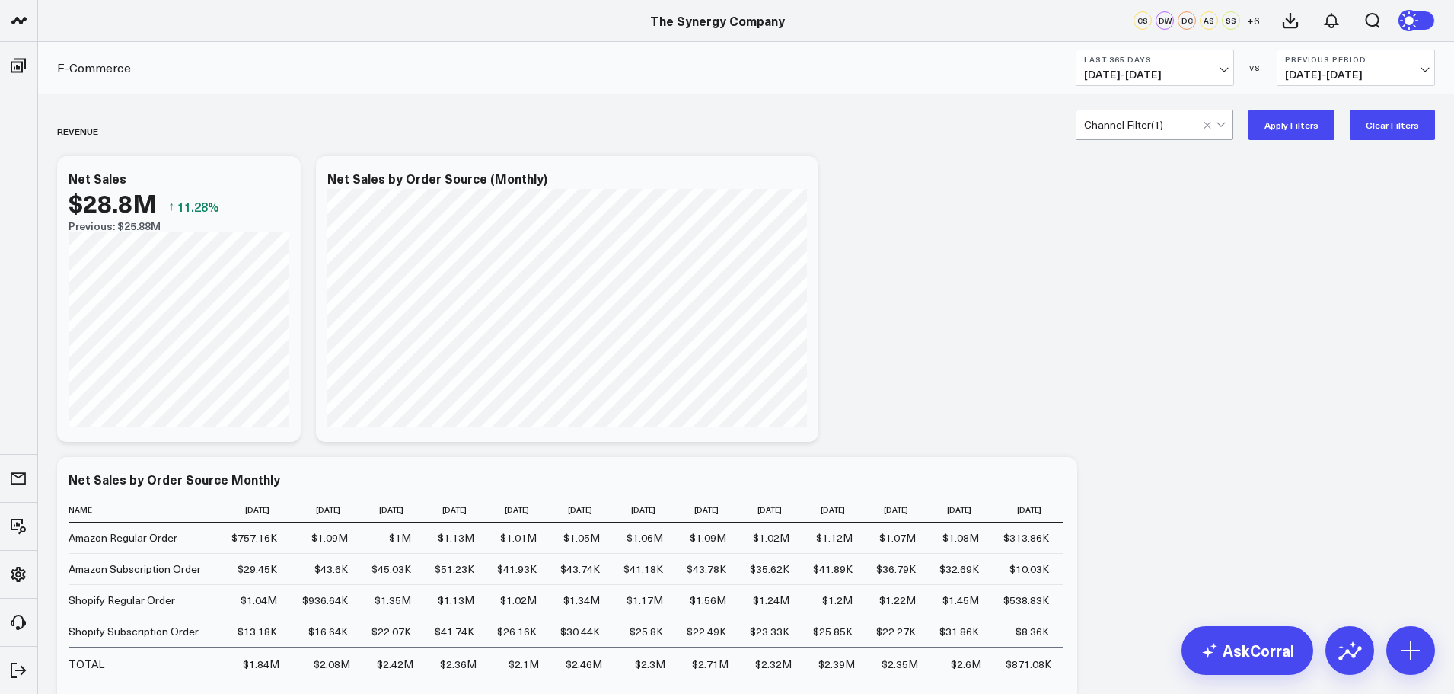
click at [1296, 125] on button "Apply Filters" at bounding box center [1291, 125] width 86 height 30
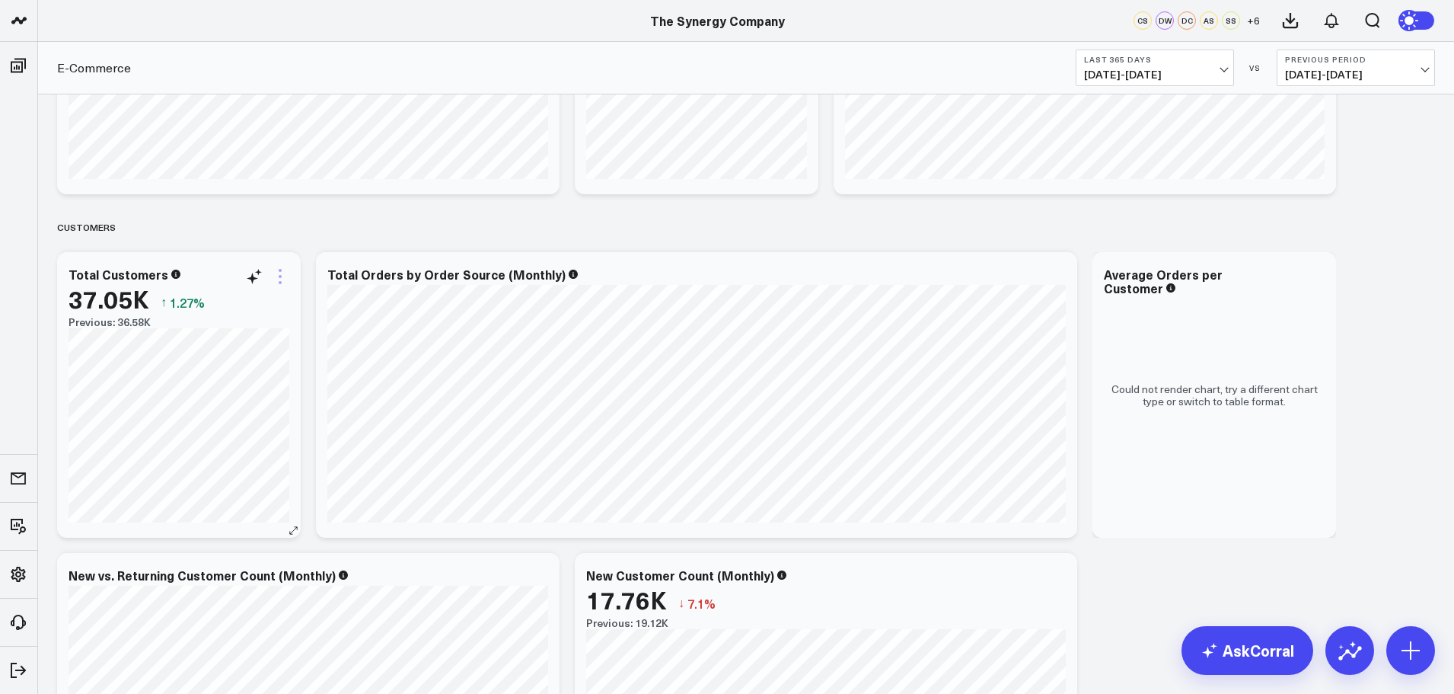
click at [278, 279] on icon at bounding box center [280, 276] width 18 height 18
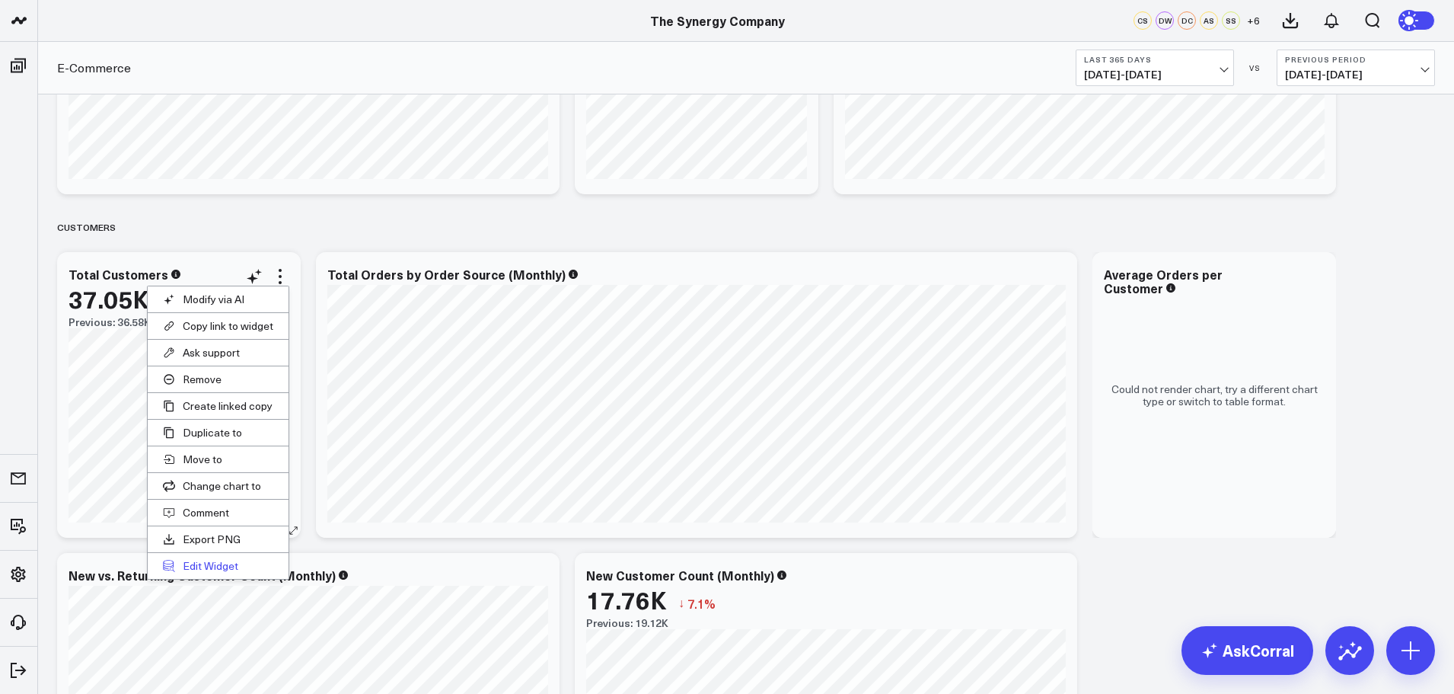
click at [206, 565] on button "Edit Widget" at bounding box center [218, 566] width 141 height 26
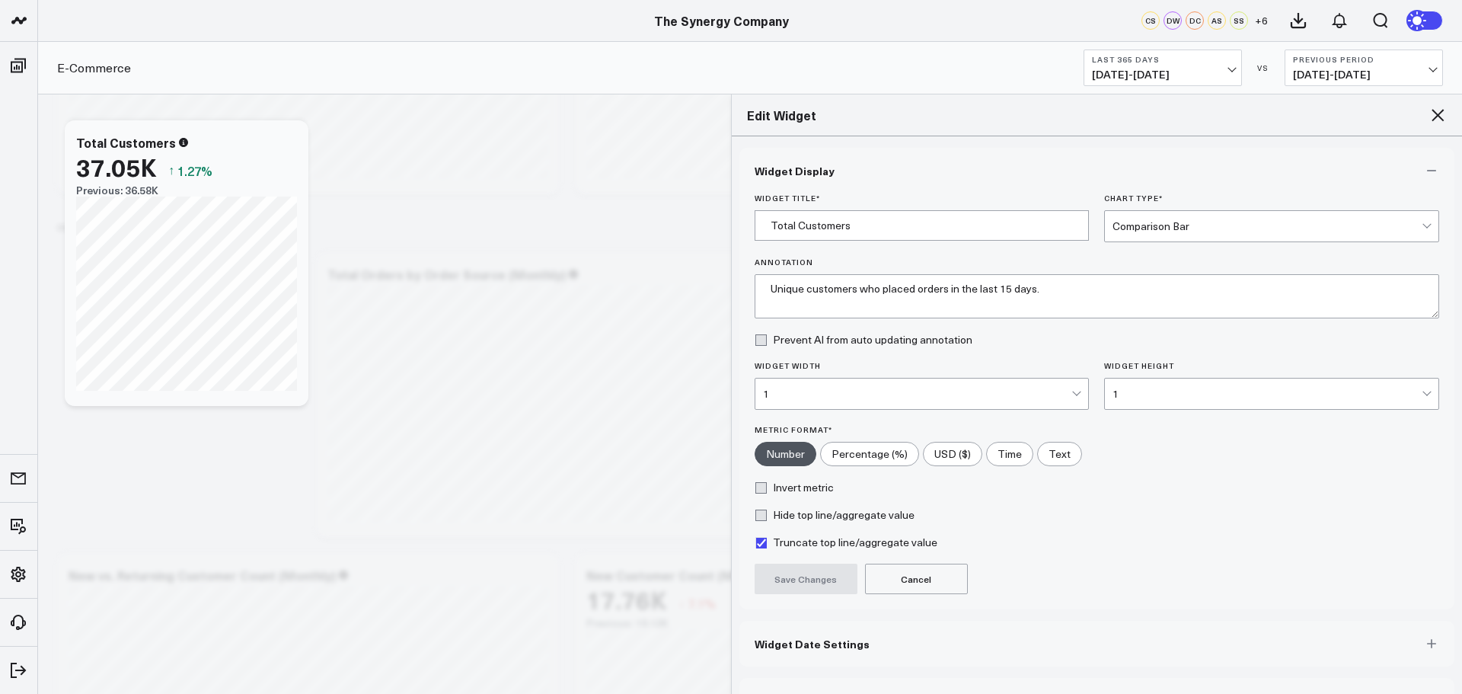
scroll to position [41, 0]
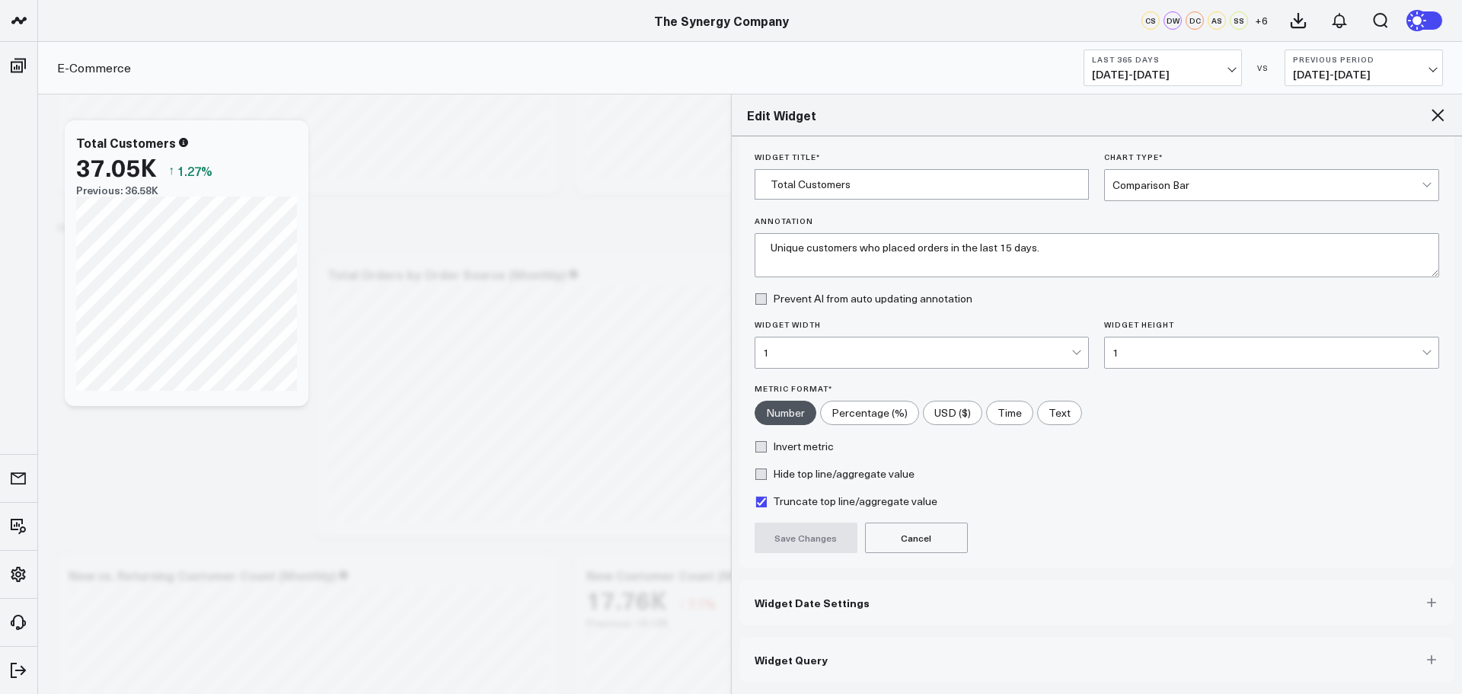
click at [853, 650] on button "Widget Query" at bounding box center [1097, 659] width 716 height 46
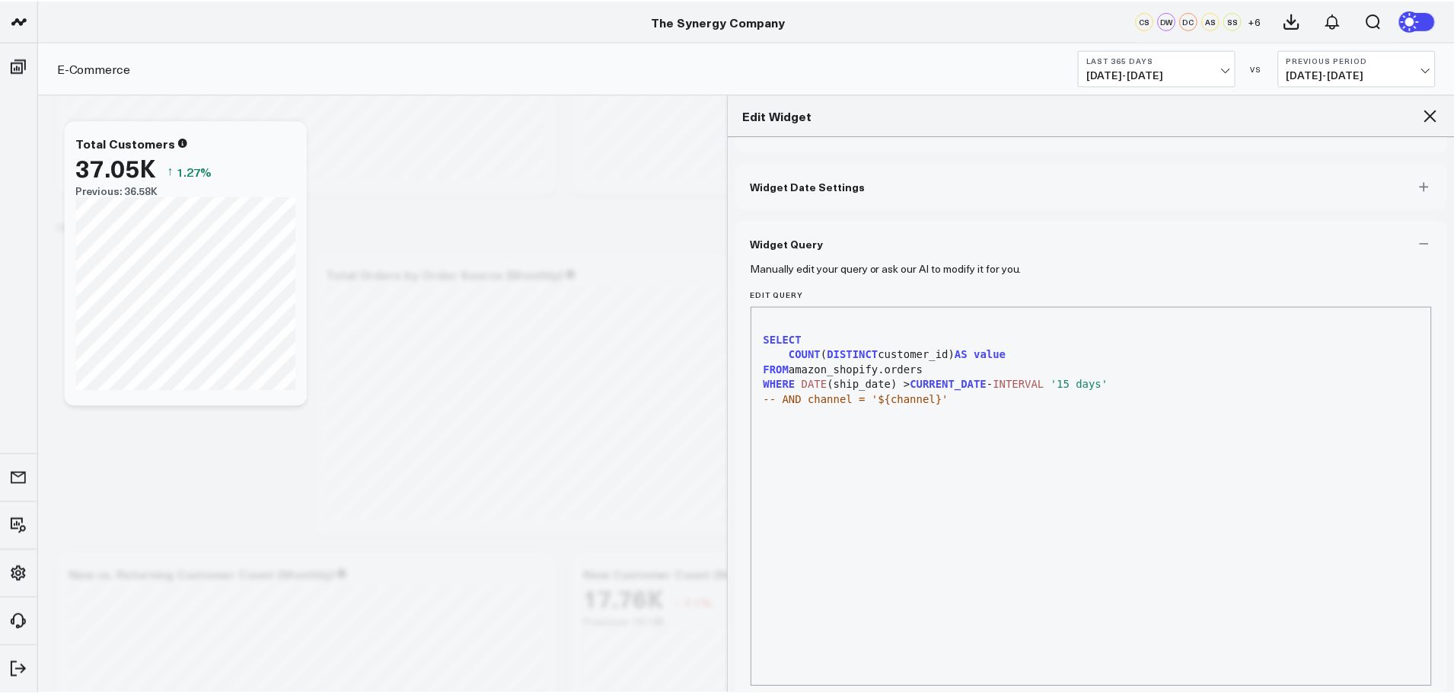
scroll to position [0, 0]
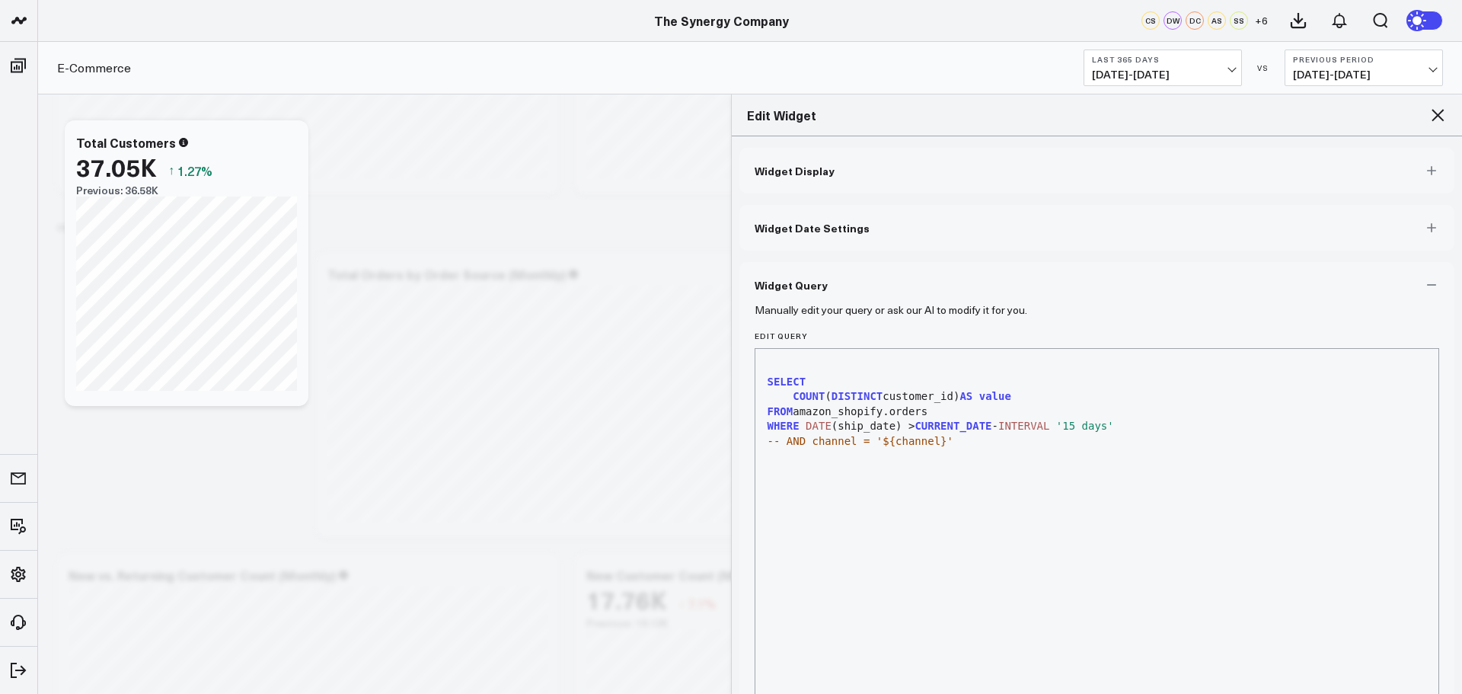
click at [1439, 115] on icon at bounding box center [1437, 115] width 12 height 12
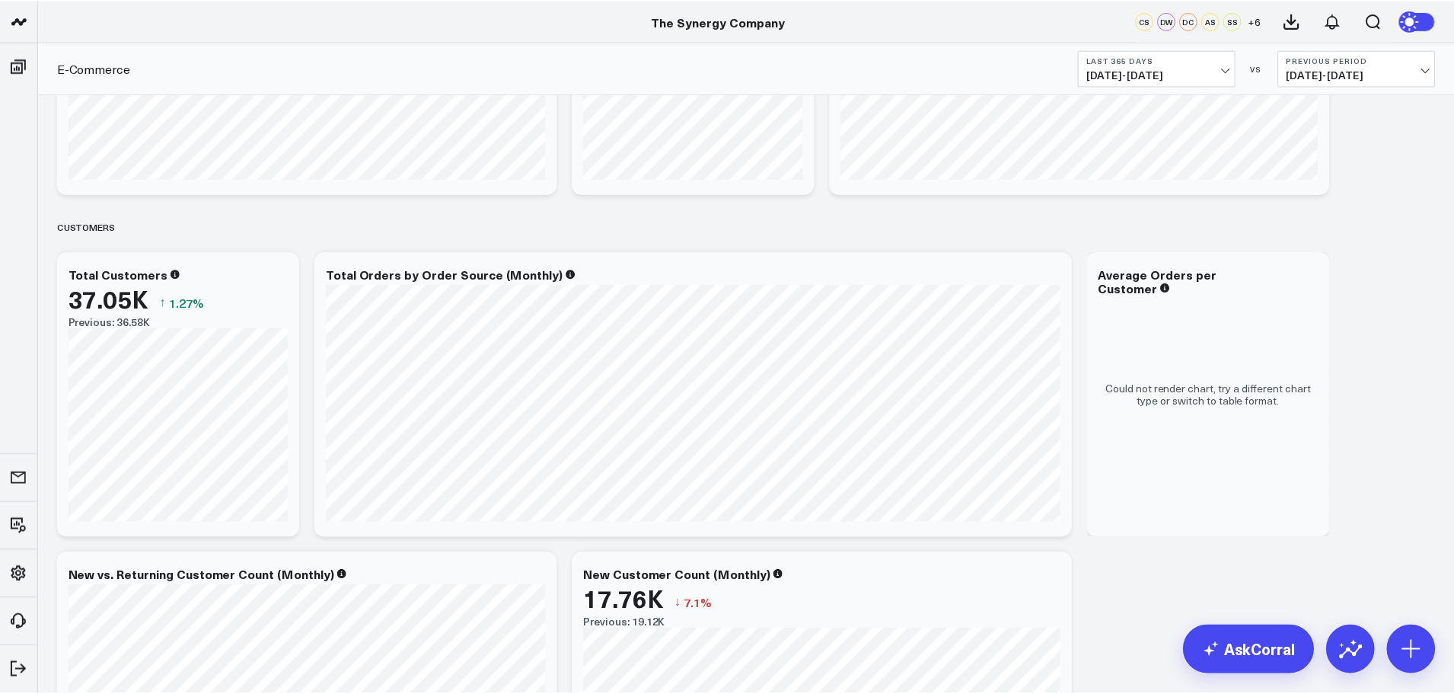
scroll to position [936, 0]
click at [1313, 285] on icon at bounding box center [1315, 276] width 18 height 18
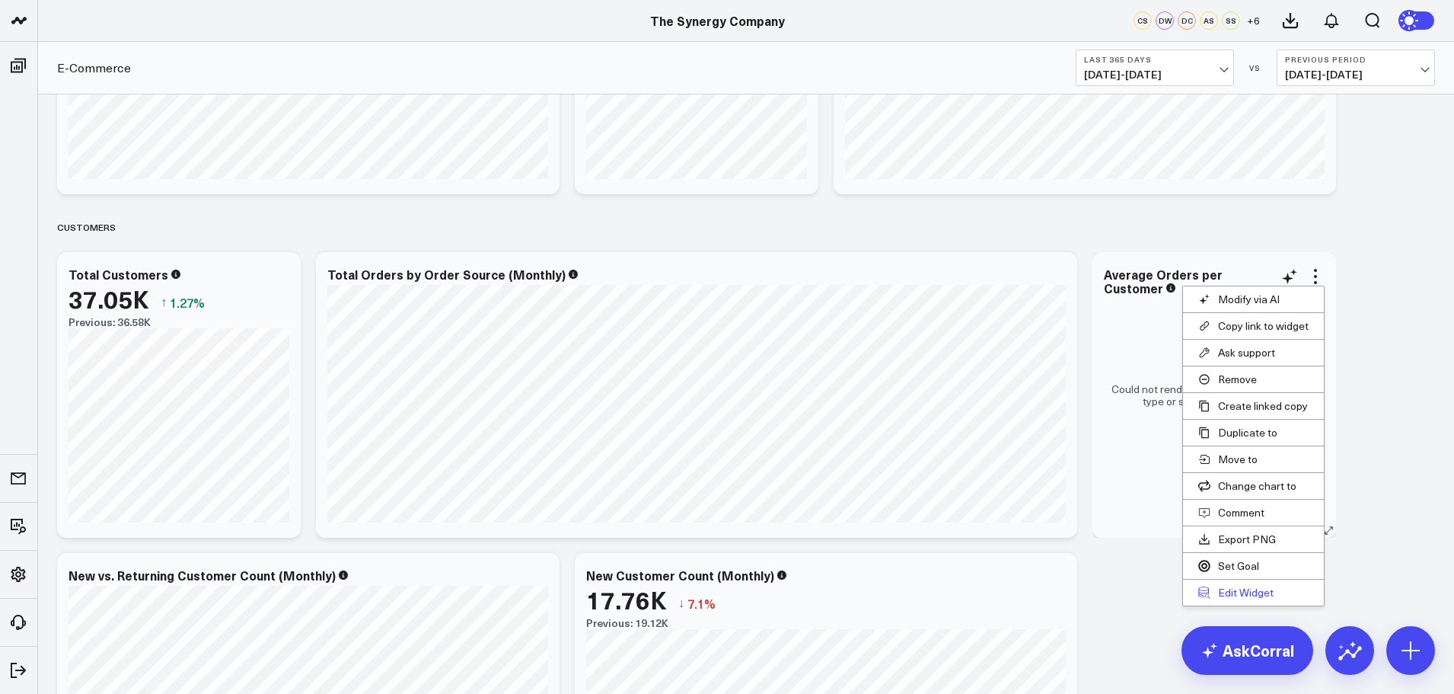
click at [1230, 588] on button "Edit Widget" at bounding box center [1253, 592] width 141 height 26
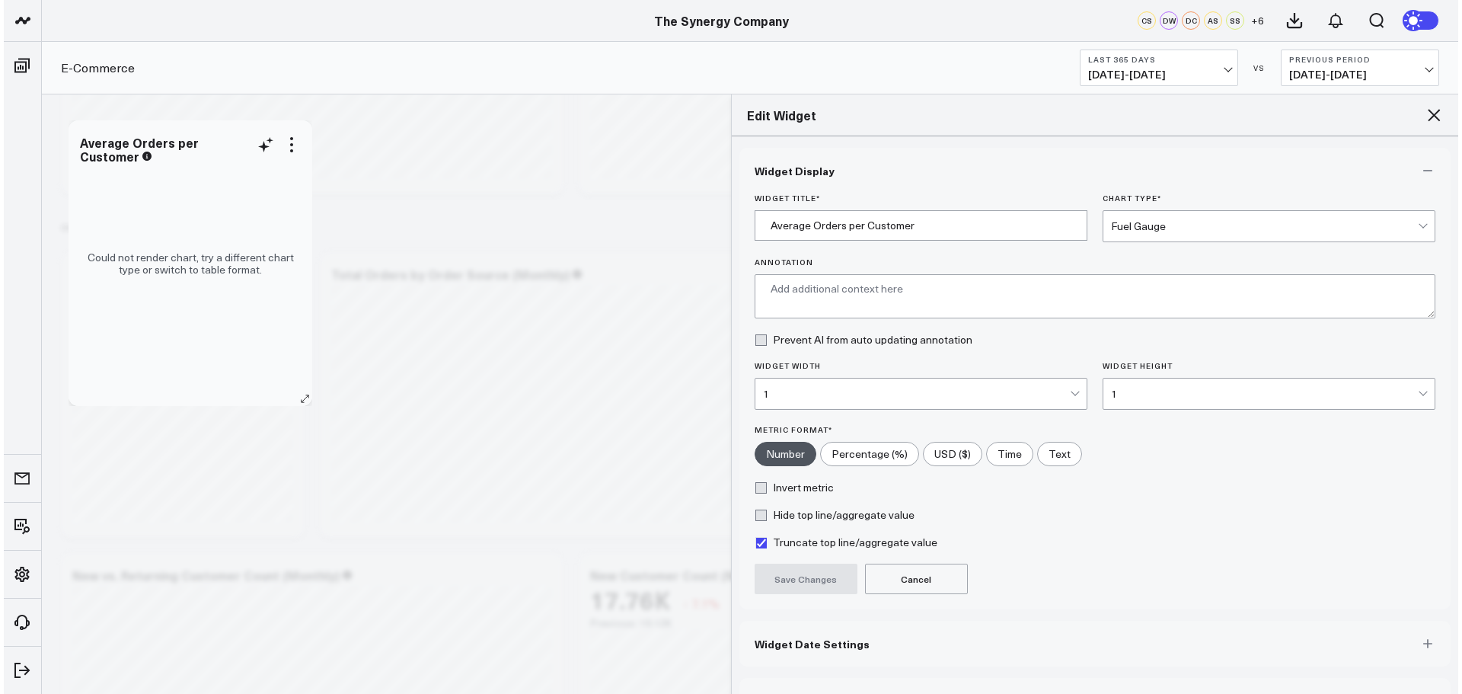
scroll to position [920, 0]
type textarea "This chart shows the average number of orders placed by each customer over a re…"
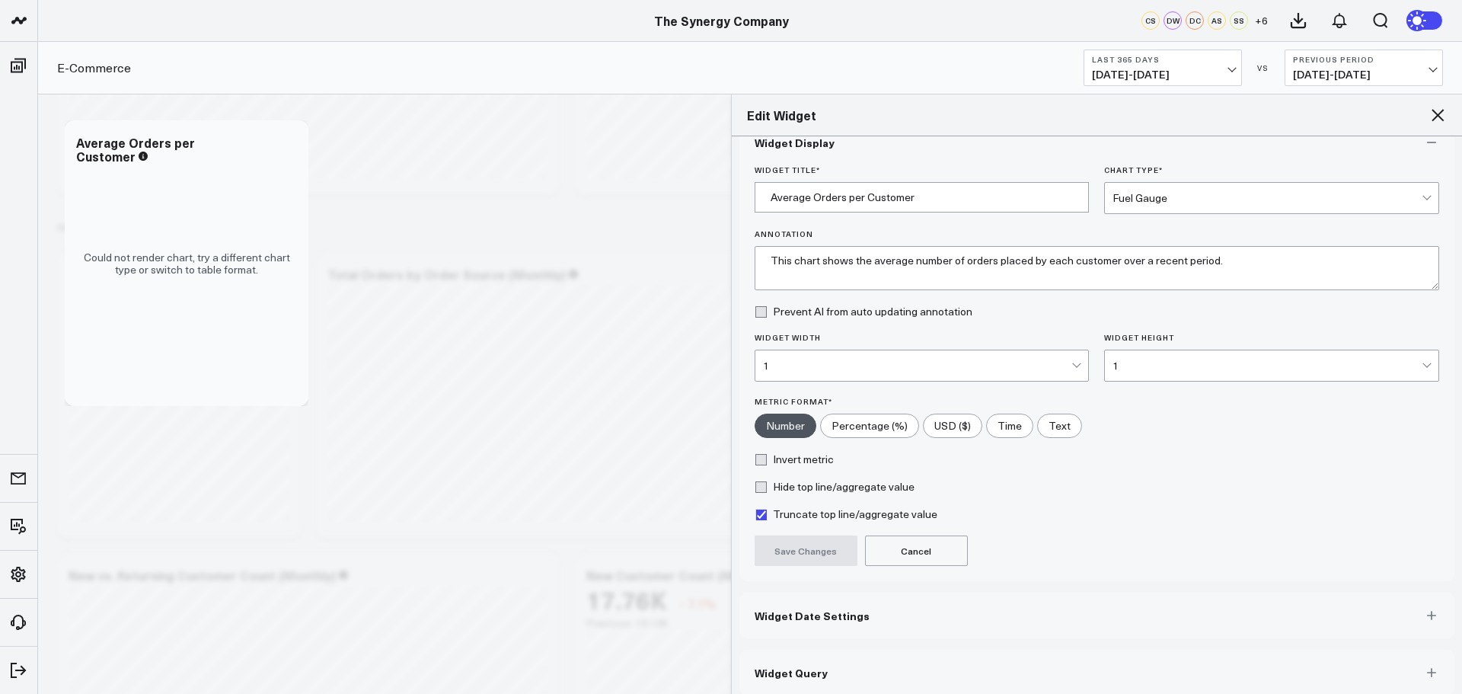
scroll to position [41, 0]
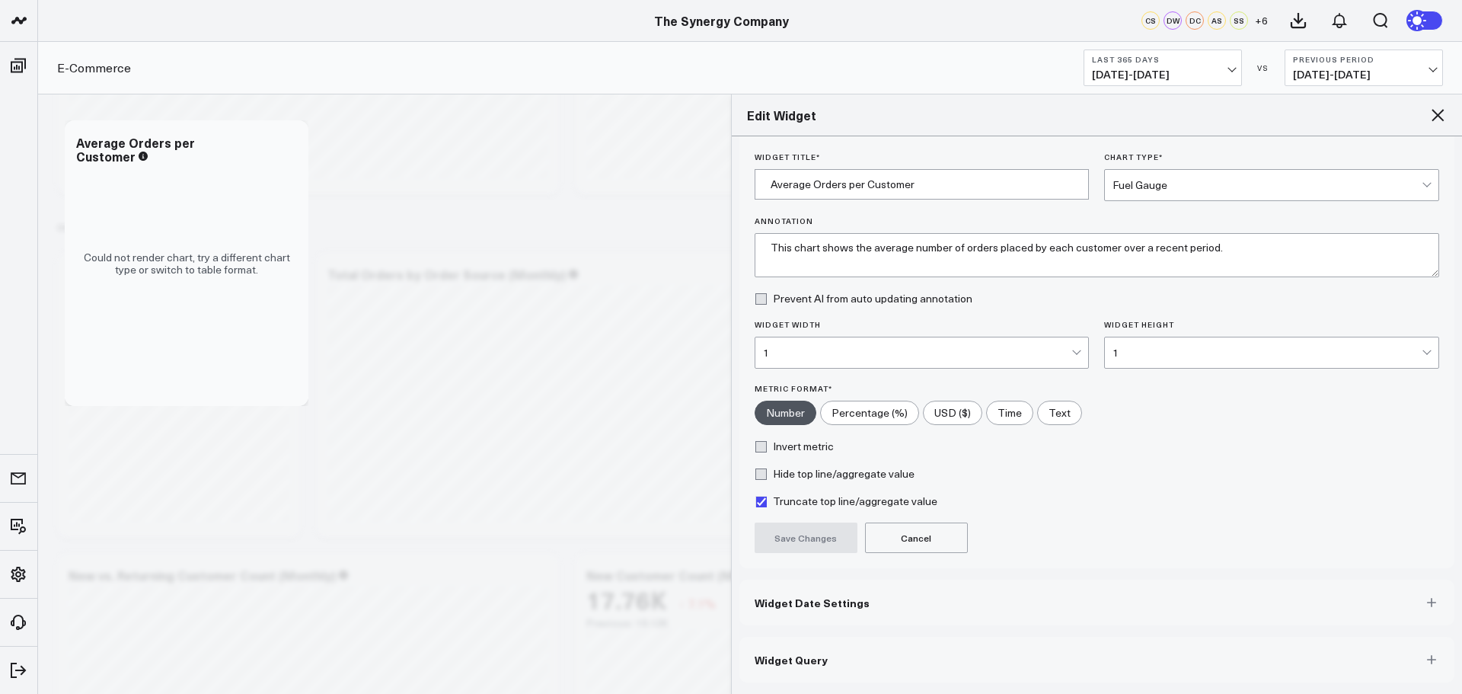
click at [814, 662] on span "Widget Query" at bounding box center [790, 659] width 73 height 12
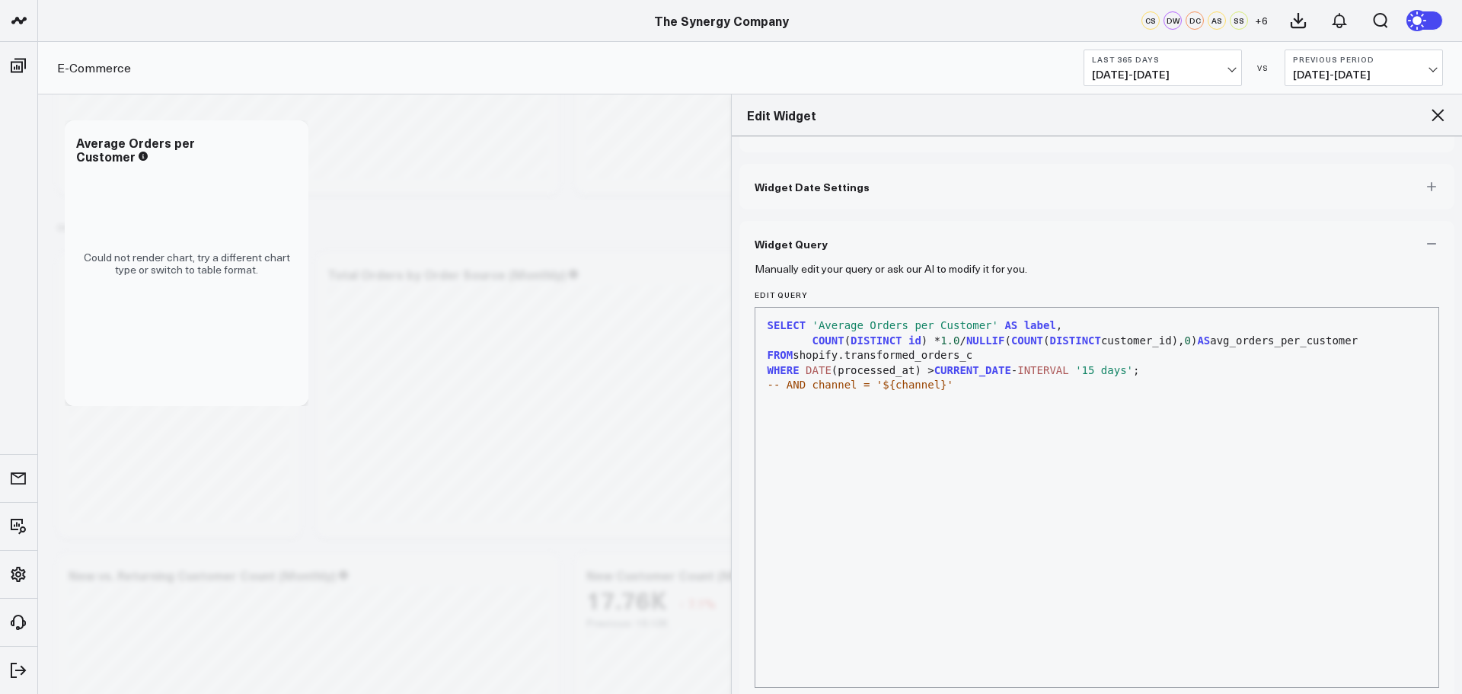
scroll to position [0, 0]
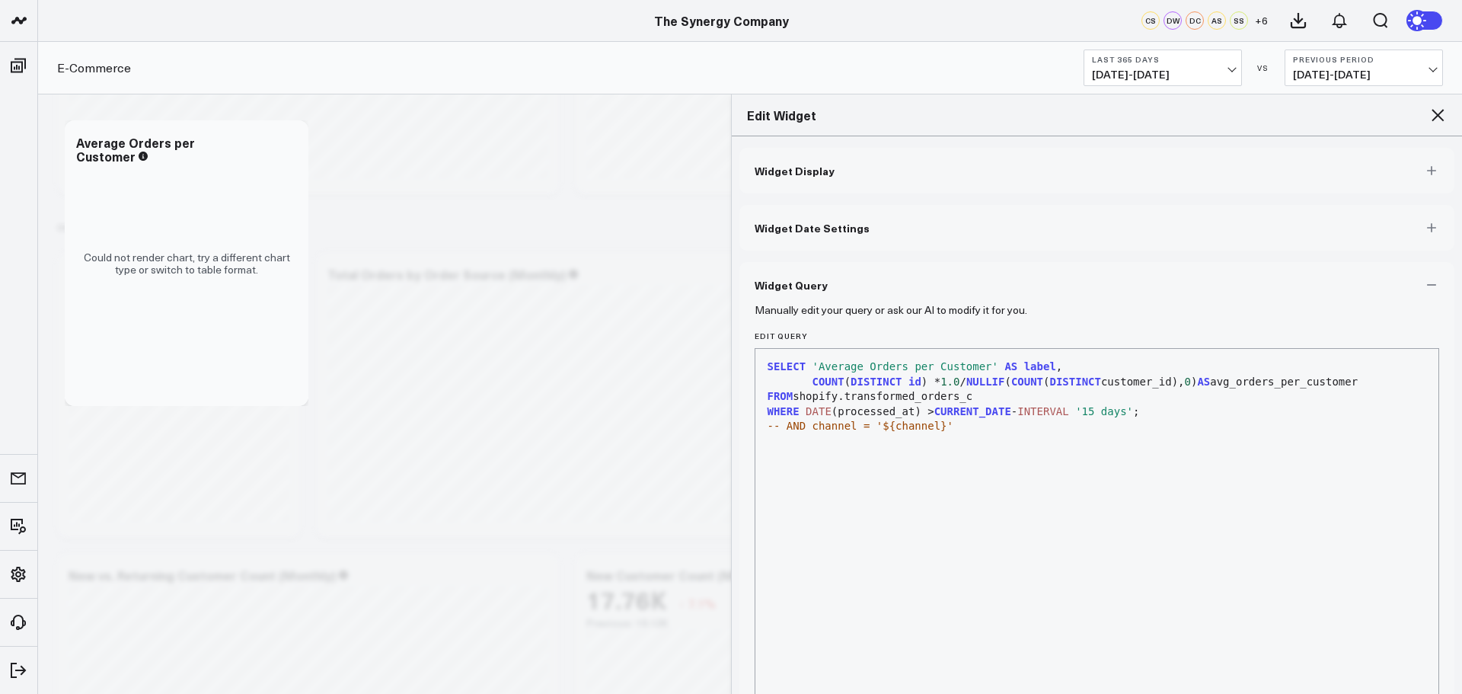
drag, startPoint x: 1122, startPoint y: 413, endPoint x: 1142, endPoint y: 416, distance: 20.0
click at [1124, 413] on div "WHERE DATE (processed_at) > CURRENT_DATE - INTERVAL '15 days' ;" at bounding box center [1097, 411] width 668 height 15
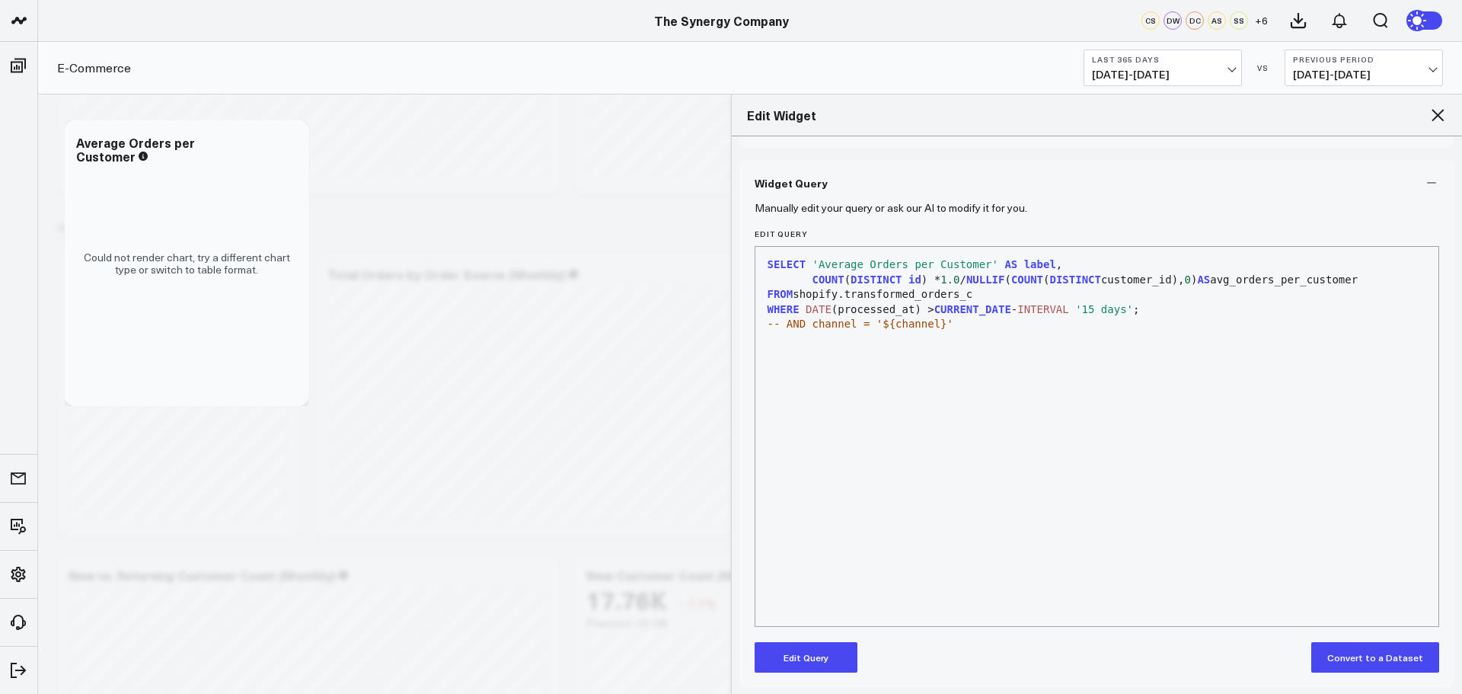
scroll to position [107, 0]
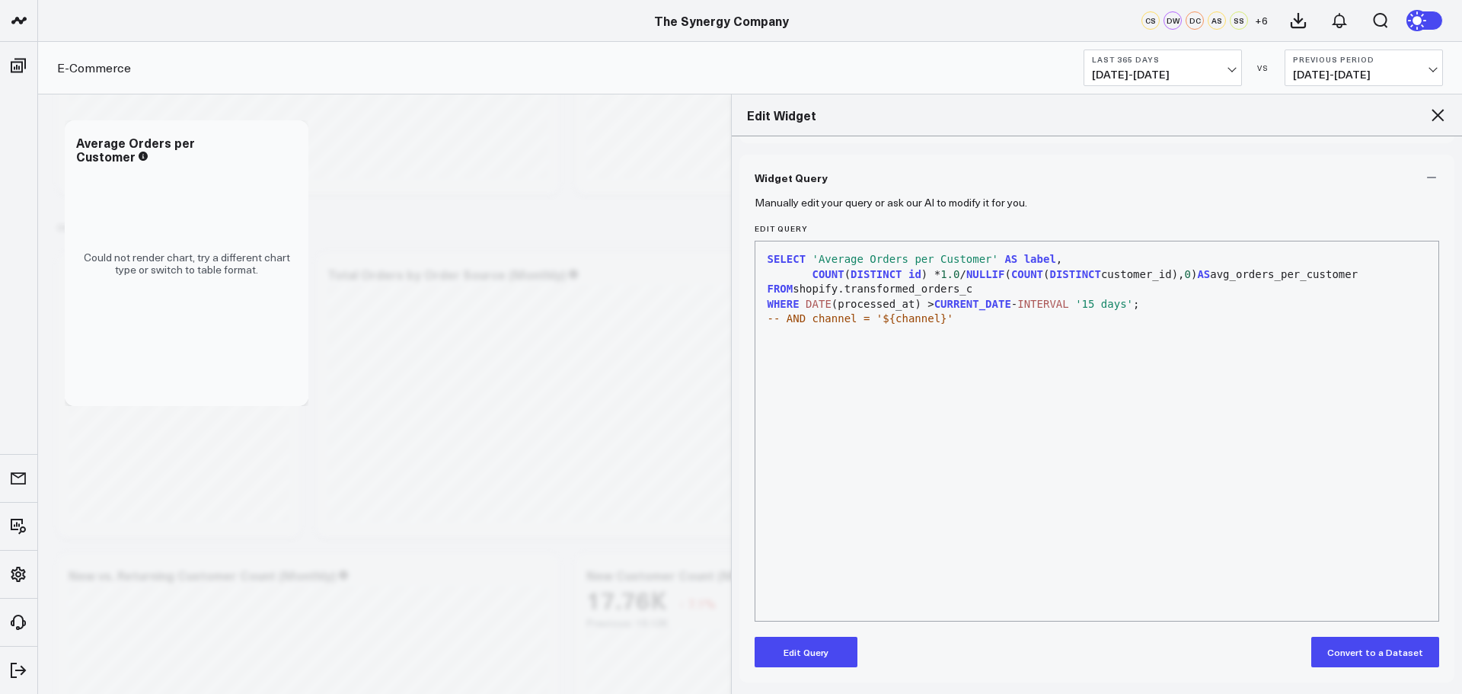
click at [801, 655] on button "Edit Query" at bounding box center [805, 651] width 103 height 30
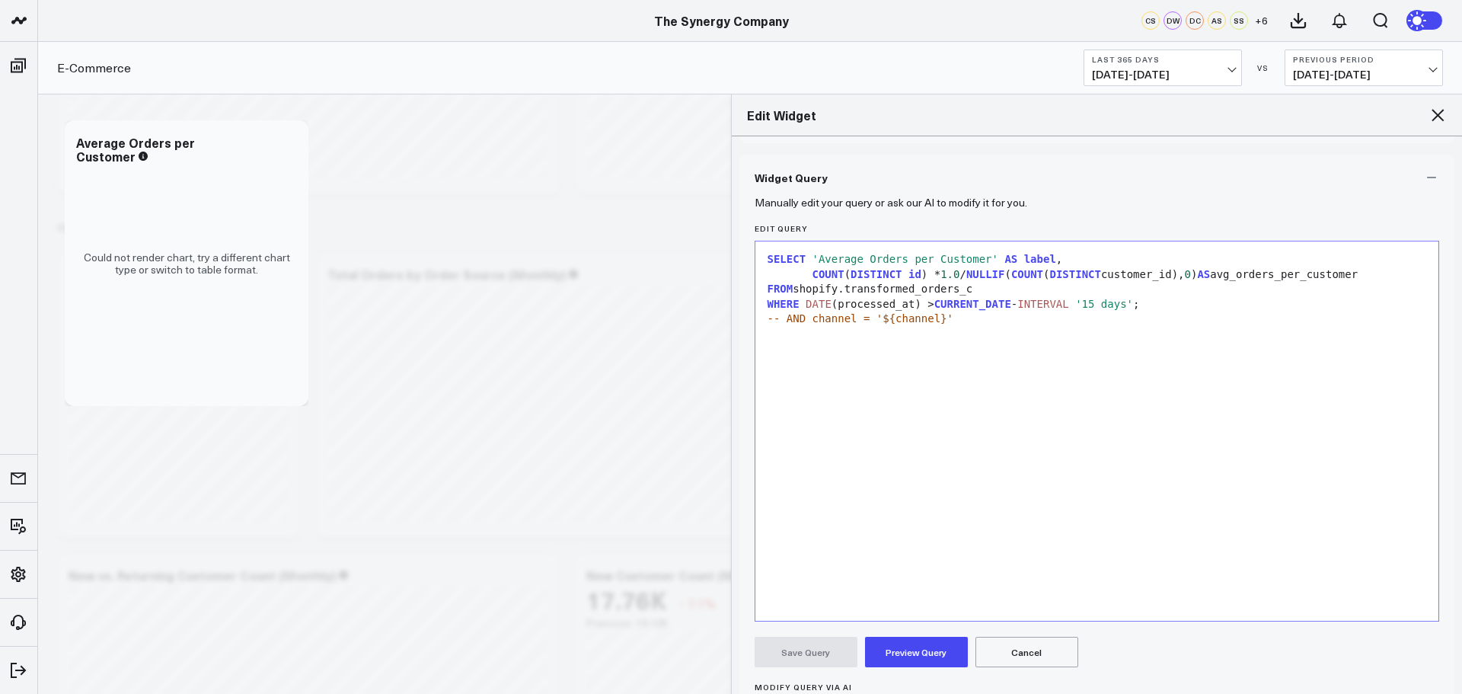
drag, startPoint x: 1121, startPoint y: 305, endPoint x: 1140, endPoint y: 305, distance: 18.3
click at [1122, 305] on div "WHERE DATE (processed_at) > CURRENT_DATE - INTERVAL '15 days' ;" at bounding box center [1097, 304] width 668 height 15
click at [918, 656] on button "Preview Query" at bounding box center [916, 651] width 103 height 30
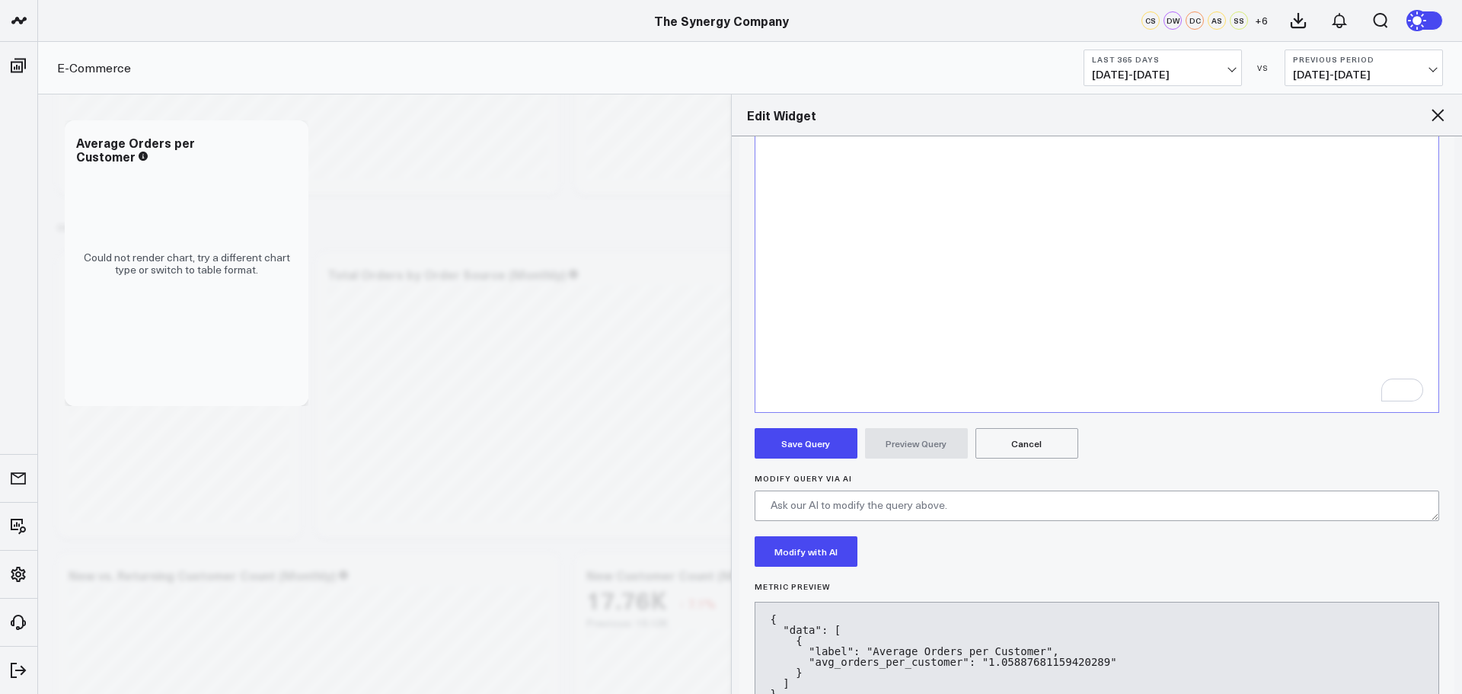
scroll to position [371, 0]
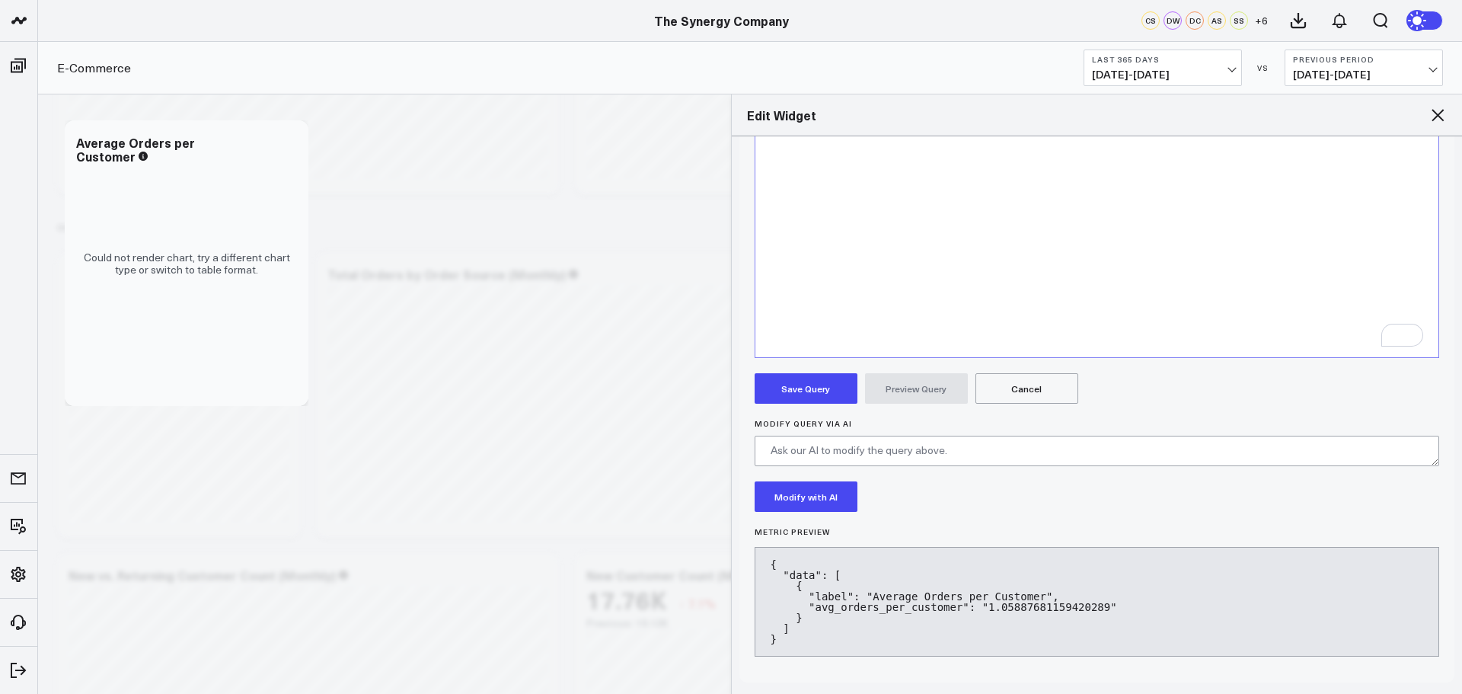
click at [799, 379] on button "Save Query" at bounding box center [805, 388] width 103 height 30
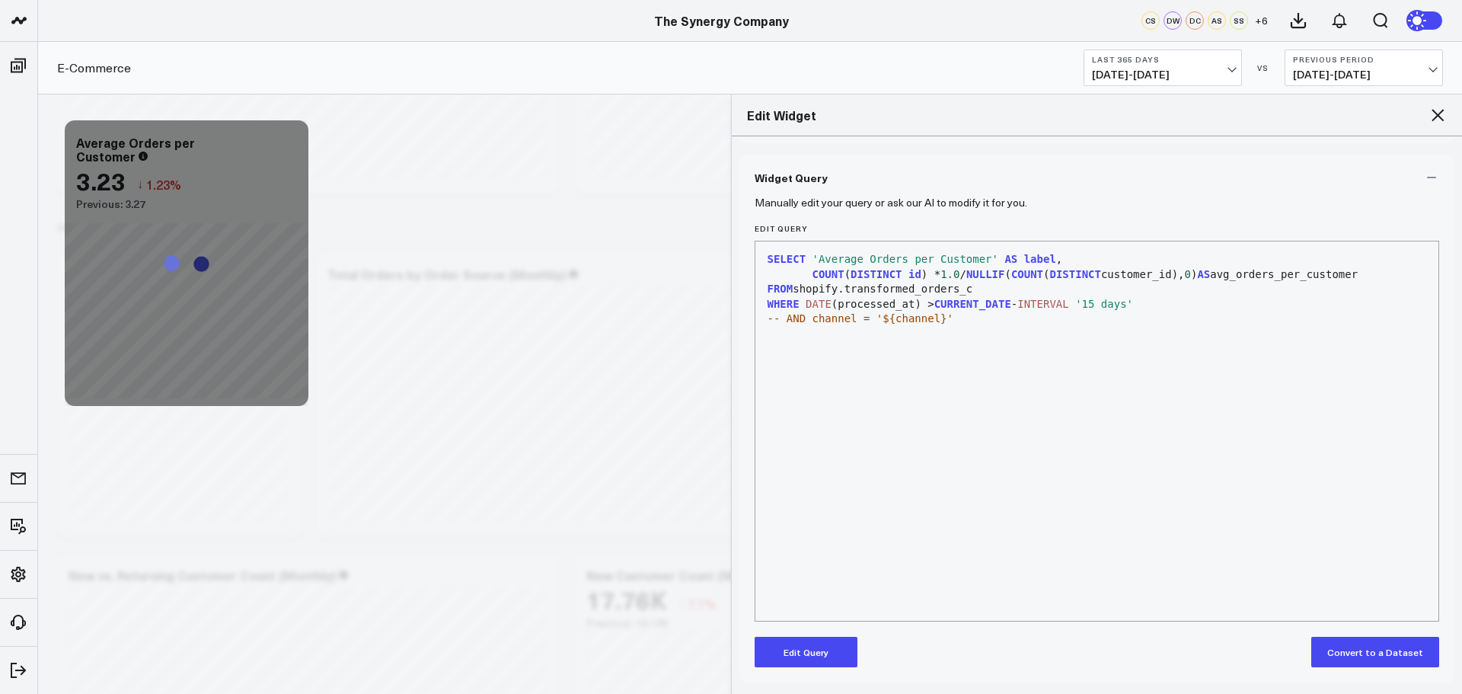
click at [1437, 116] on icon at bounding box center [1437, 115] width 12 height 12
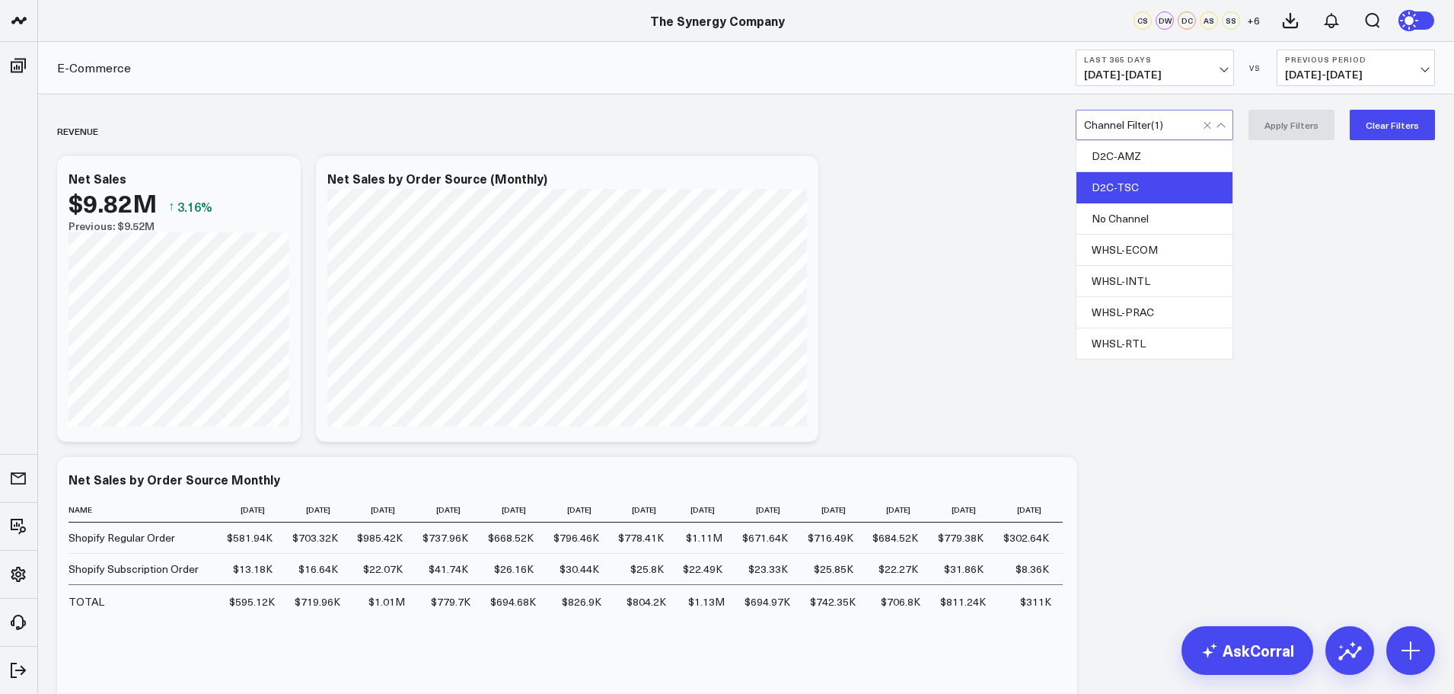
click at [1222, 124] on div at bounding box center [1216, 124] width 26 height 29
click at [1151, 158] on div "D2C-AMZ" at bounding box center [1154, 156] width 156 height 31
click at [1140, 183] on div "D2C-TSC" at bounding box center [1154, 187] width 156 height 31
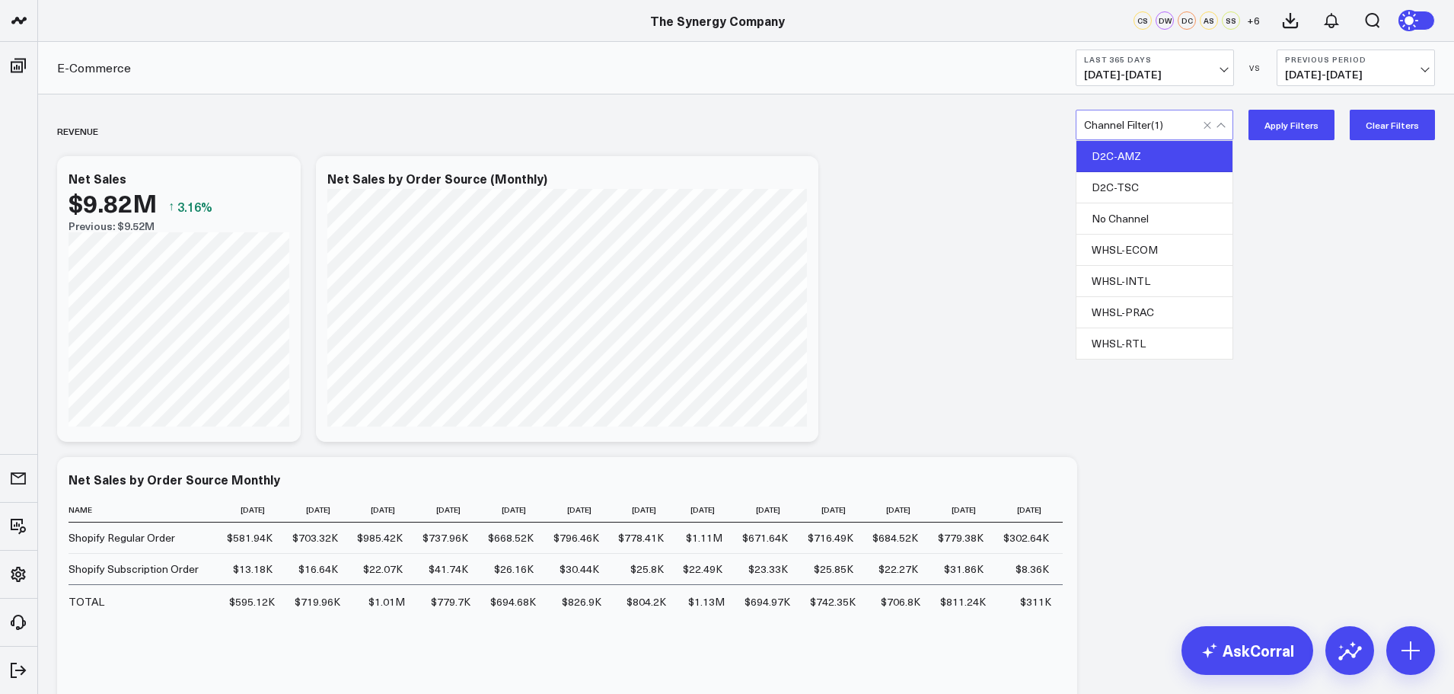
click at [1299, 126] on button "Apply Filters" at bounding box center [1291, 125] width 86 height 30
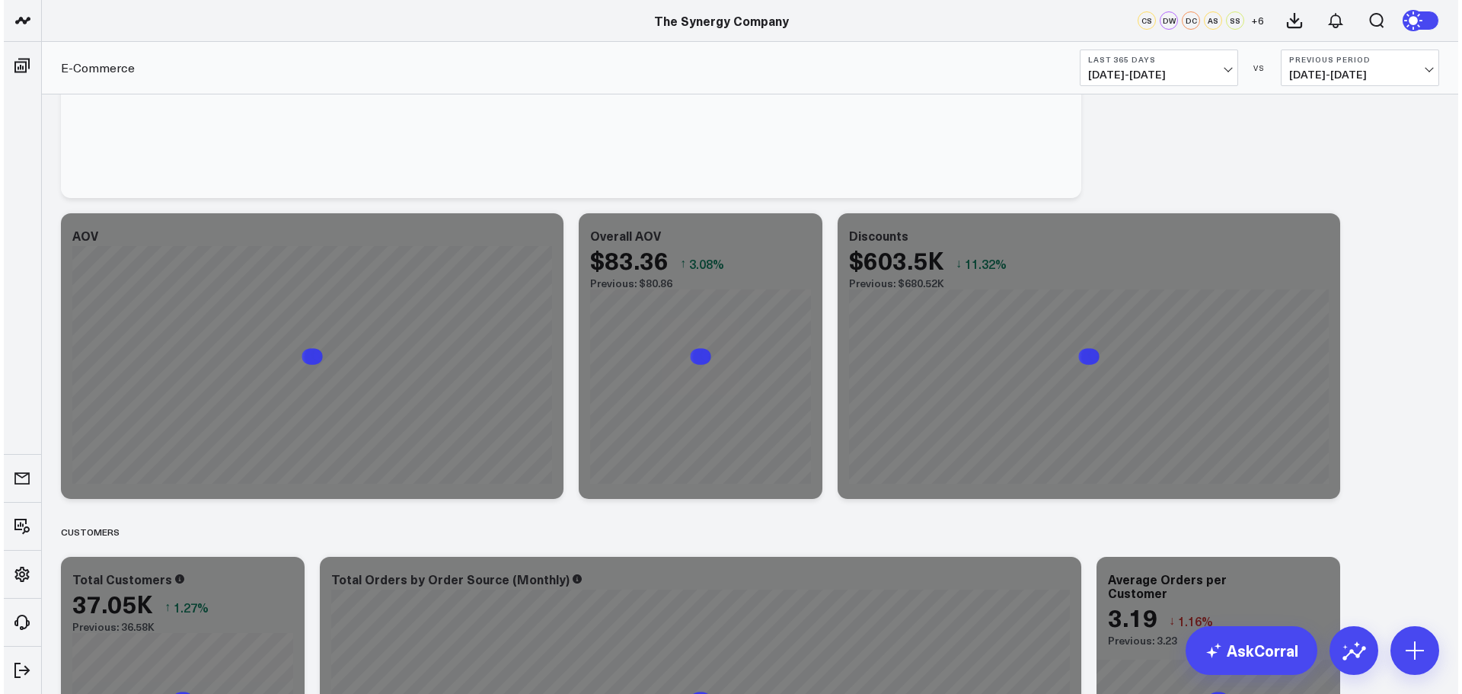
scroll to position [1751, 0]
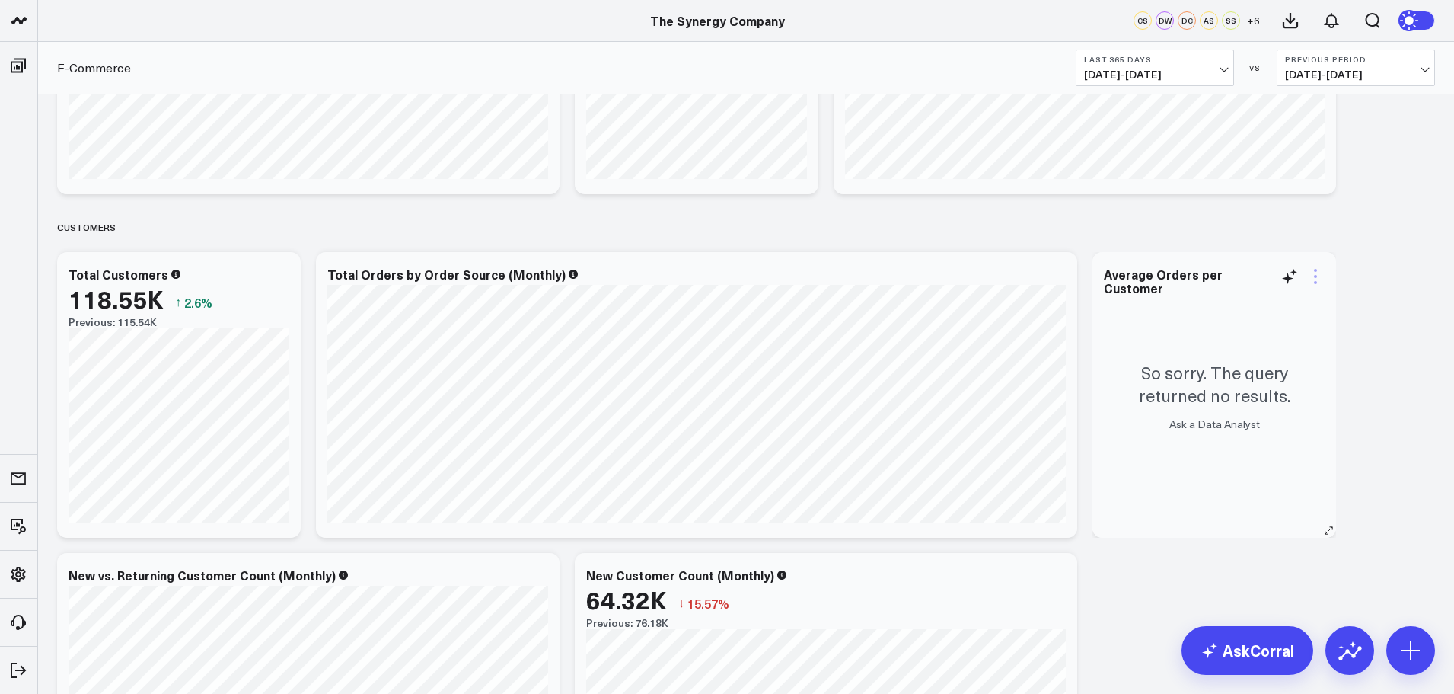
click at [1314, 276] on icon at bounding box center [1315, 276] width 18 height 18
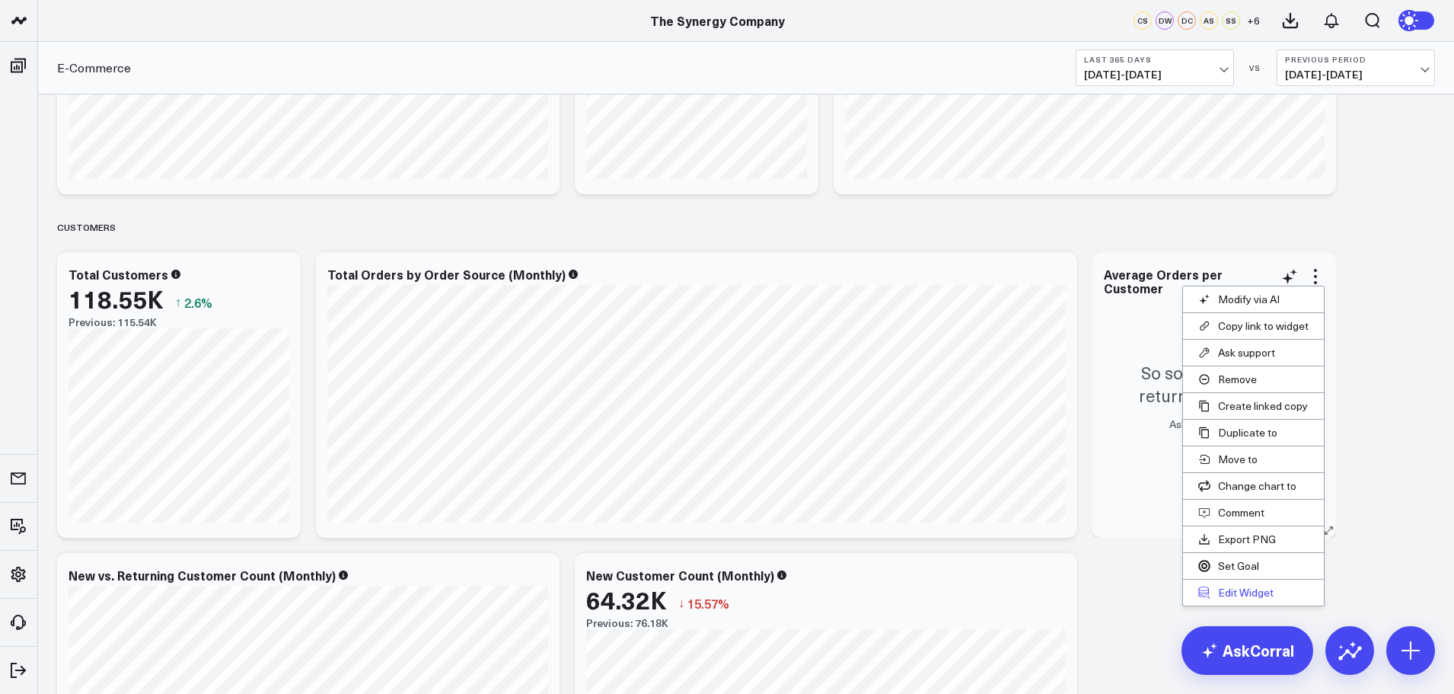
click at [1236, 588] on button "Edit Widget" at bounding box center [1253, 592] width 141 height 26
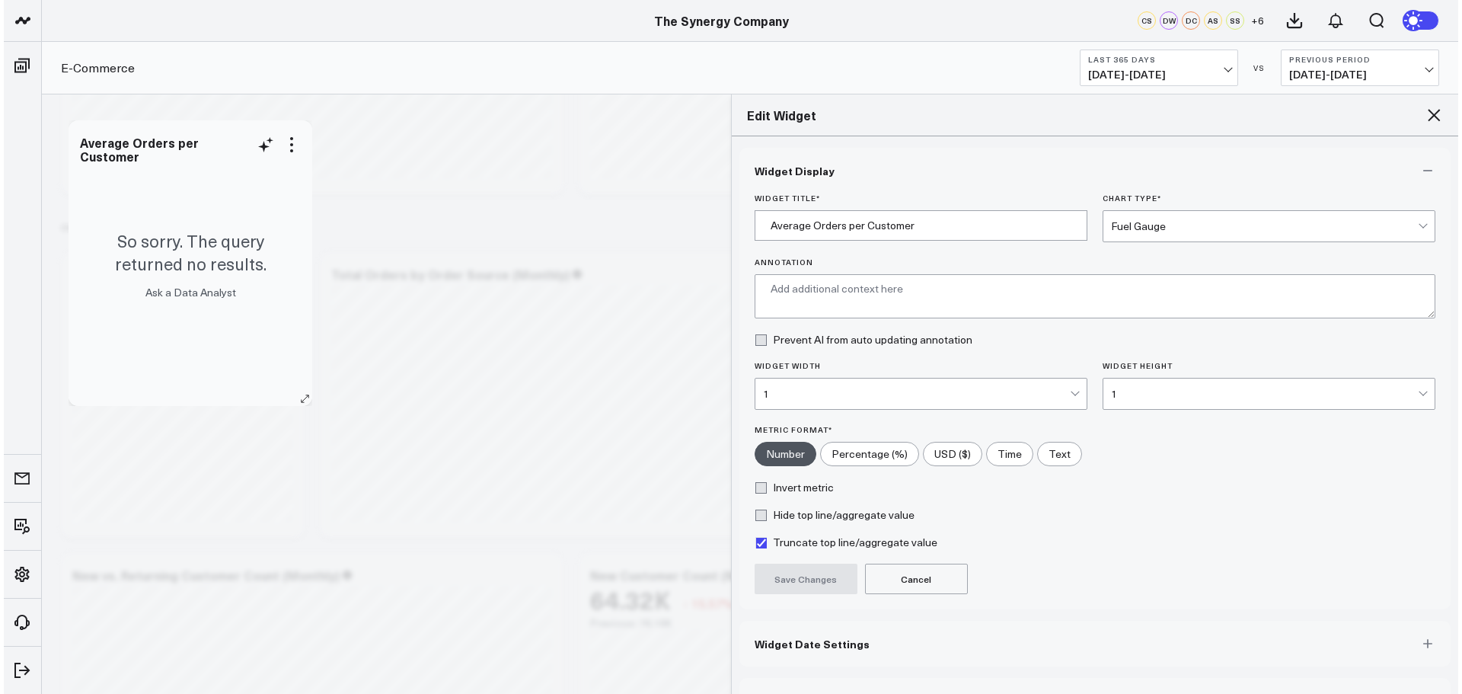
scroll to position [920, 0]
type textarea "This chart shows the average number of orders placed by each customer, providin…"
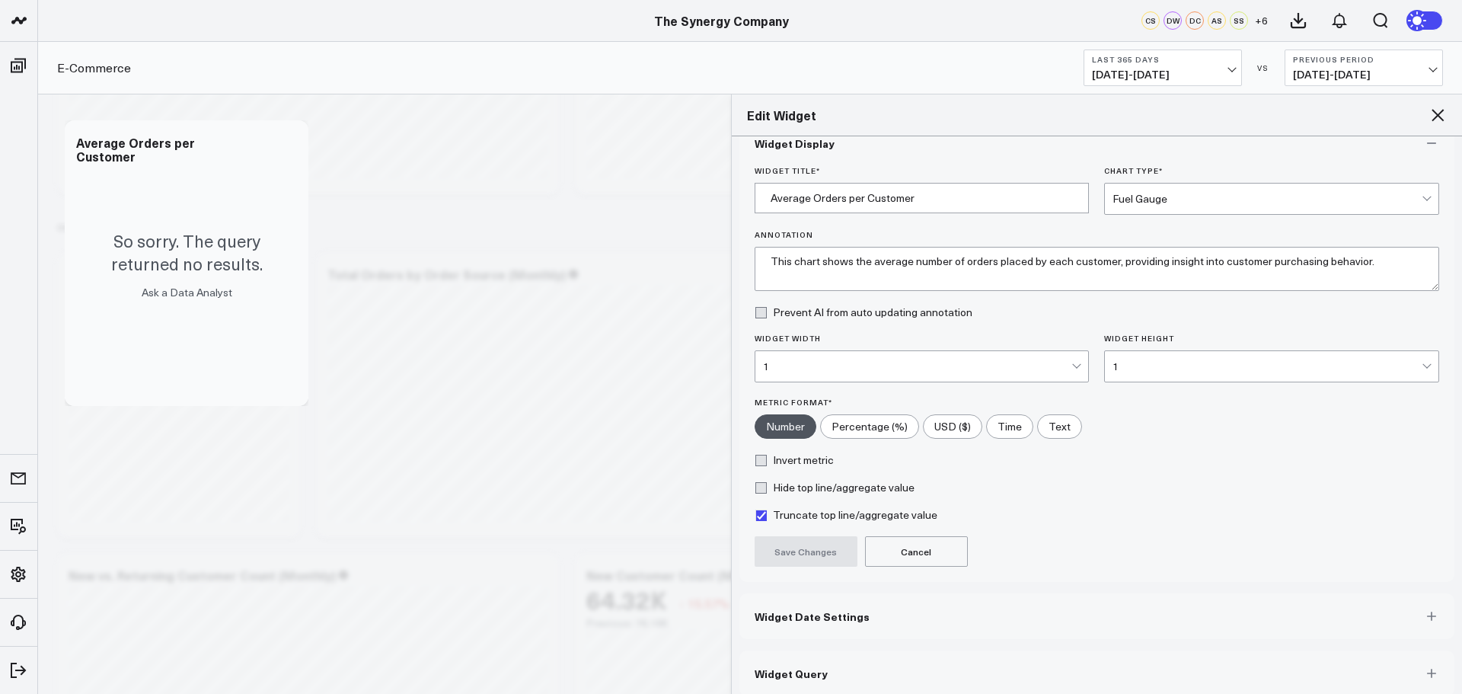
scroll to position [41, 0]
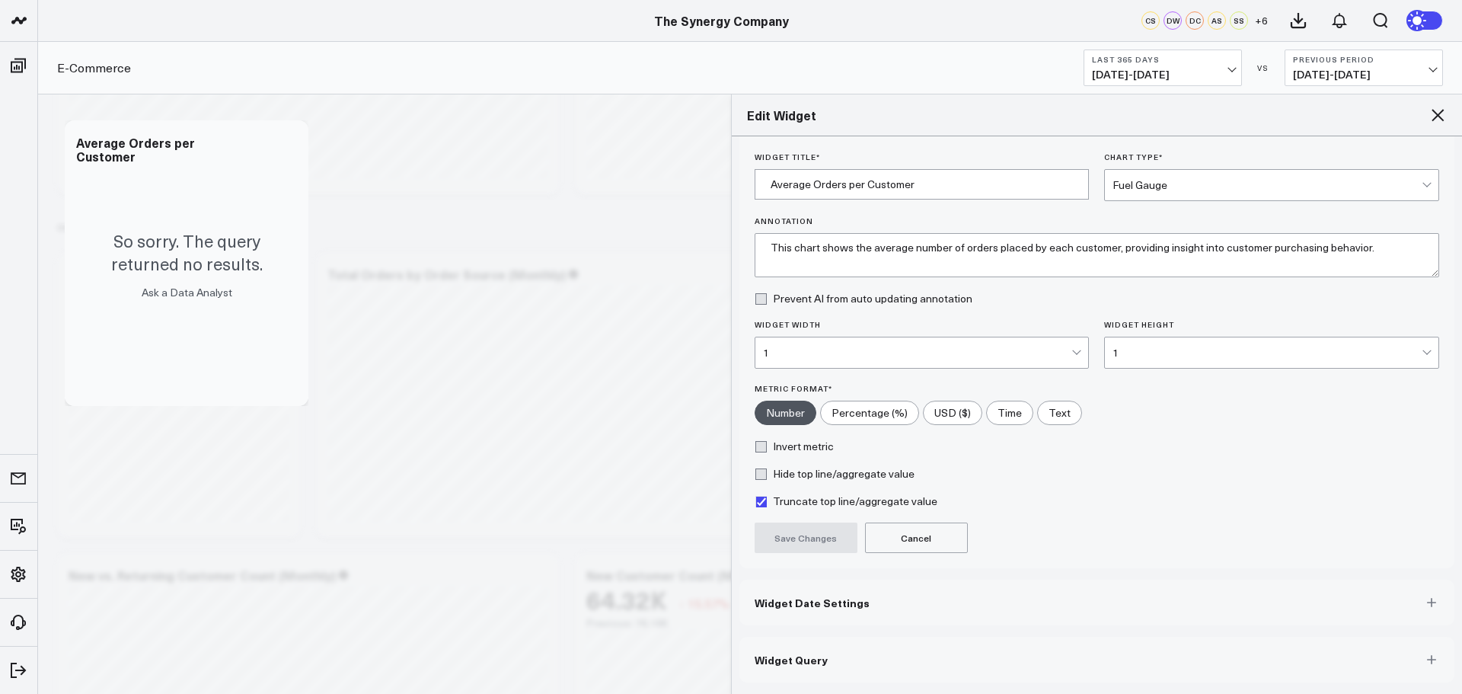
click at [825, 657] on button "Widget Query" at bounding box center [1097, 659] width 716 height 46
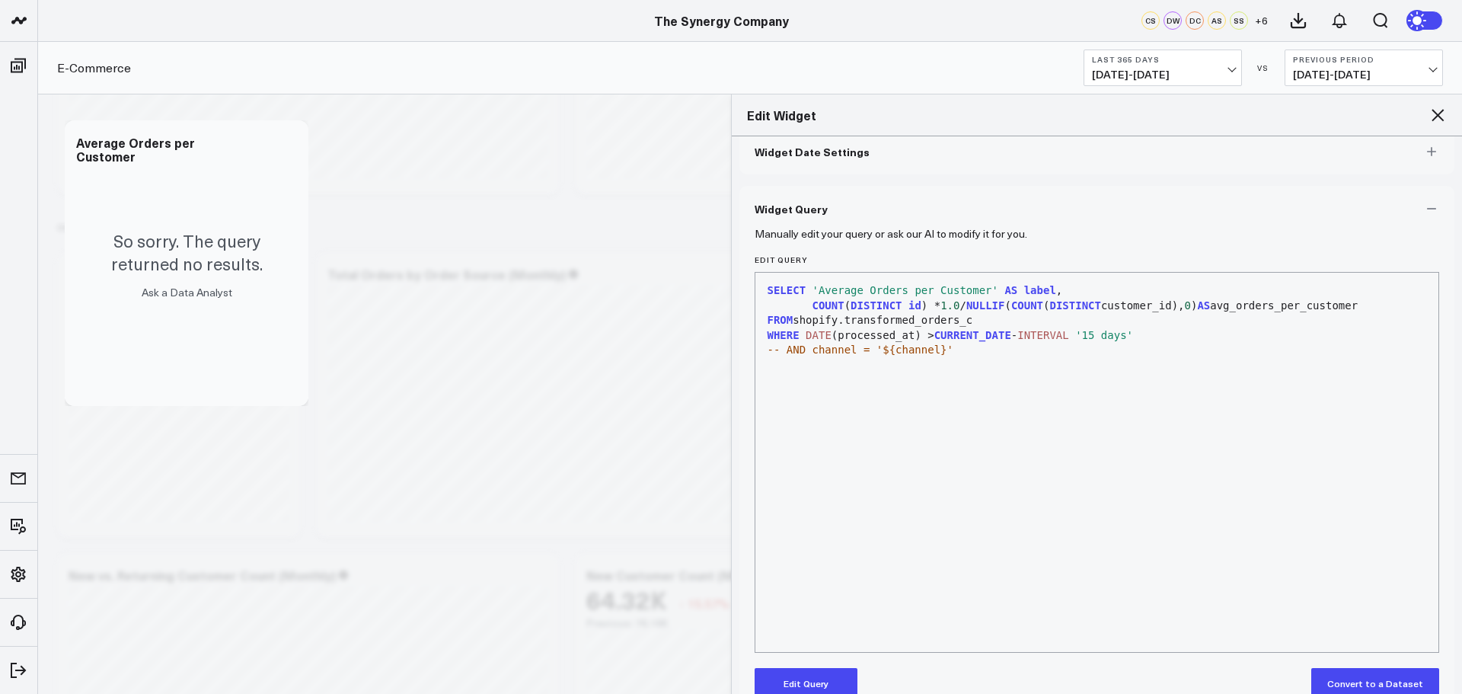
scroll to position [107, 0]
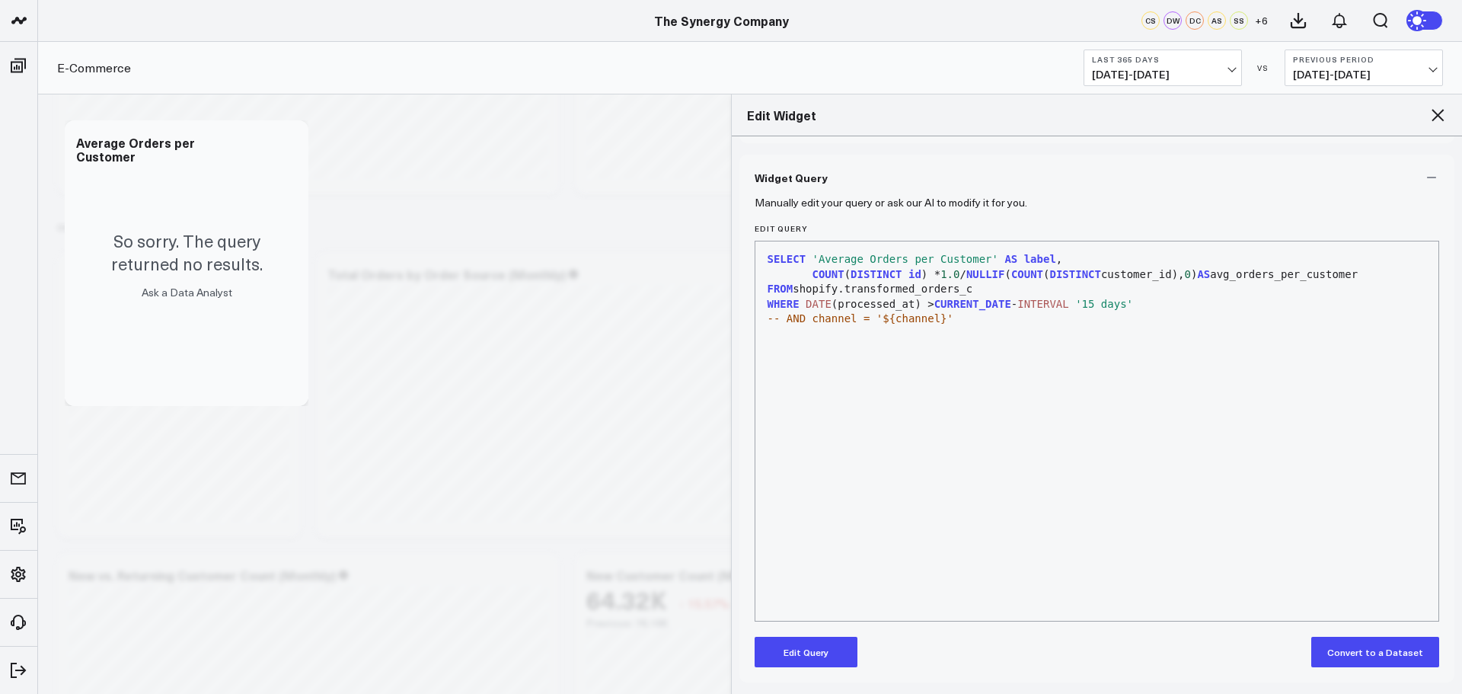
click at [813, 652] on button "Edit Query" at bounding box center [805, 651] width 103 height 30
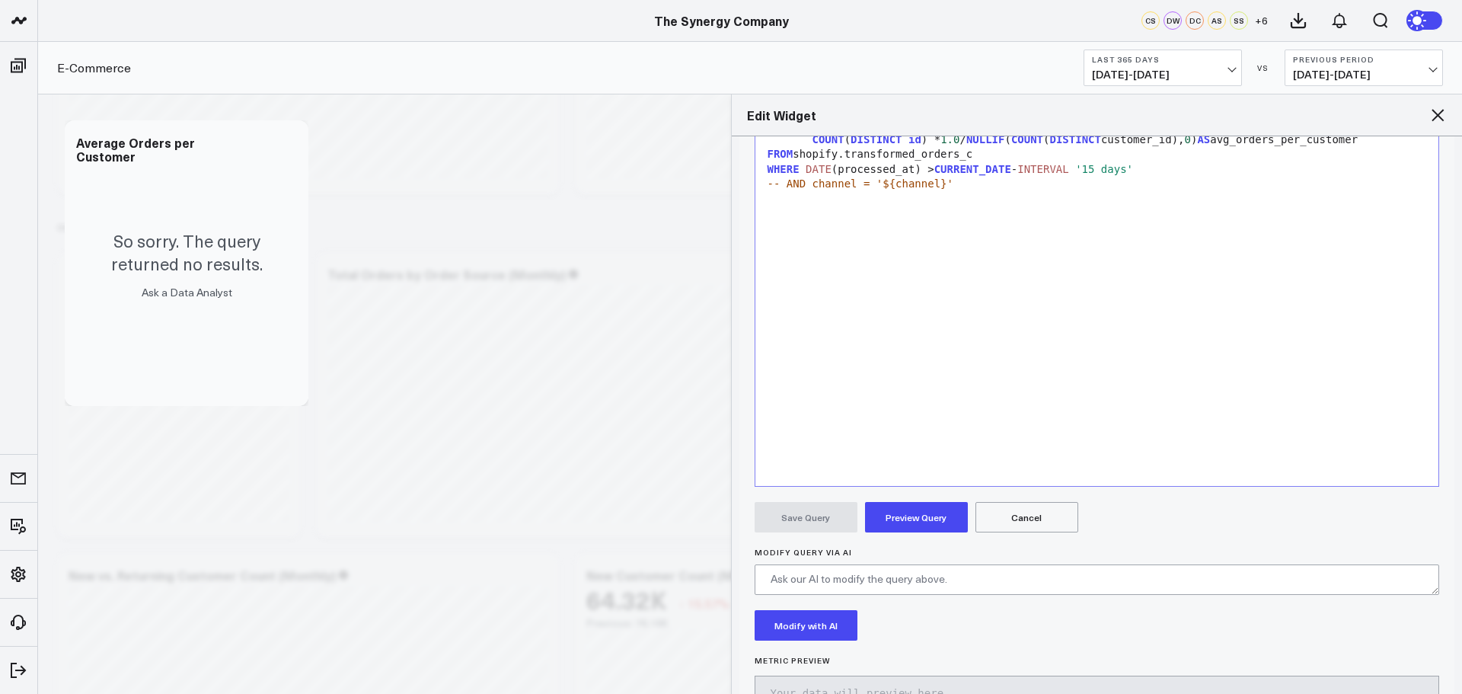
scroll to position [296, 0]
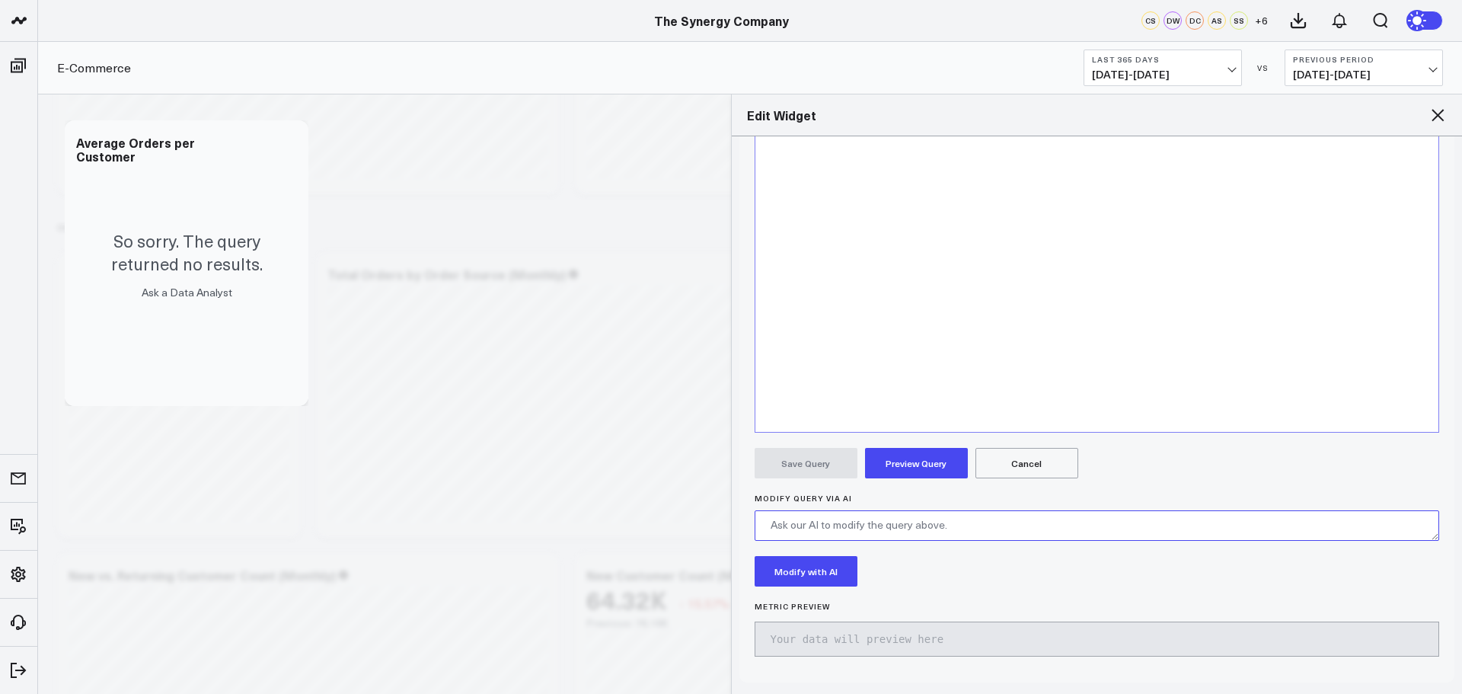
click at [811, 530] on textarea "Modify Query via AI" at bounding box center [1096, 525] width 685 height 30
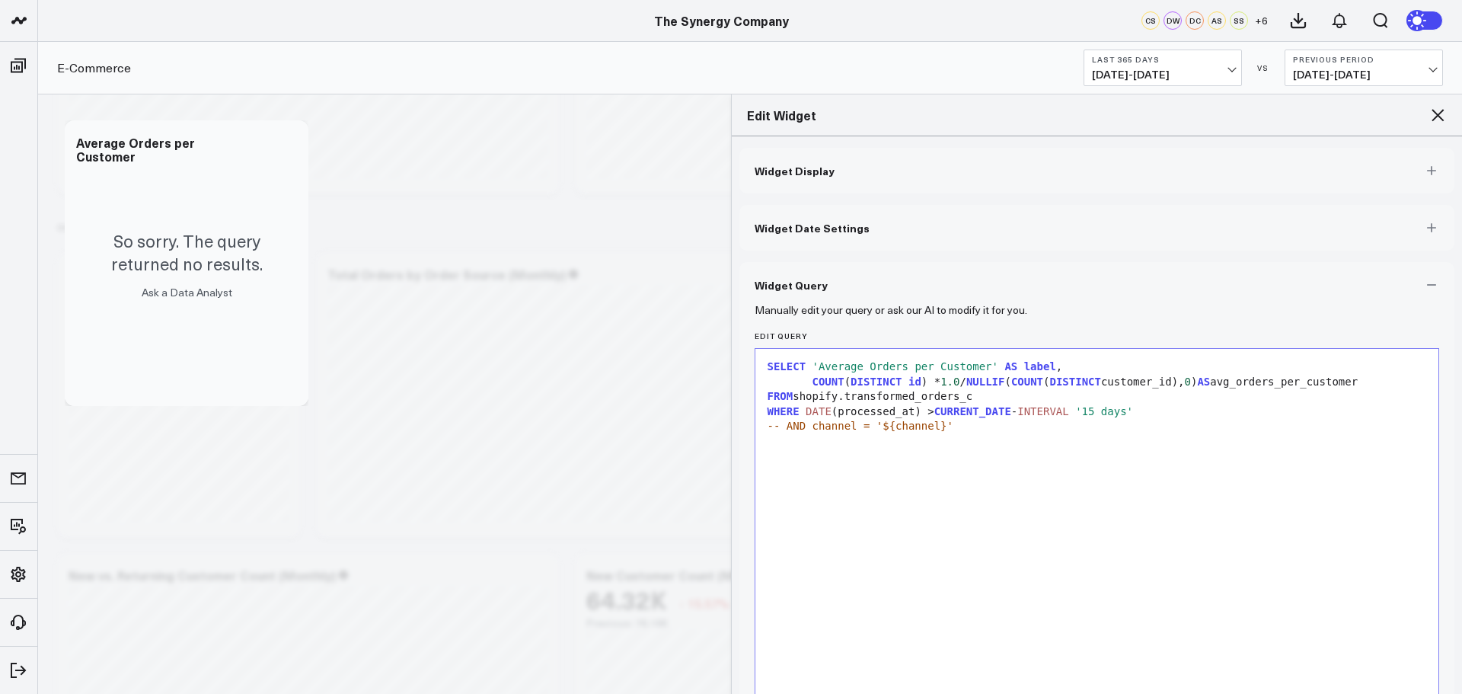
scroll to position [296, 0]
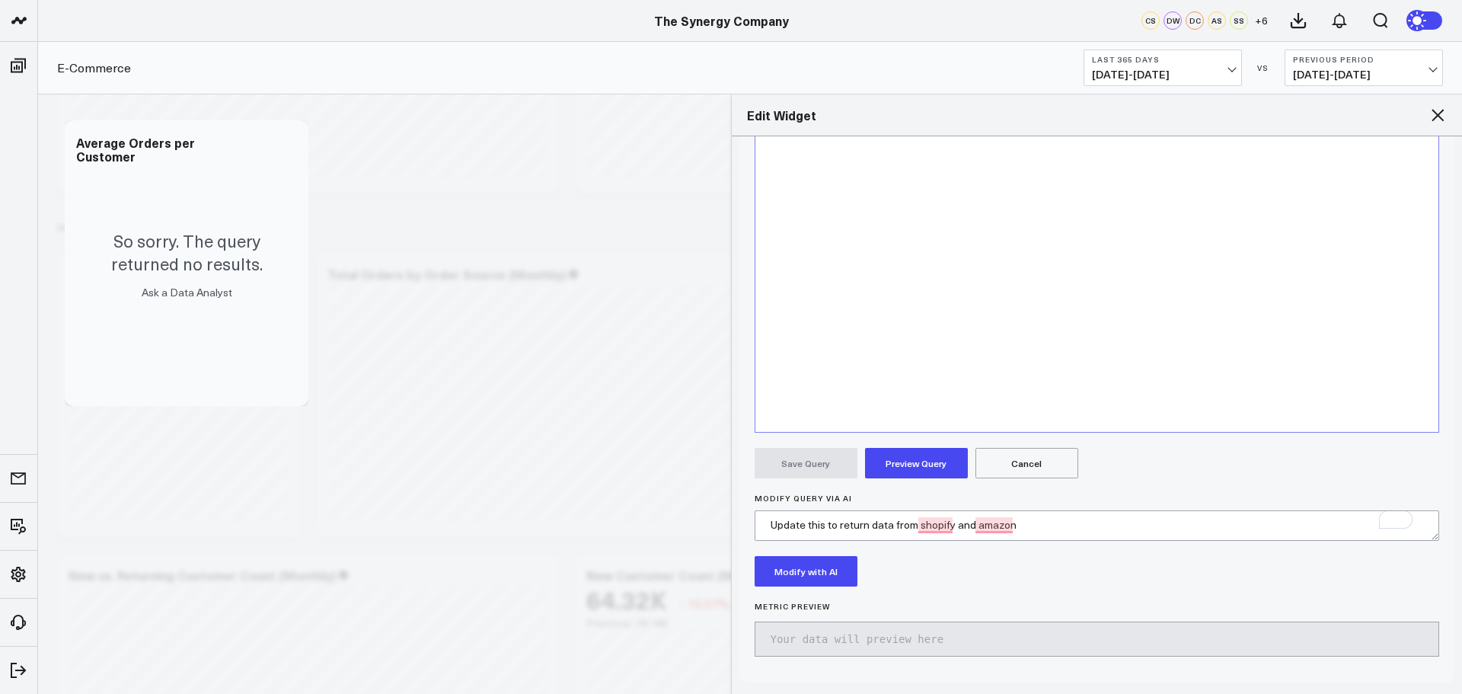
type textarea "Update this to return data from shopify and amazon"
click at [813, 566] on button "Modify with AI" at bounding box center [805, 571] width 103 height 30
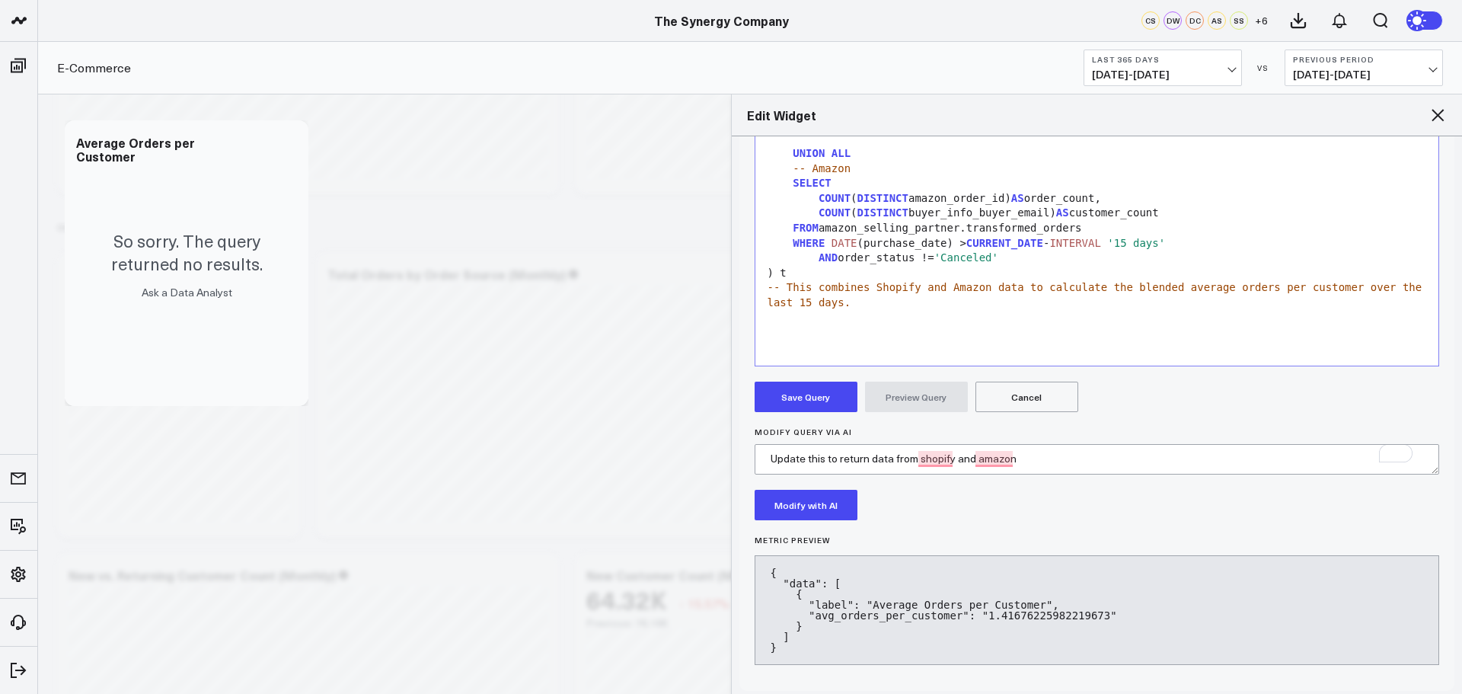
scroll to position [371, 0]
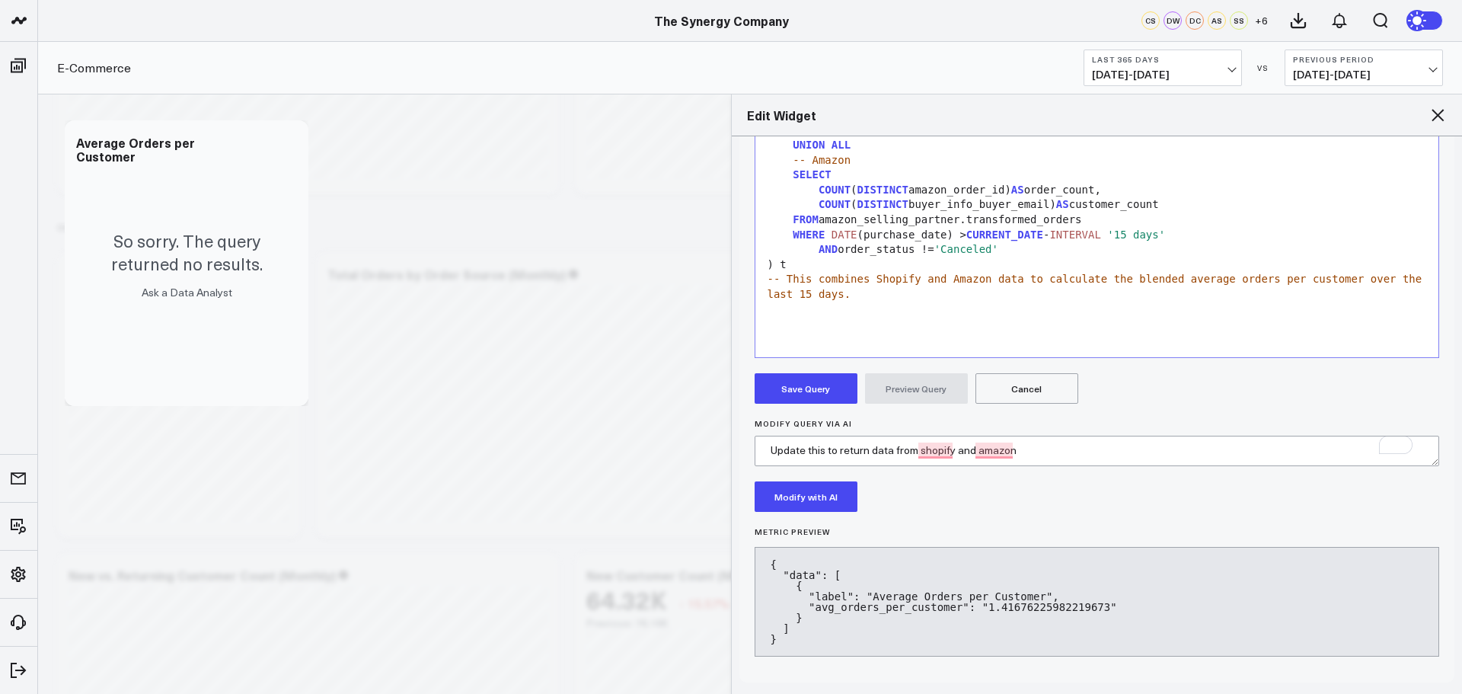
click at [798, 384] on button "Save Query" at bounding box center [805, 388] width 103 height 30
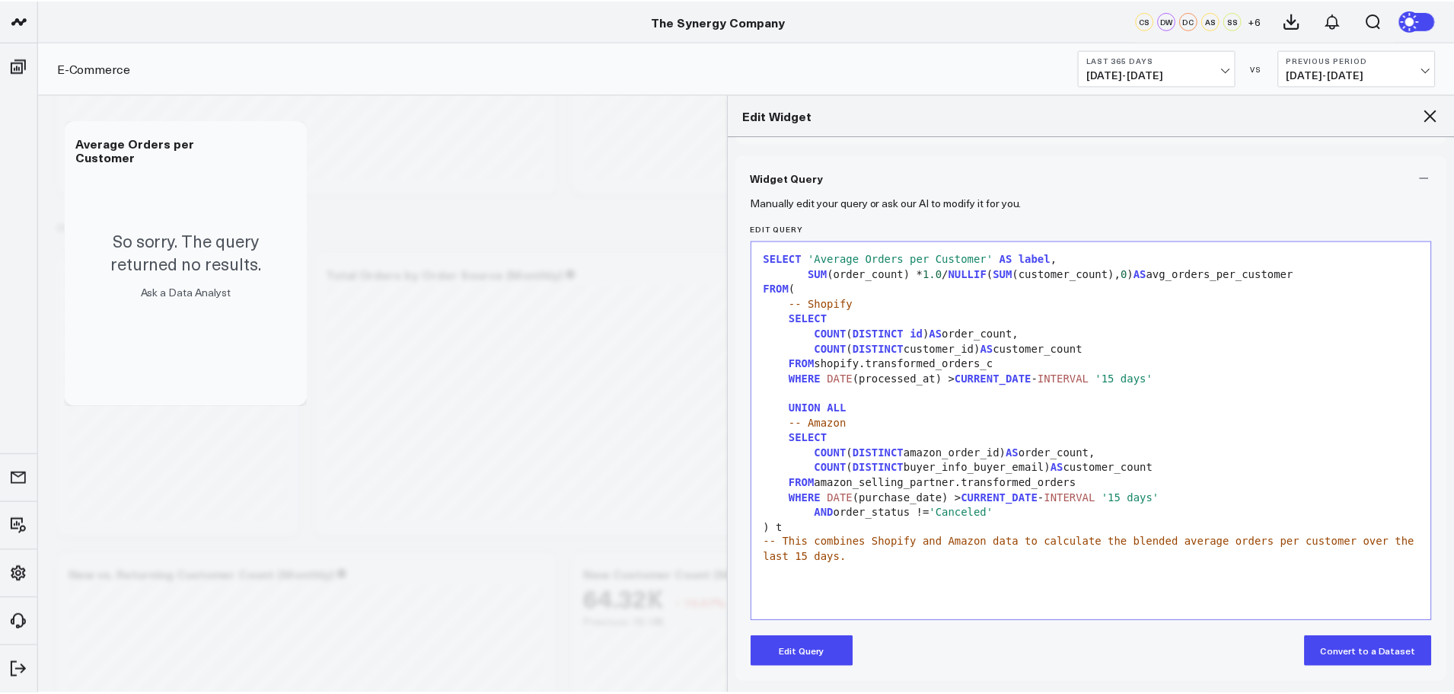
scroll to position [107, 0]
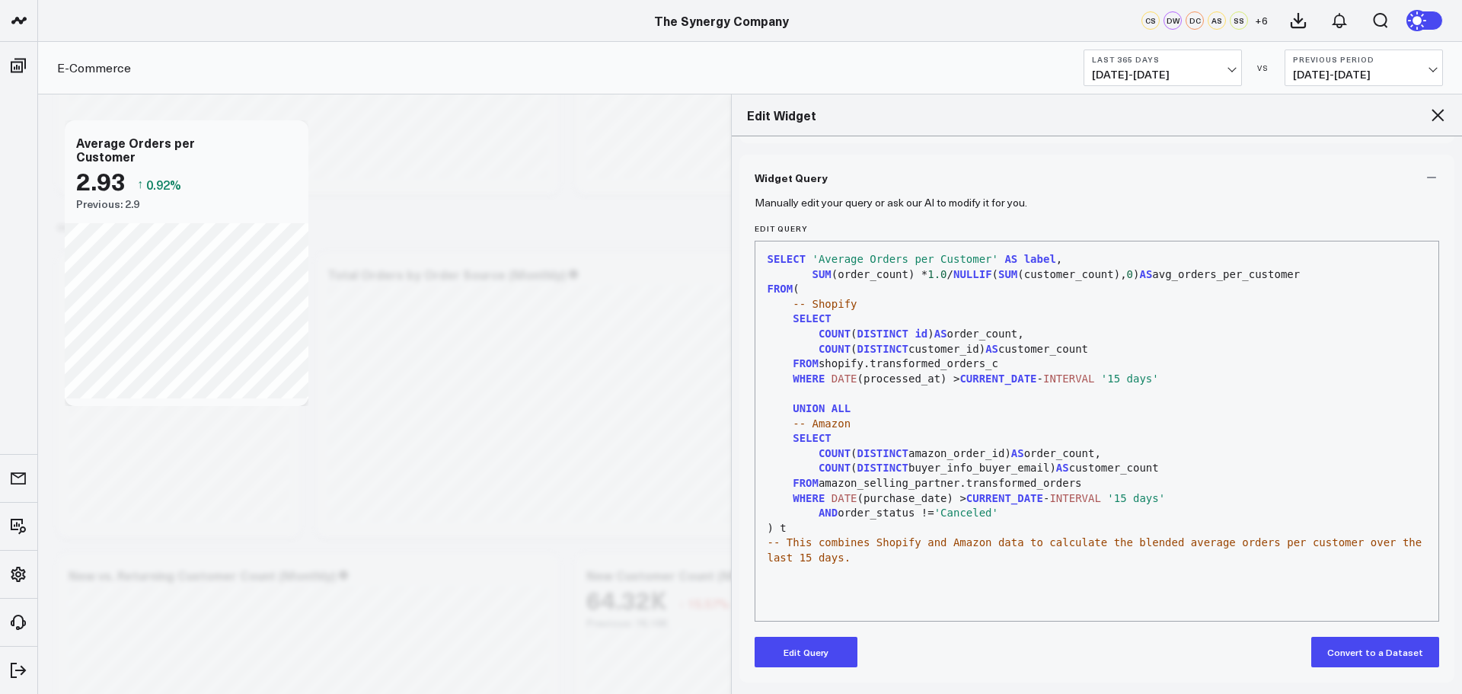
click at [1438, 114] on icon at bounding box center [1437, 115] width 12 height 12
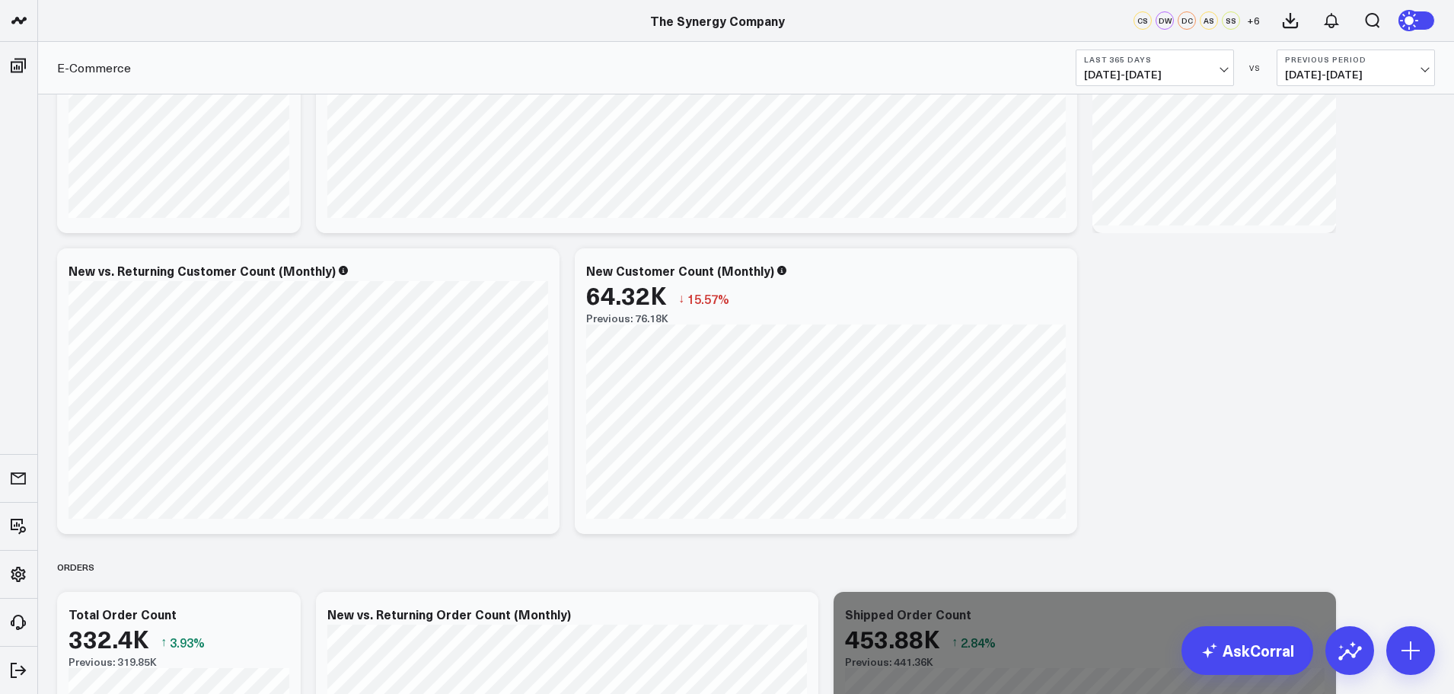
scroll to position [1827, 0]
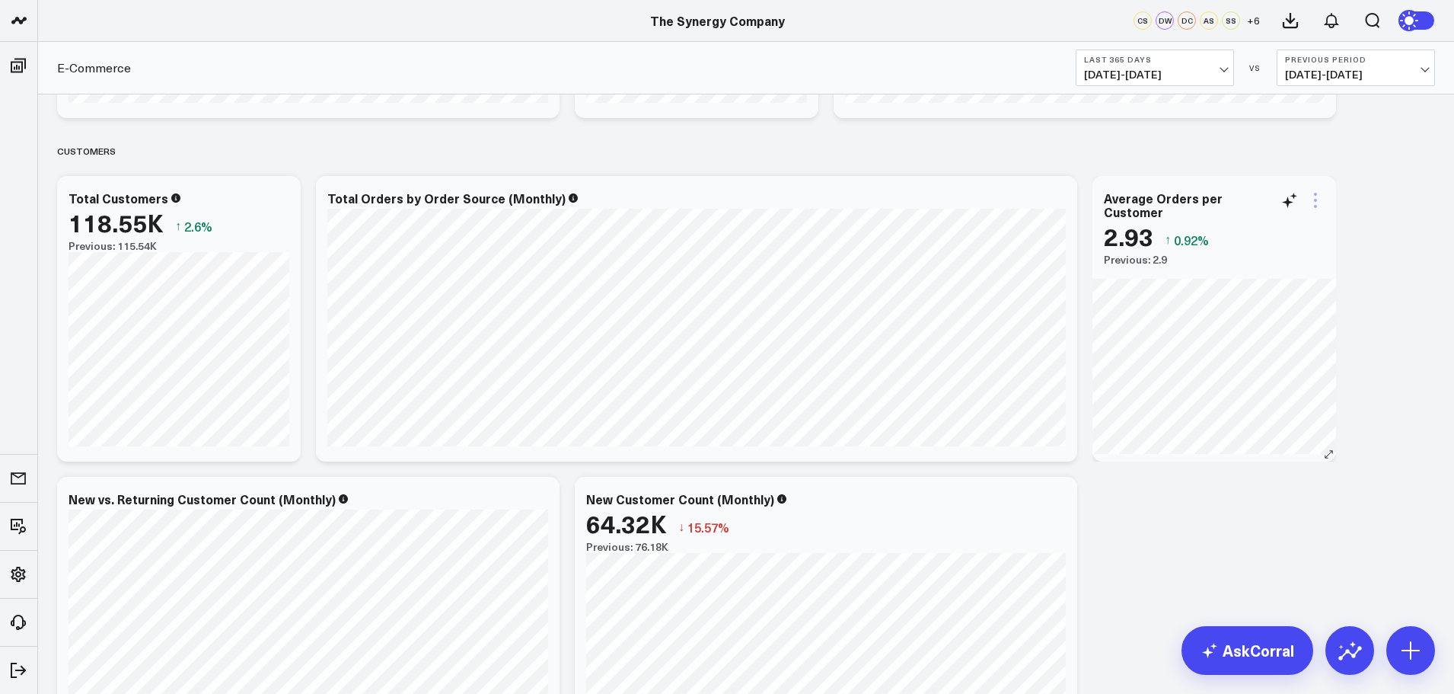
click at [1313, 196] on icon at bounding box center [1315, 200] width 18 height 18
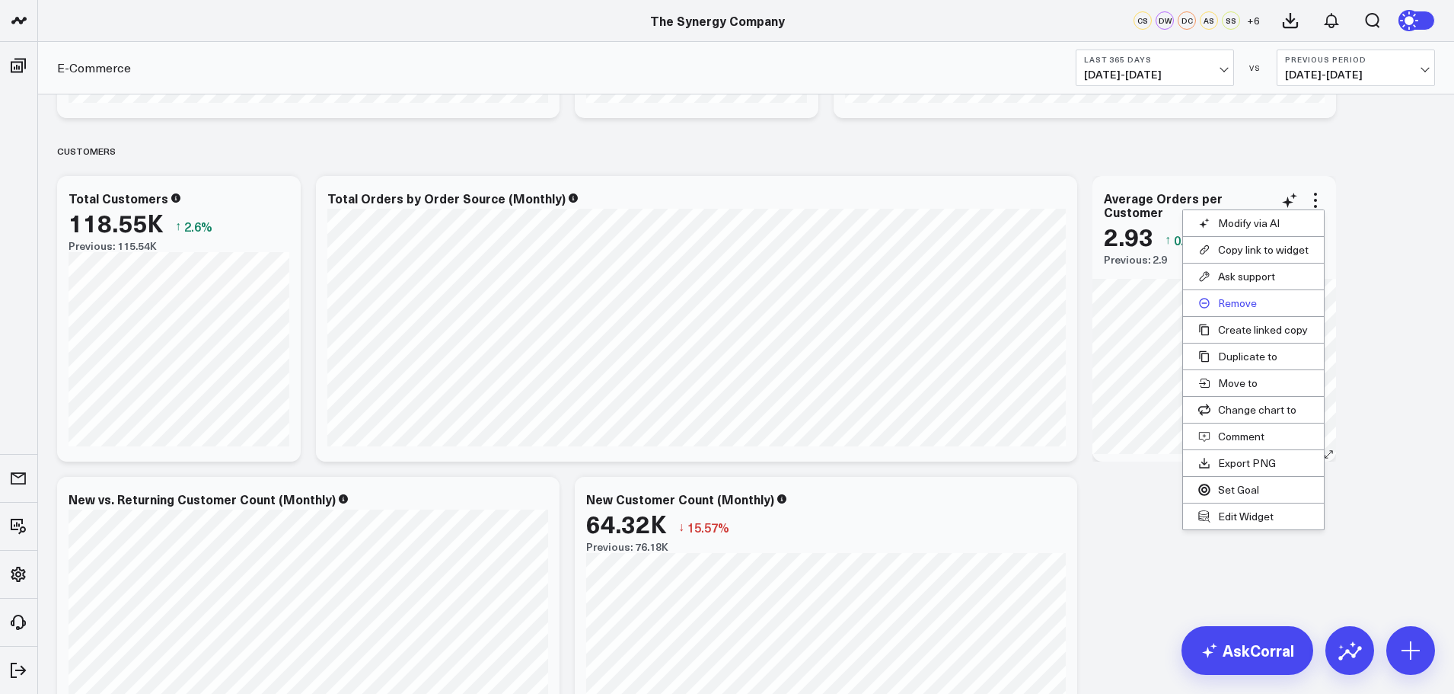
click at [1229, 306] on button "Remove" at bounding box center [1253, 303] width 141 height 26
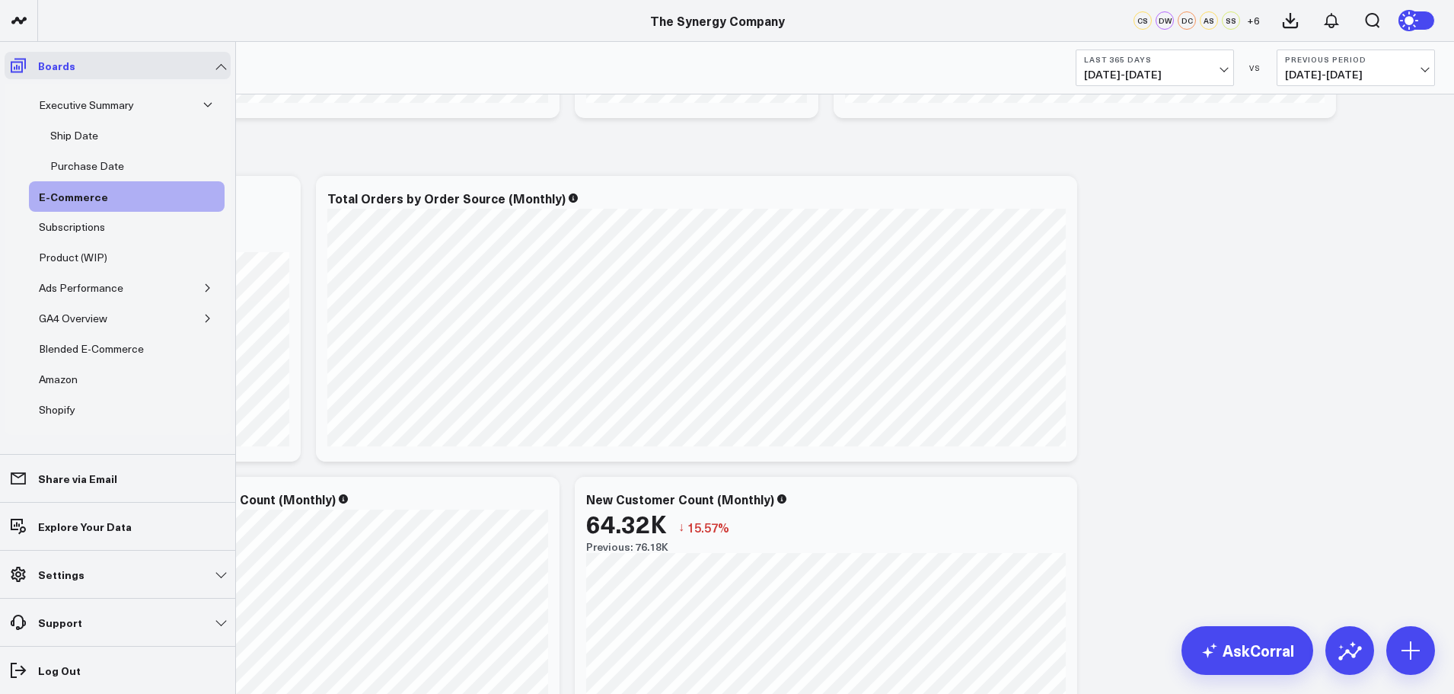
scroll to position [66, 0]
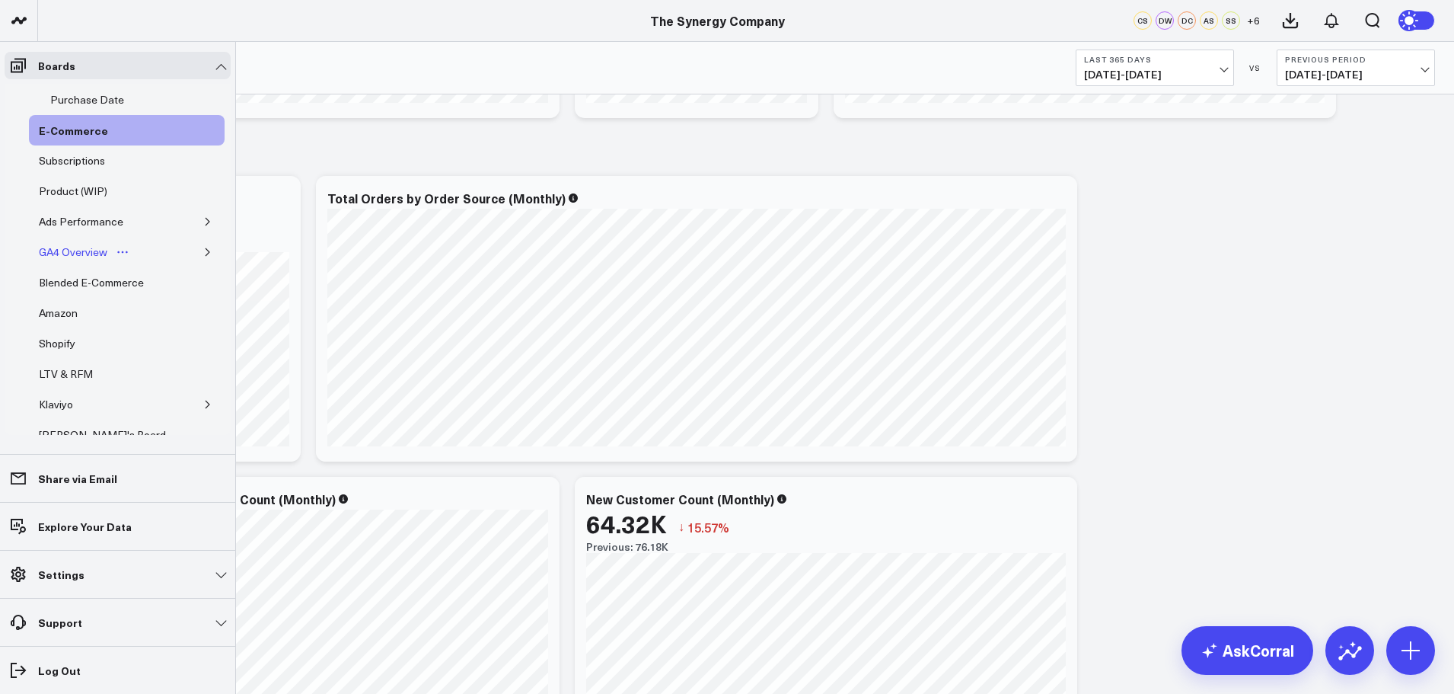
click at [71, 250] on div "GA4 Overview" at bounding box center [73, 252] width 76 height 18
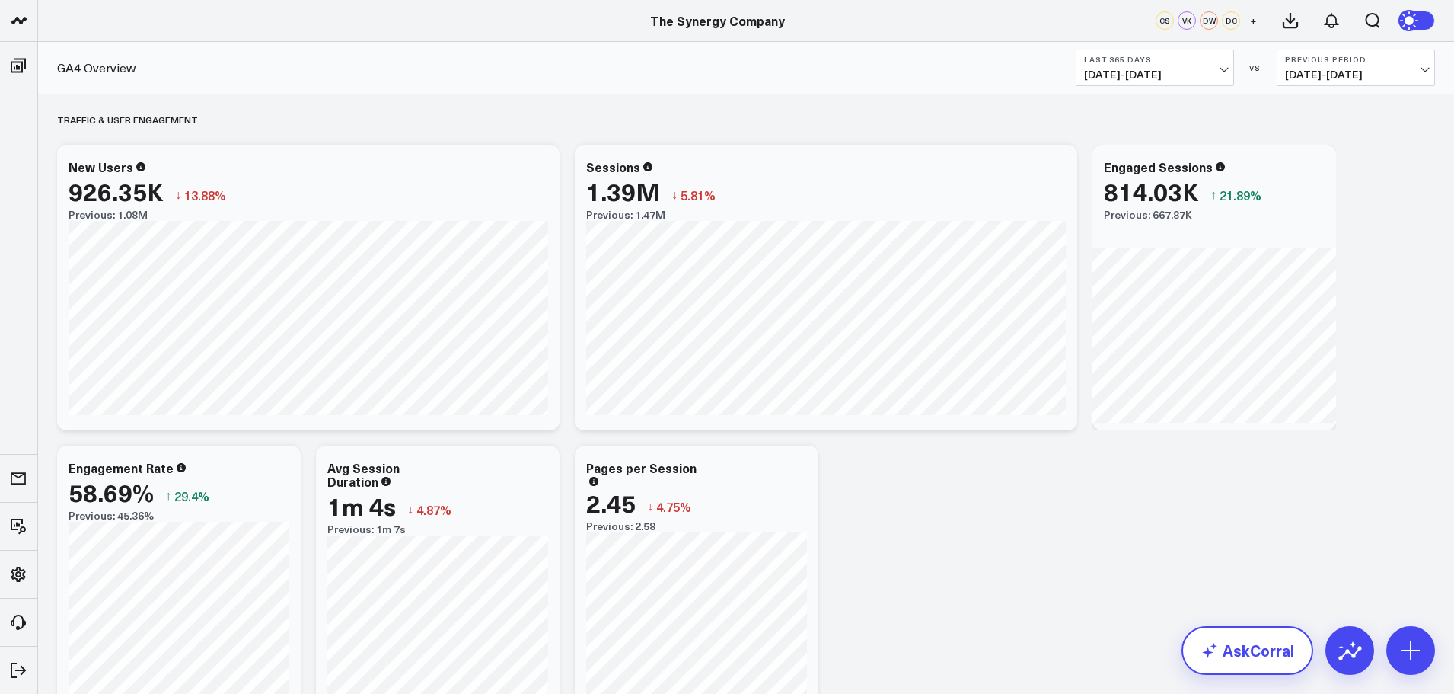
click at [1229, 649] on link "AskCorral" at bounding box center [1248, 650] width 132 height 49
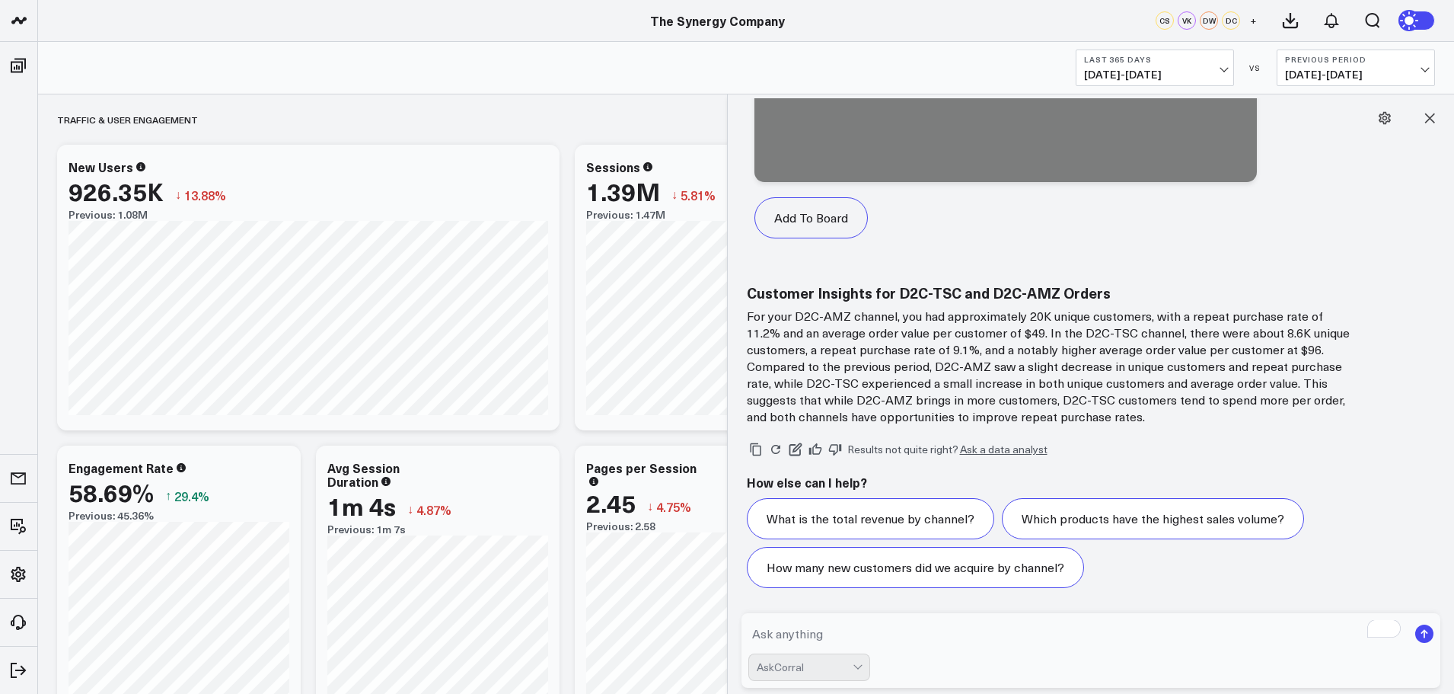
click at [965, 630] on textarea "To enrich screen reader interactions, please activate Accessibility in Grammarl…" at bounding box center [1078, 633] width 660 height 27
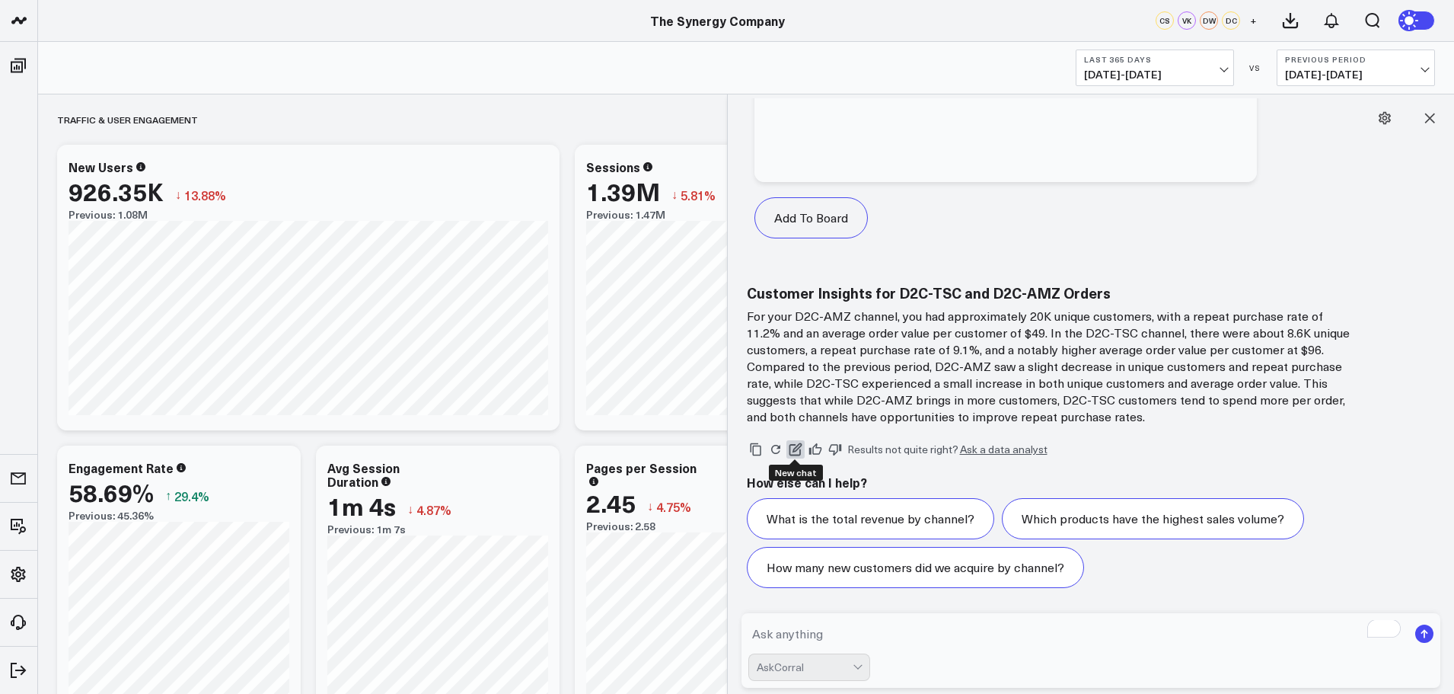
click at [794, 448] on icon at bounding box center [796, 449] width 14 height 14
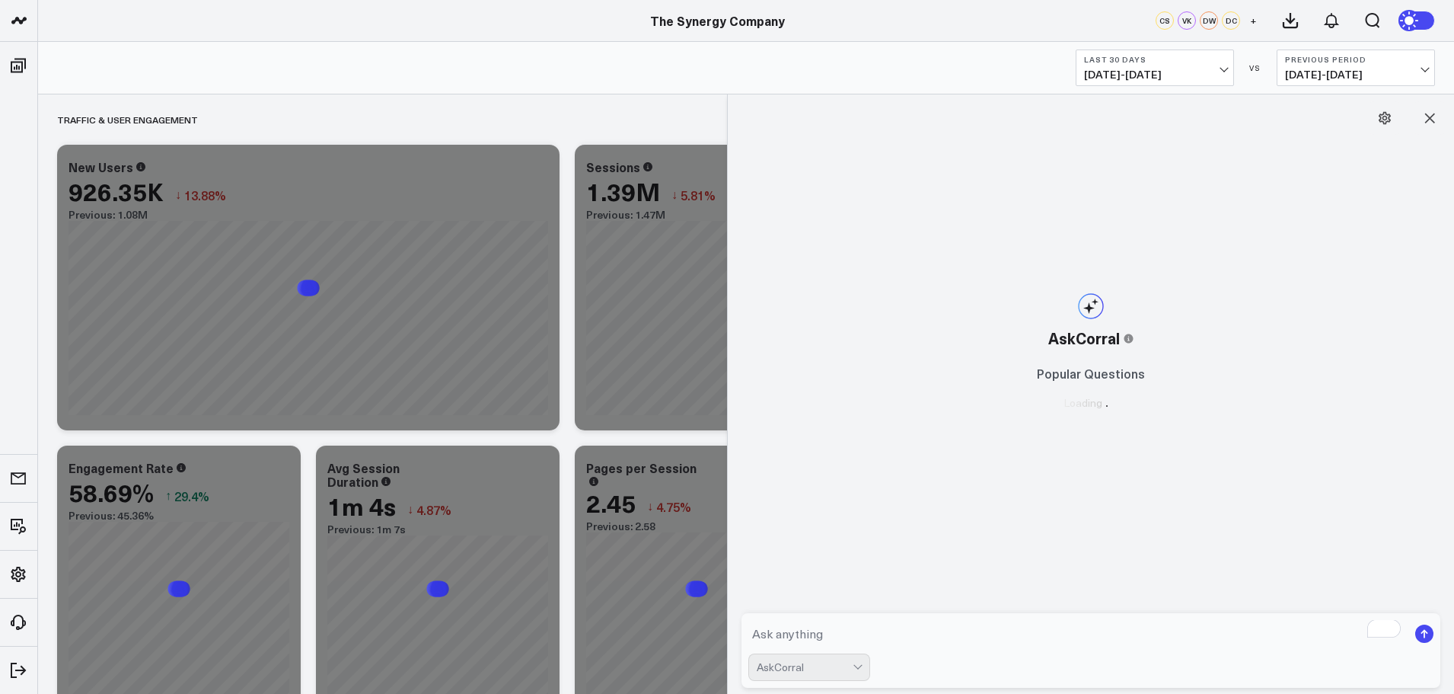
click at [857, 669] on div at bounding box center [859, 667] width 13 height 26
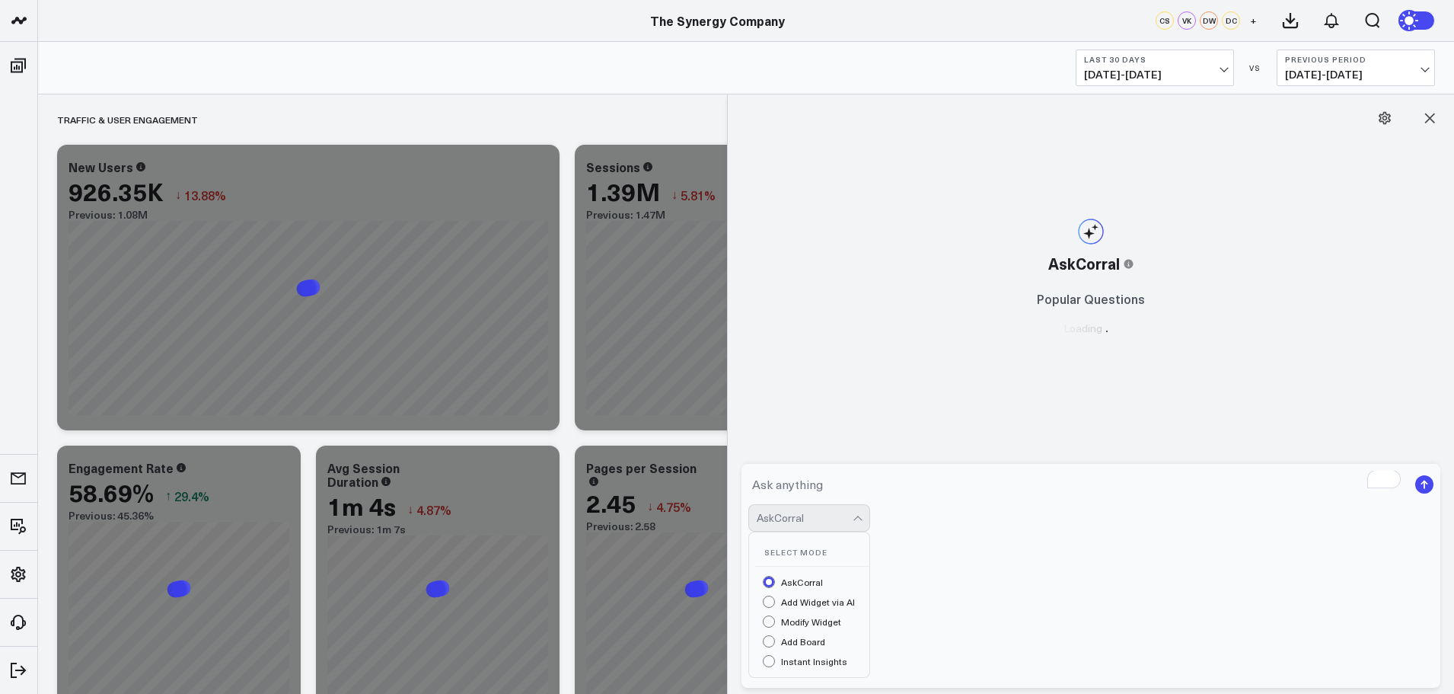
click at [856, 524] on div at bounding box center [857, 519] width 8 height 8
click at [893, 498] on textarea "To enrich screen reader interactions, please activate Accessibility in Grammarl…" at bounding box center [1078, 483] width 660 height 27
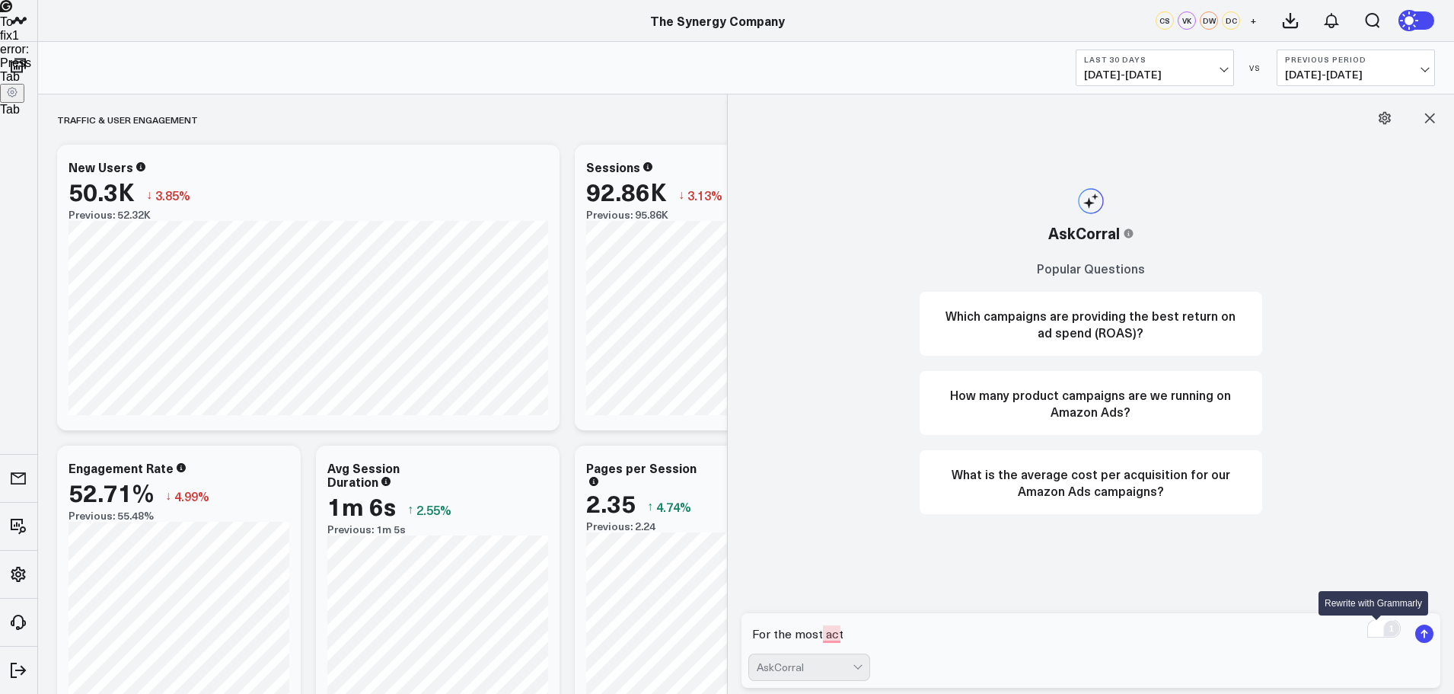
drag, startPoint x: 1370, startPoint y: 633, endPoint x: 1385, endPoint y: 629, distance: 15.0
click at [1389, 630] on div "1" at bounding box center [1392, 628] width 14 height 14
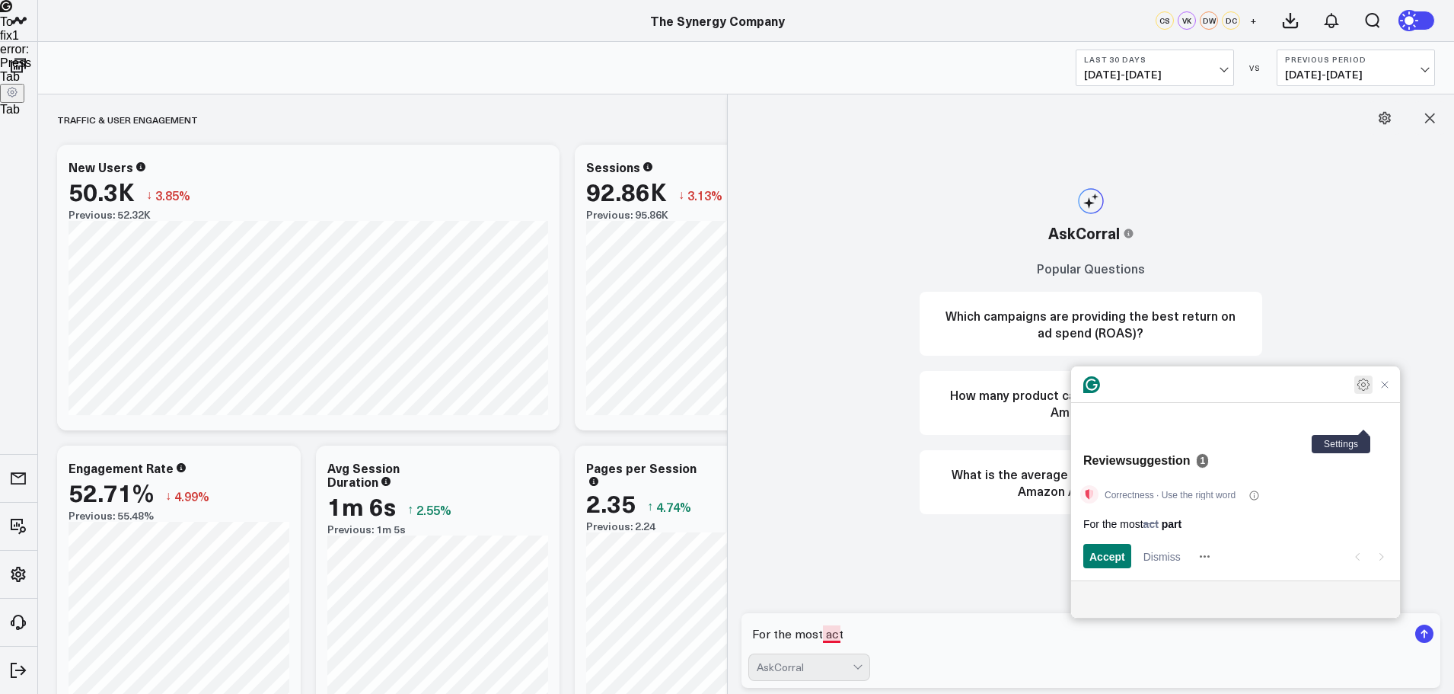
click at [1363, 392] on icon "Open Settings" at bounding box center [1363, 384] width 15 height 15
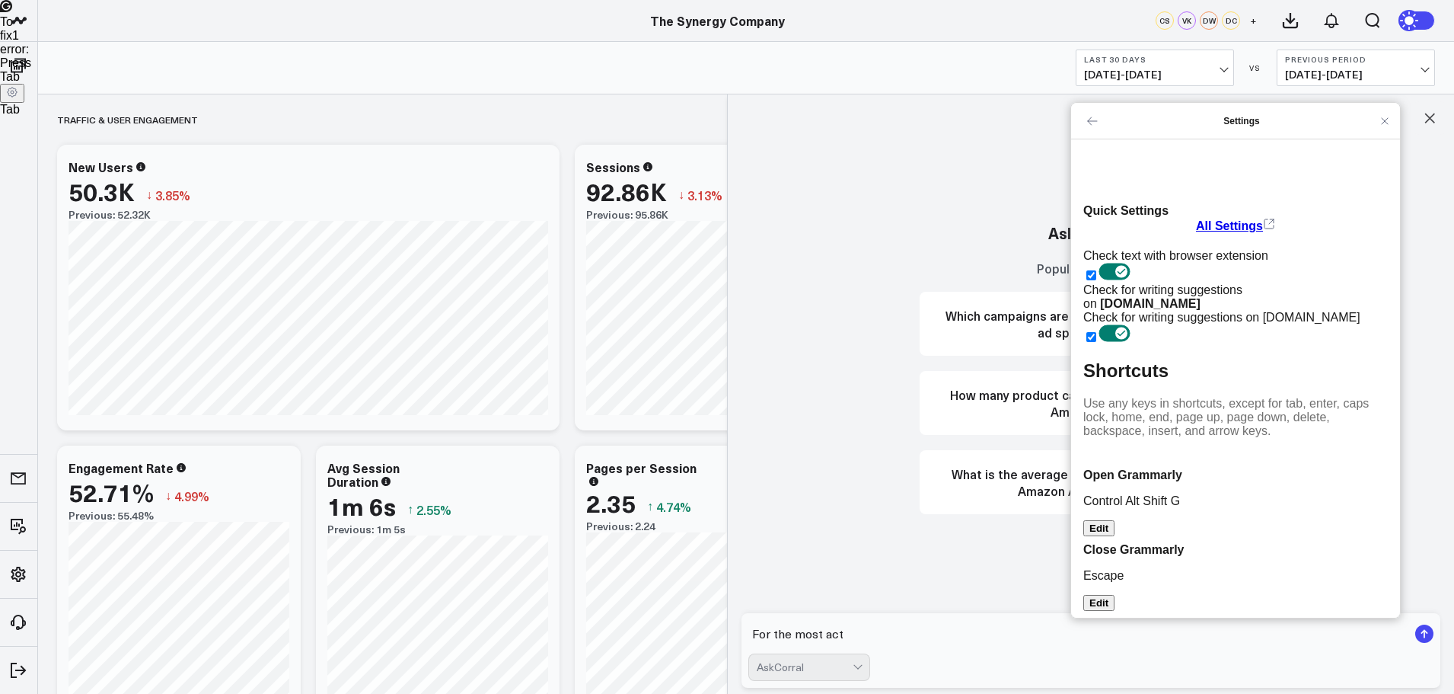
click at [1096, 332] on input "Grammarly settings" at bounding box center [1091, 337] width 10 height 10
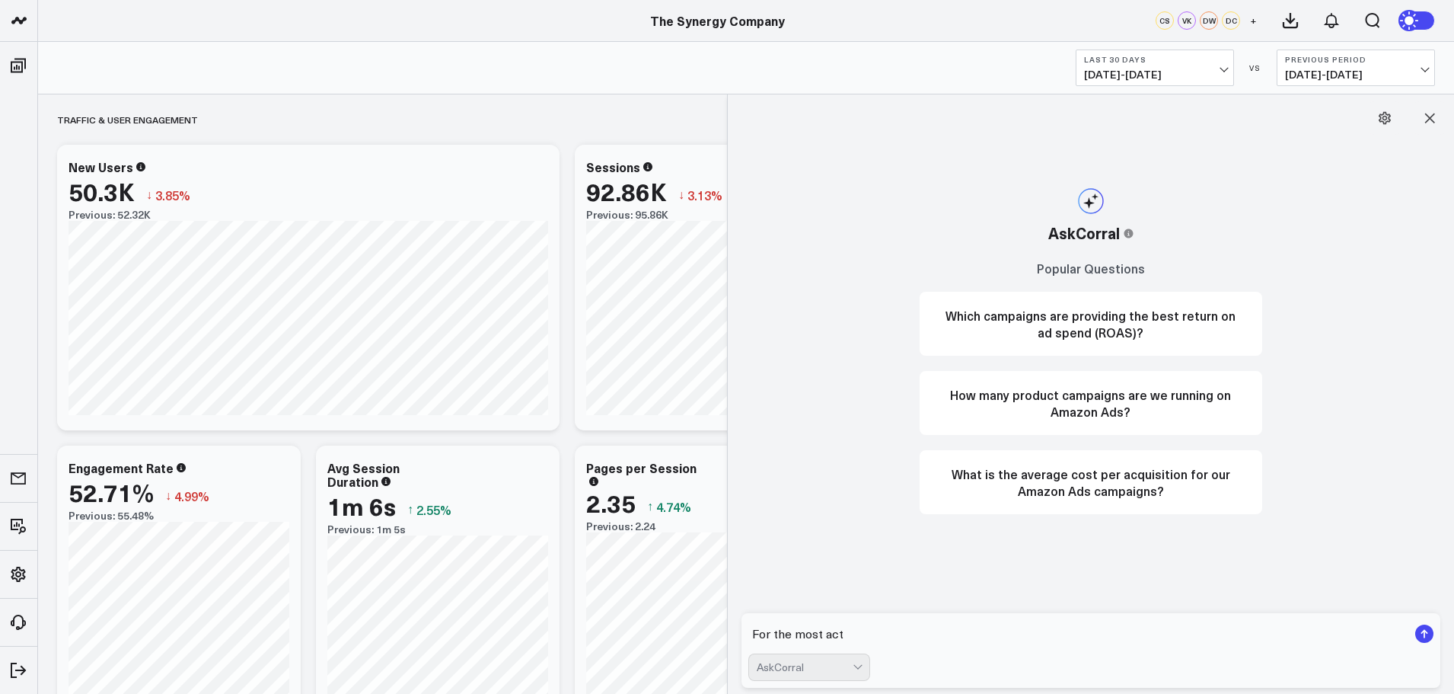
click at [851, 633] on textarea "For the most act" at bounding box center [1078, 633] width 660 height 27
click at [1424, 120] on icon at bounding box center [1429, 117] width 15 height 15
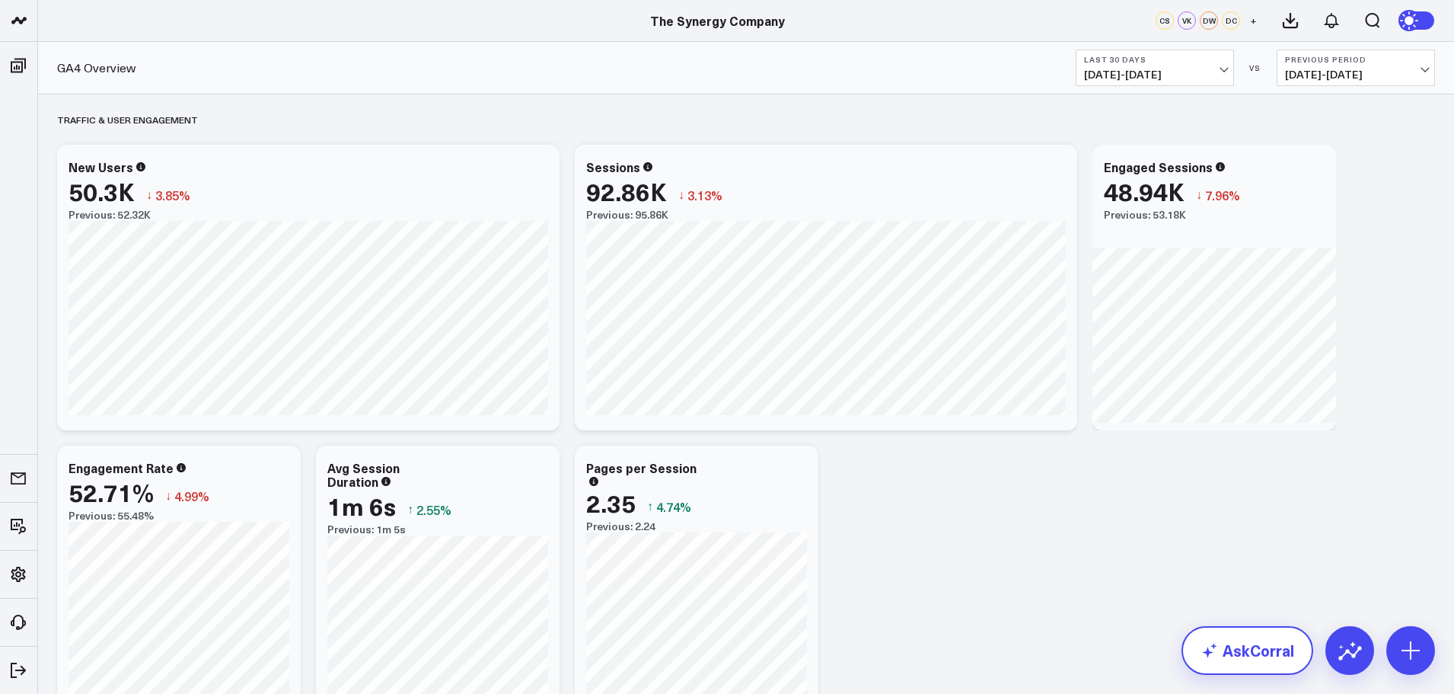
click at [1242, 648] on link "AskCorral" at bounding box center [1248, 650] width 132 height 49
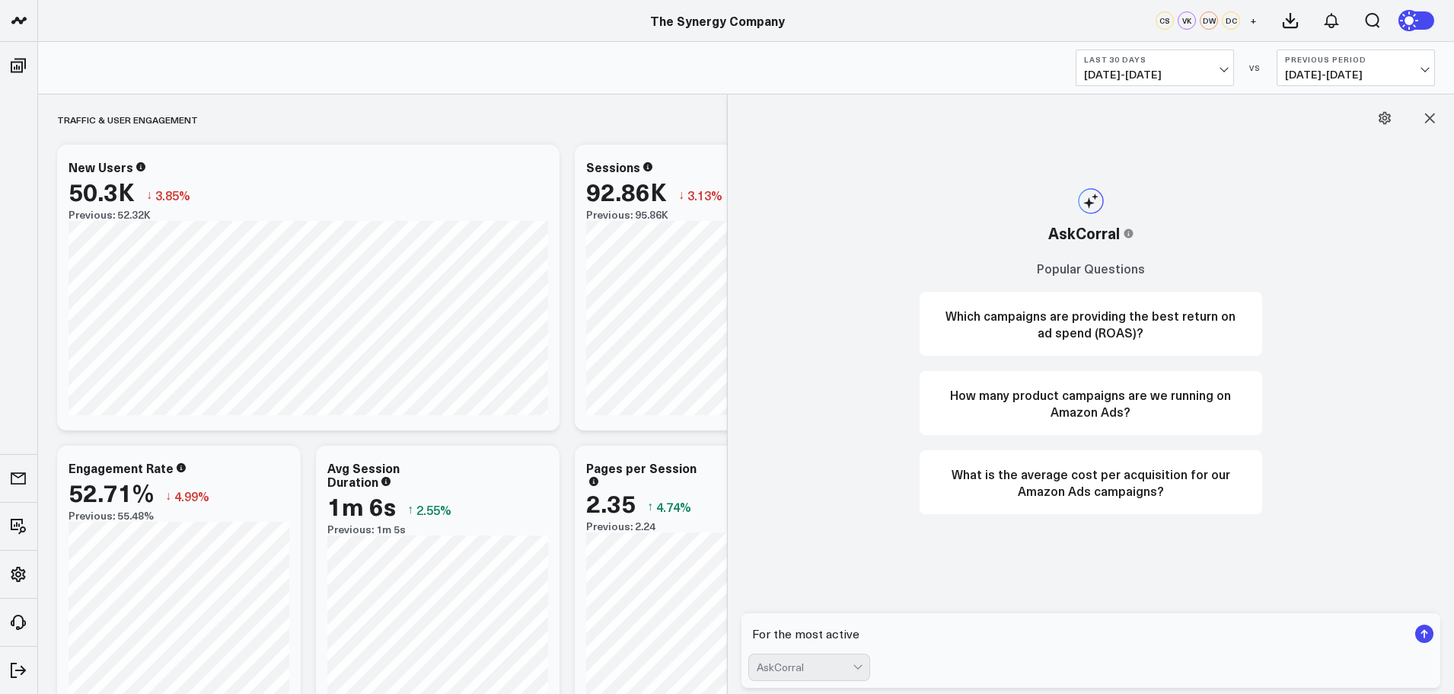
click at [894, 633] on textarea "For the most active" at bounding box center [1078, 633] width 660 height 27
type textarea "For the most active customers on our website, what can you tell me about their …"
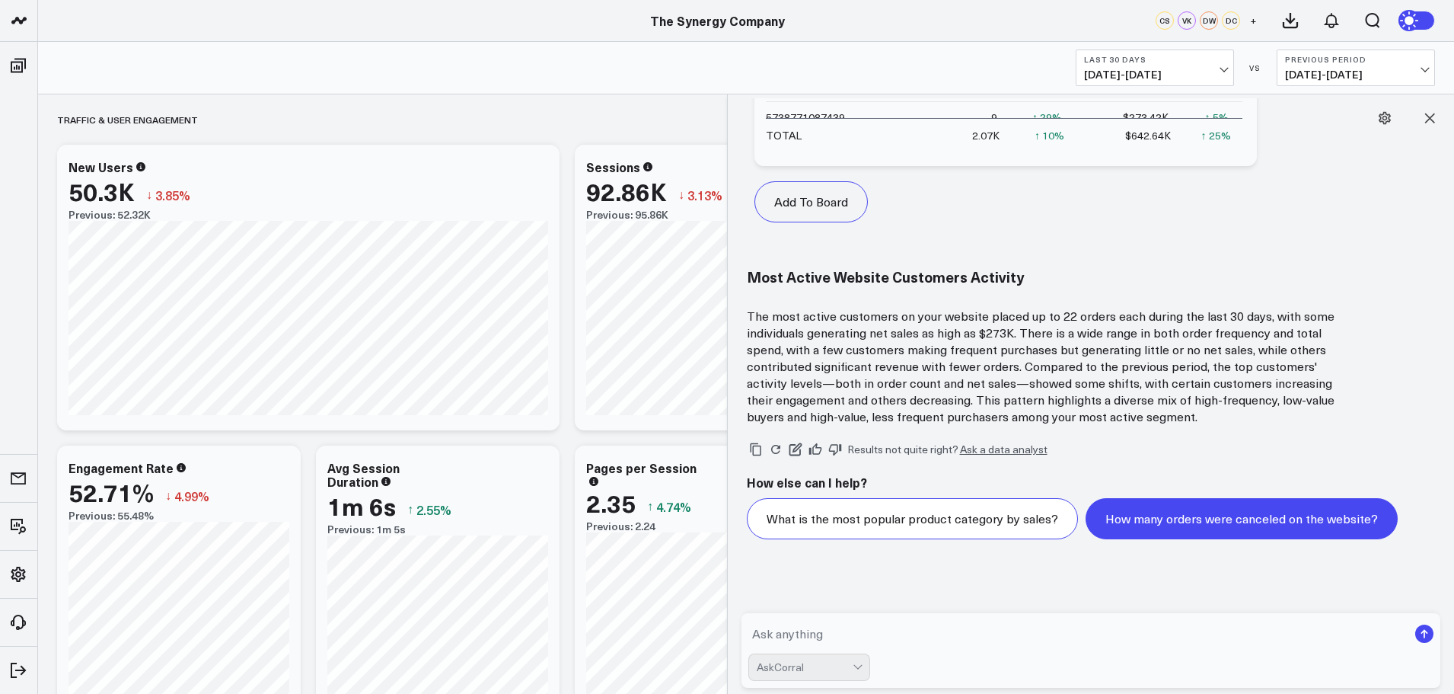
scroll to position [803, 0]
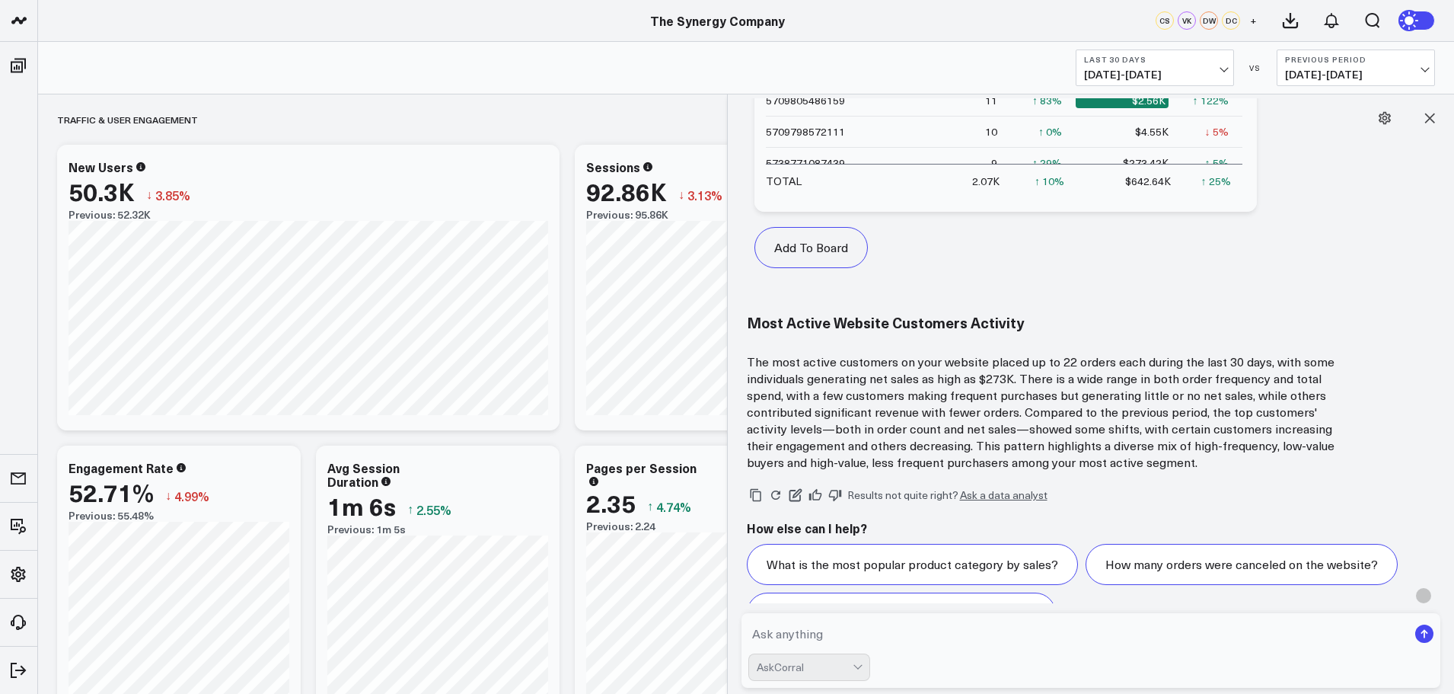
scroll to position [803, 0]
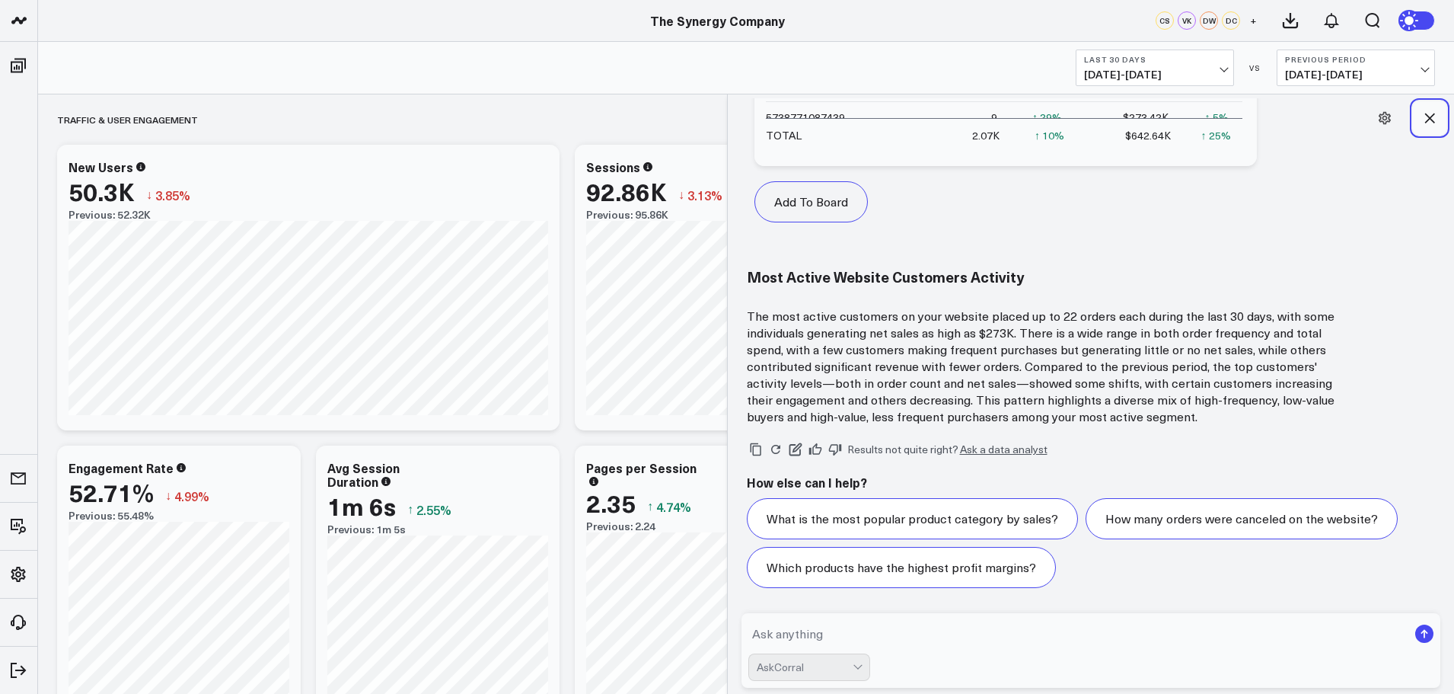
click at [1430, 113] on icon at bounding box center [1429, 117] width 15 height 15
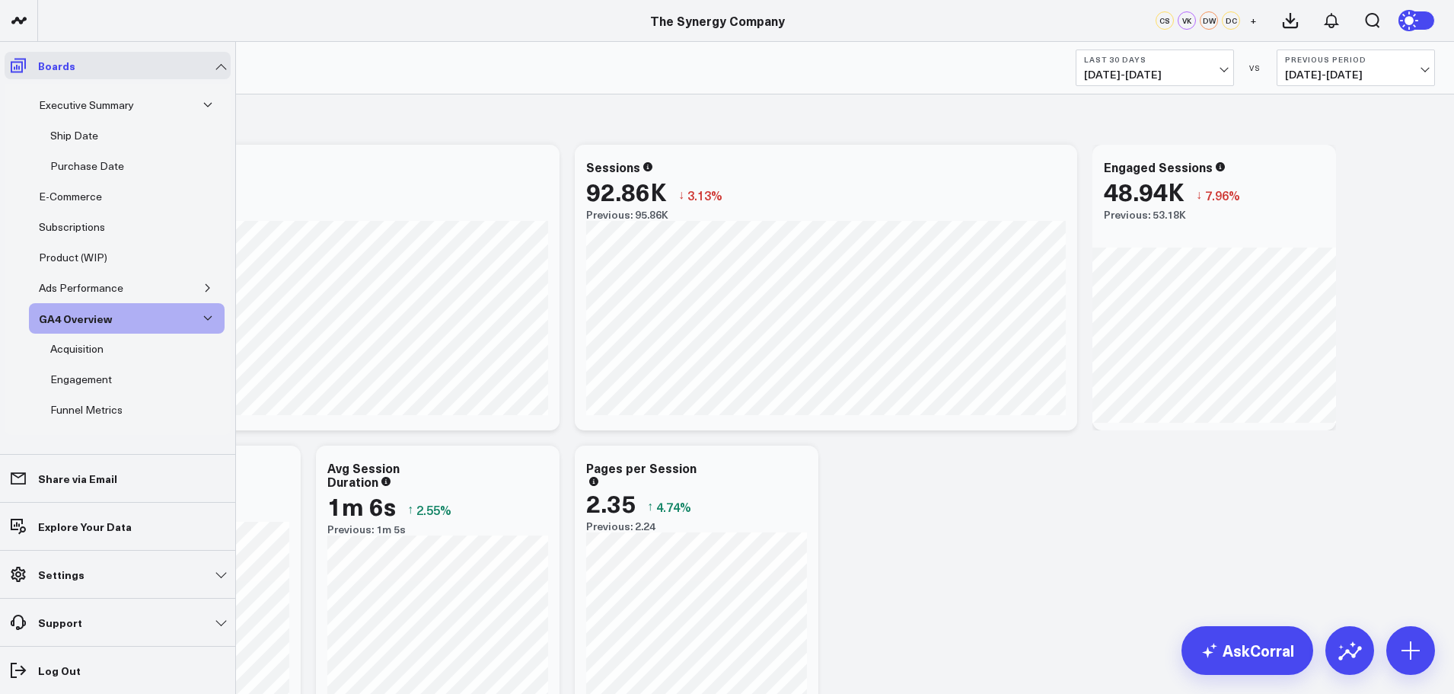
scroll to position [56, 0]
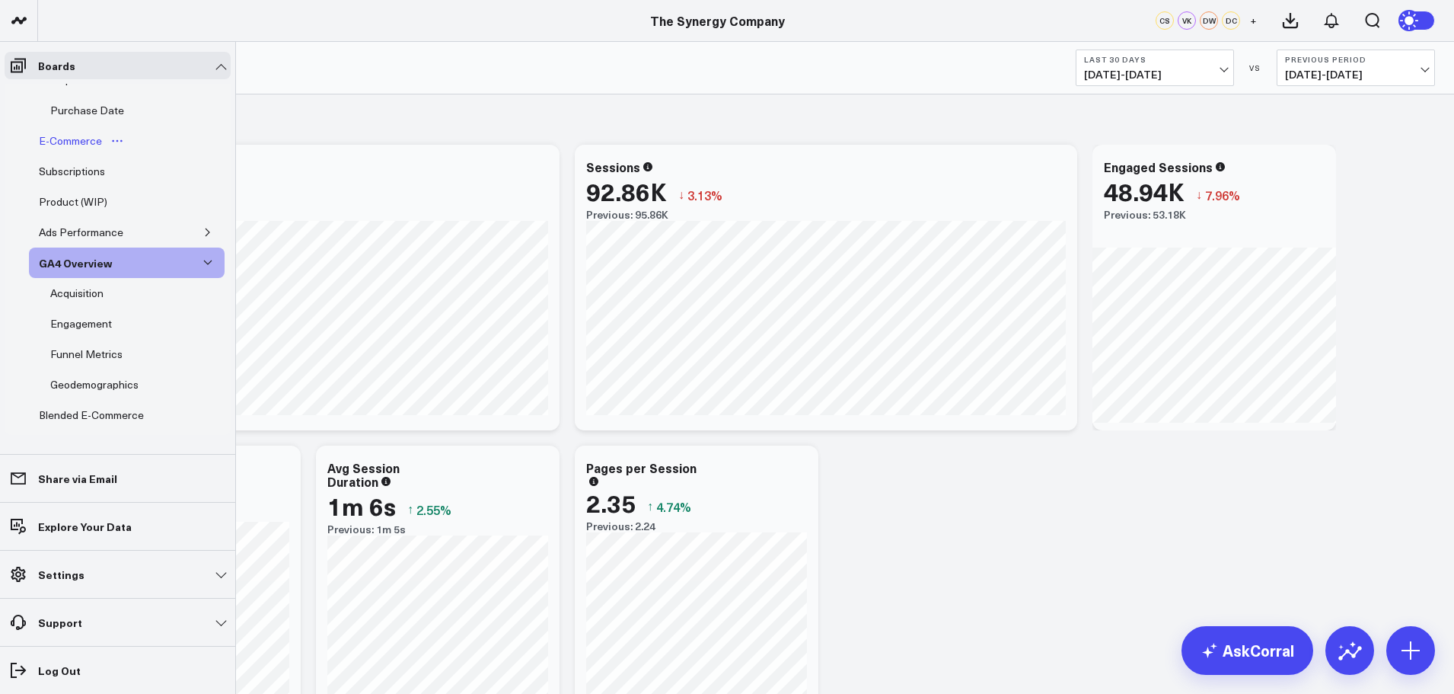
click at [53, 138] on div "E-Commerce" at bounding box center [70, 141] width 71 height 18
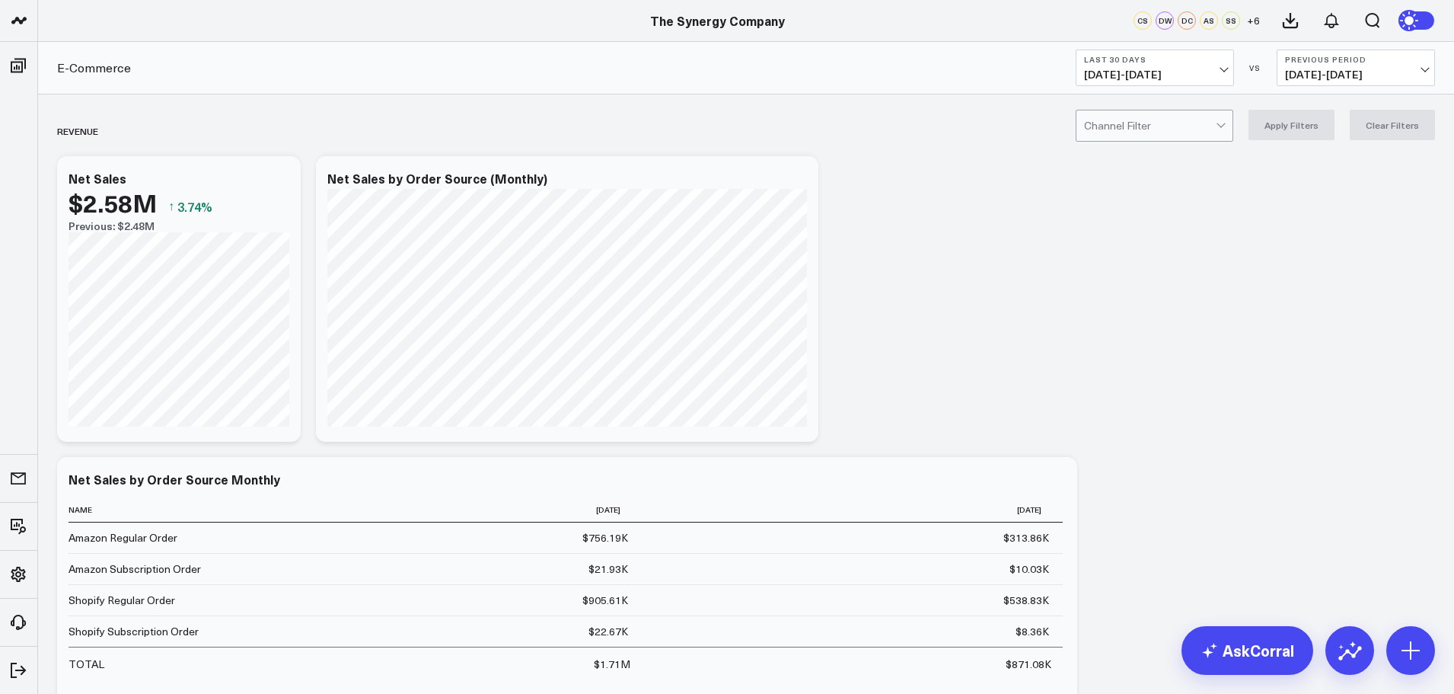
click at [1162, 71] on span "[DATE] - [DATE]" at bounding box center [1155, 75] width 142 height 12
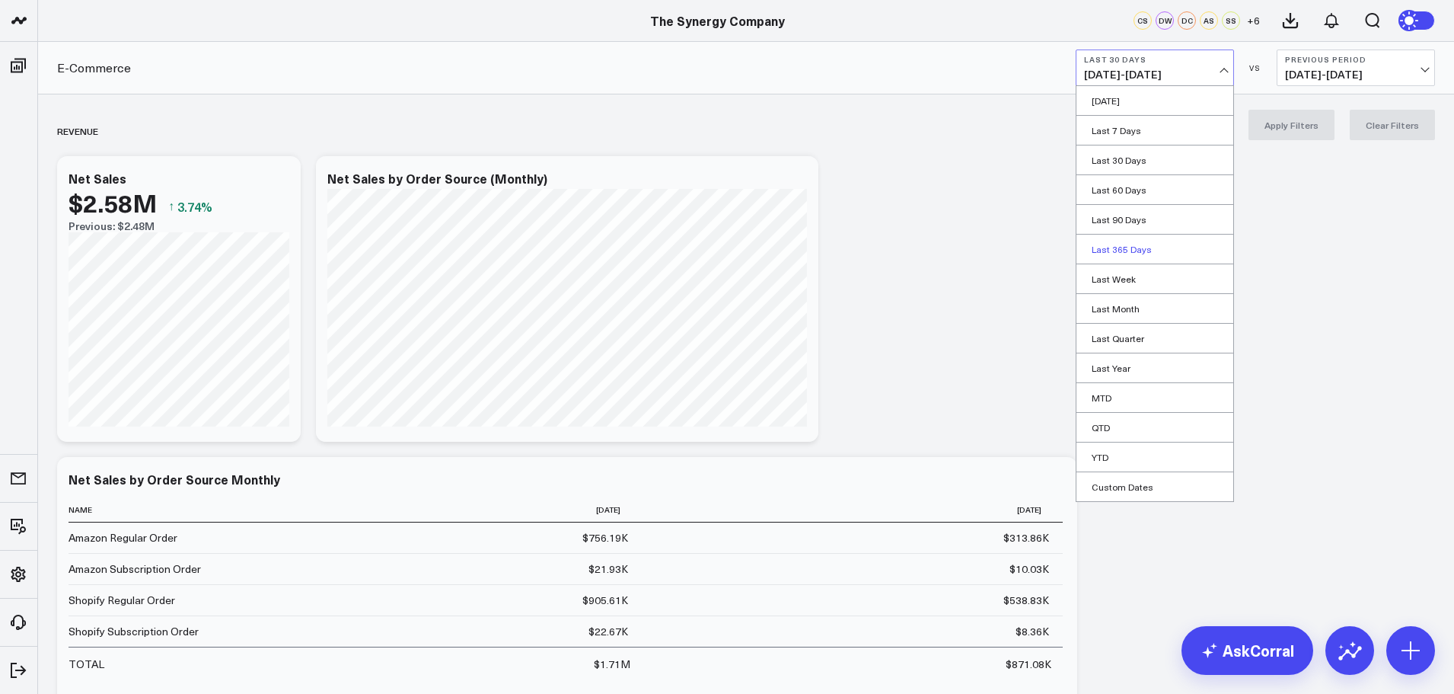
click at [1115, 254] on link "Last 365 Days" at bounding box center [1154, 248] width 157 height 29
